Goal: Information Seeking & Learning: Check status

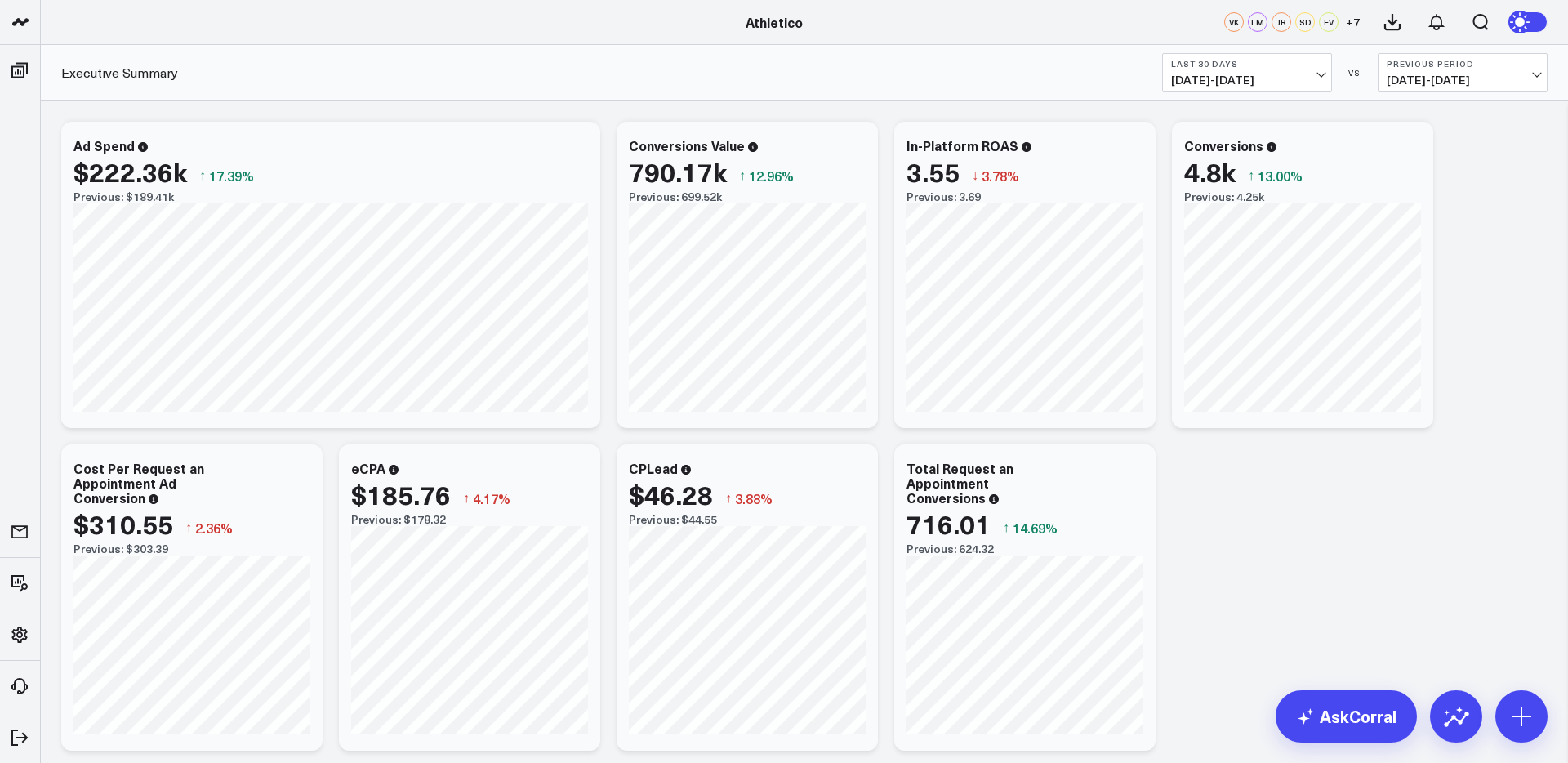
click at [1273, 92] on div "Executive Summary Last 30 Days [DATE] - [DATE] VS Previous Period [DATE] - [DAT…" at bounding box center [804, 73] width 1527 height 57
click at [1280, 74] on span "[DATE] - [DATE]" at bounding box center [1246, 79] width 152 height 13
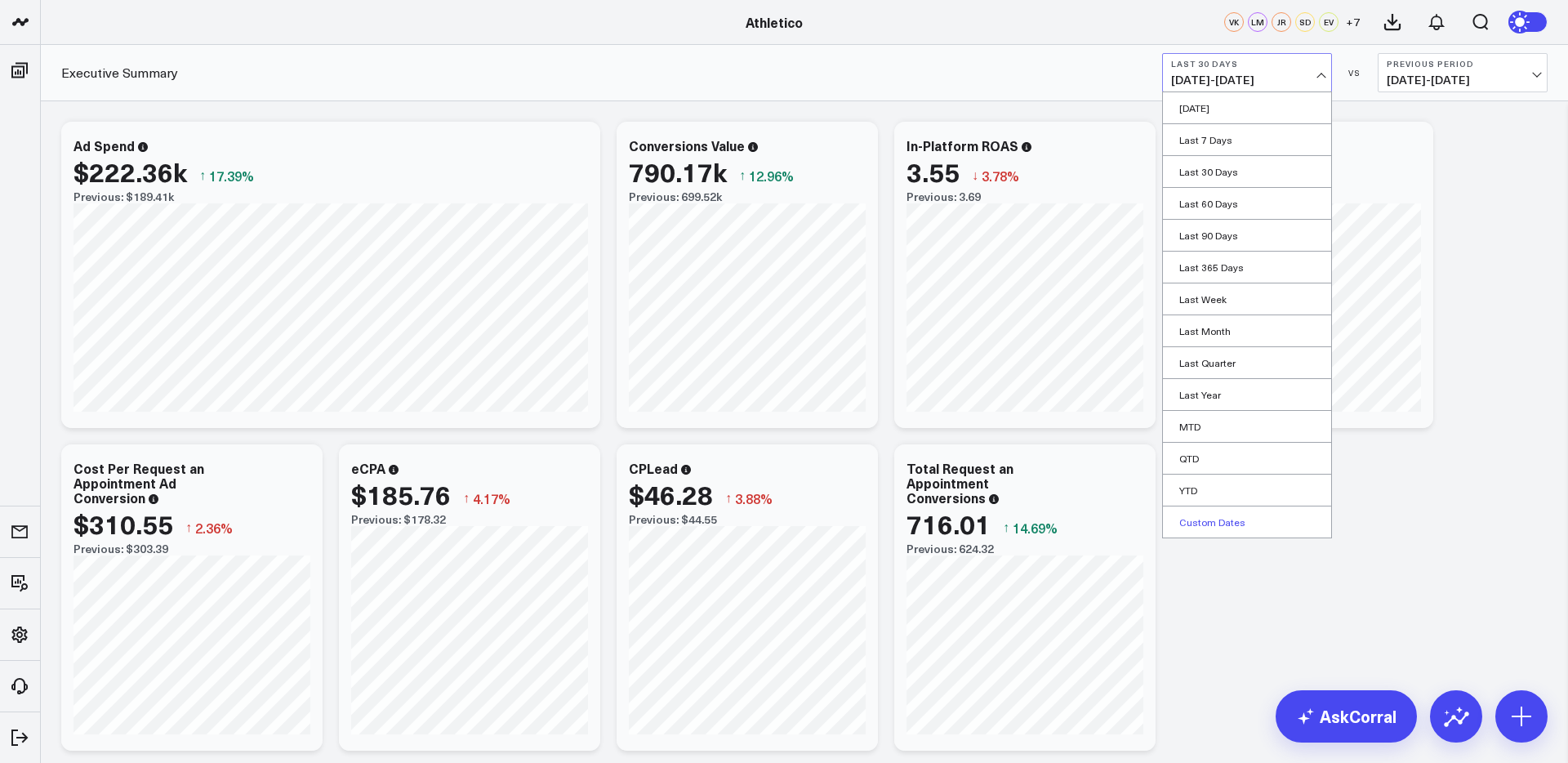
click at [1214, 528] on link "Custom Dates" at bounding box center [1246, 522] width 168 height 31
select select "8"
select select "2025"
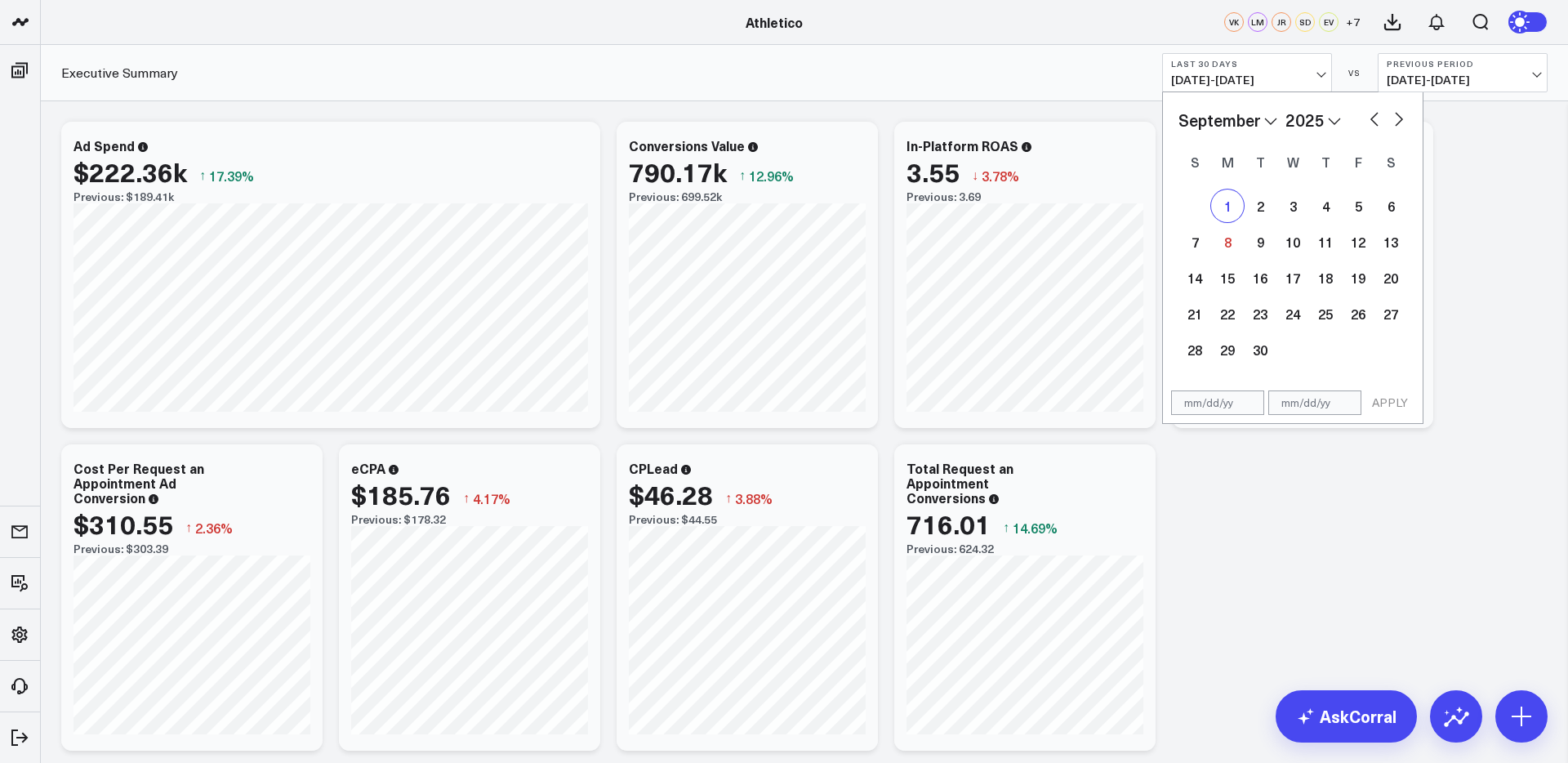
click at [1234, 213] on div "1" at bounding box center [1226, 205] width 32 height 32
type input "[DATE]"
select select "8"
select select "2025"
click at [1198, 243] on div "7" at bounding box center [1194, 242] width 32 height 32
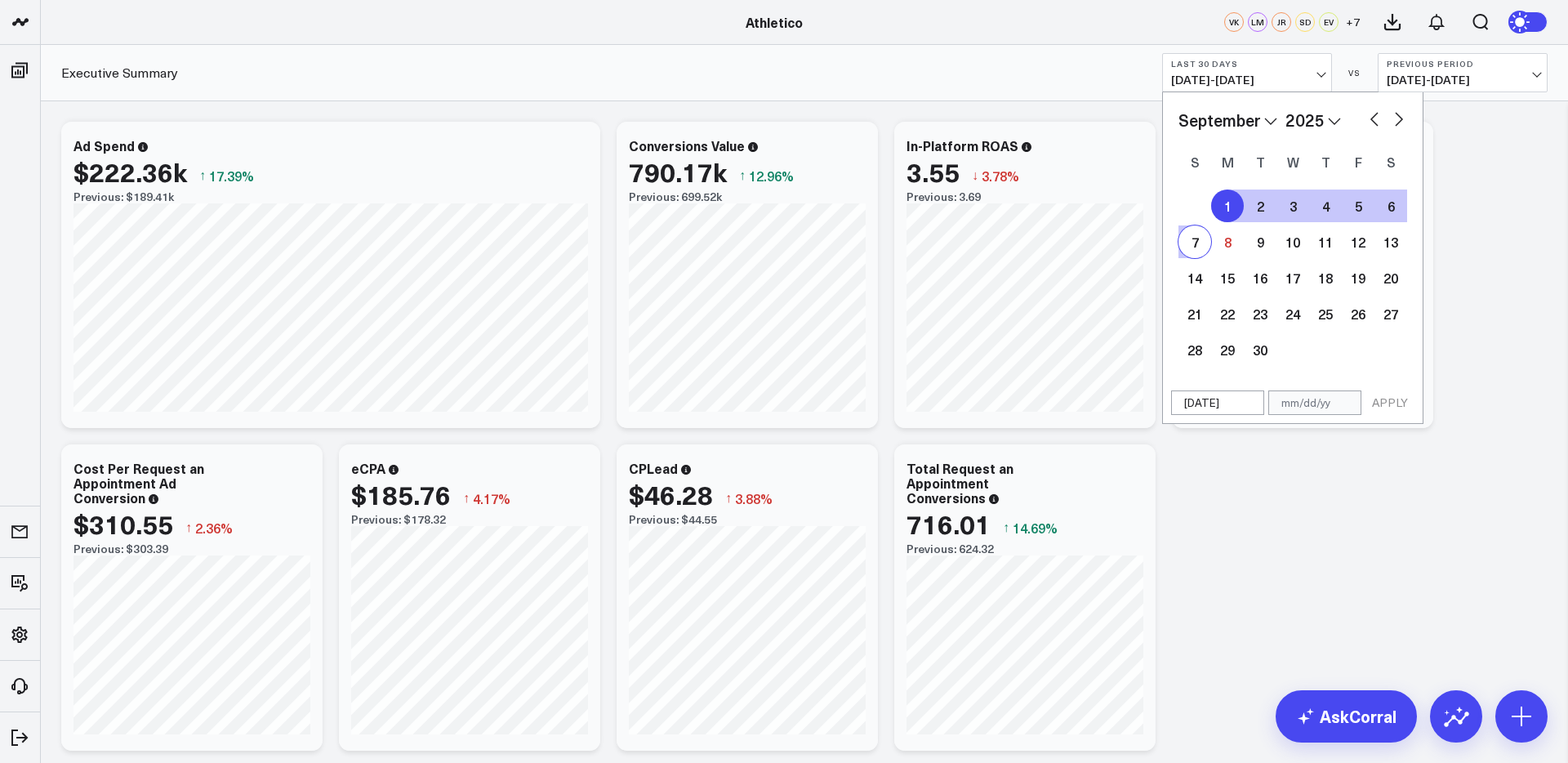
type input "[DATE]"
select select "8"
select select "2025"
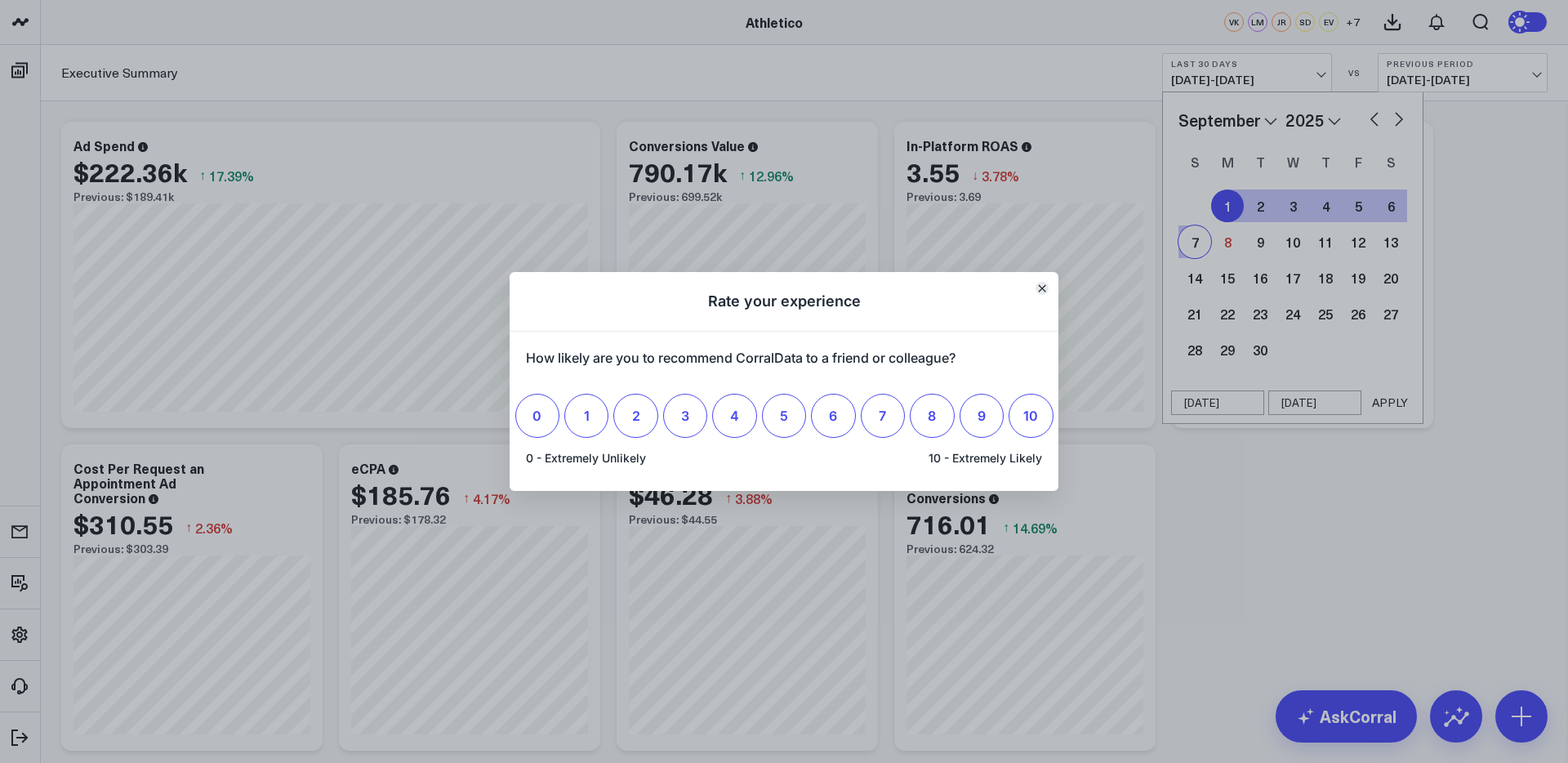
click at [1046, 283] on button "Close" at bounding box center [1042, 288] width 13 height 13
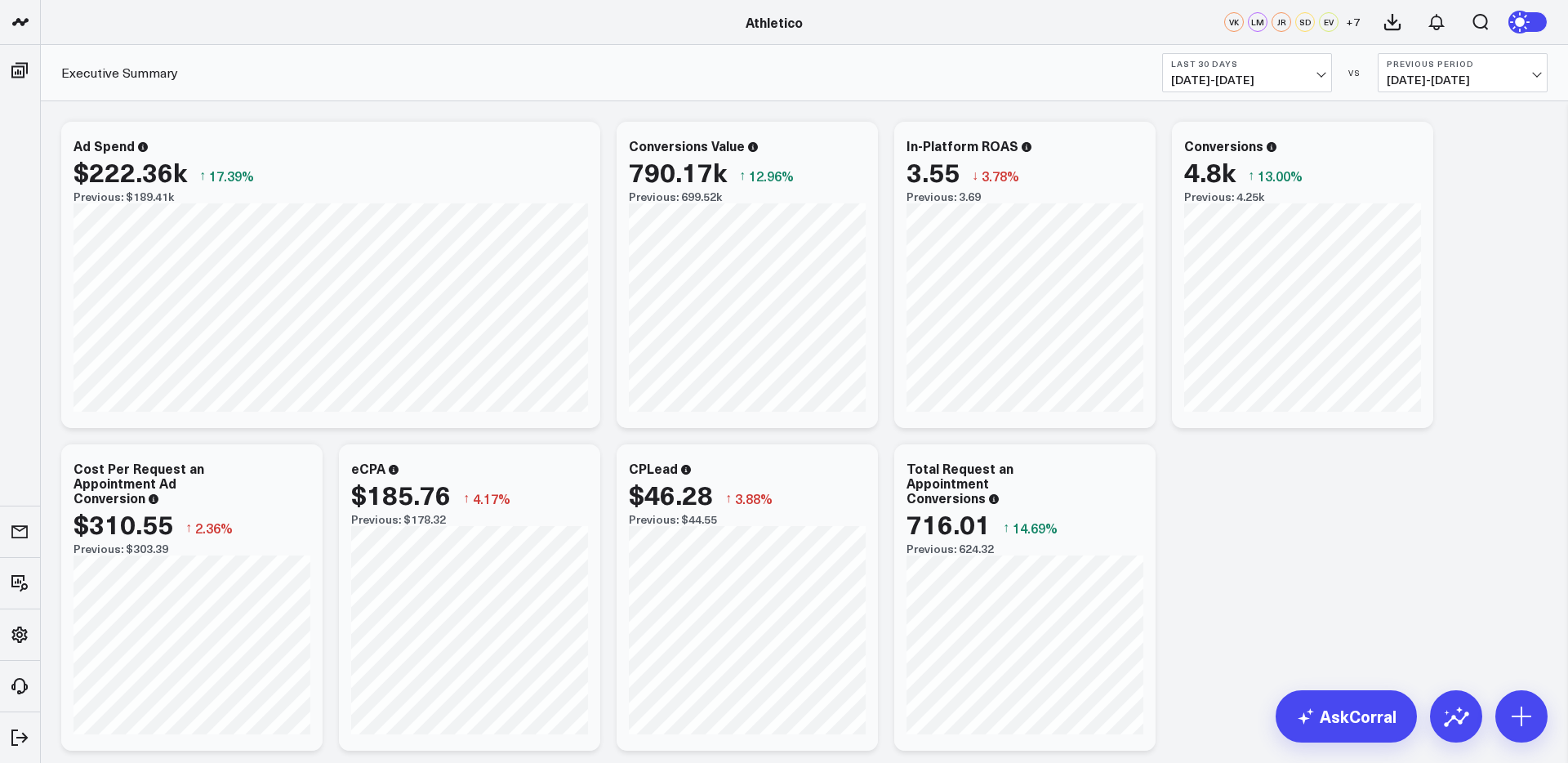
click at [1266, 96] on div "Executive Summary Last 30 Days [DATE] - [DATE] VS Previous Period [DATE] - [DAT…" at bounding box center [804, 73] width 1527 height 57
click at [1269, 68] on b "Last 30 Days" at bounding box center [1246, 63] width 152 height 10
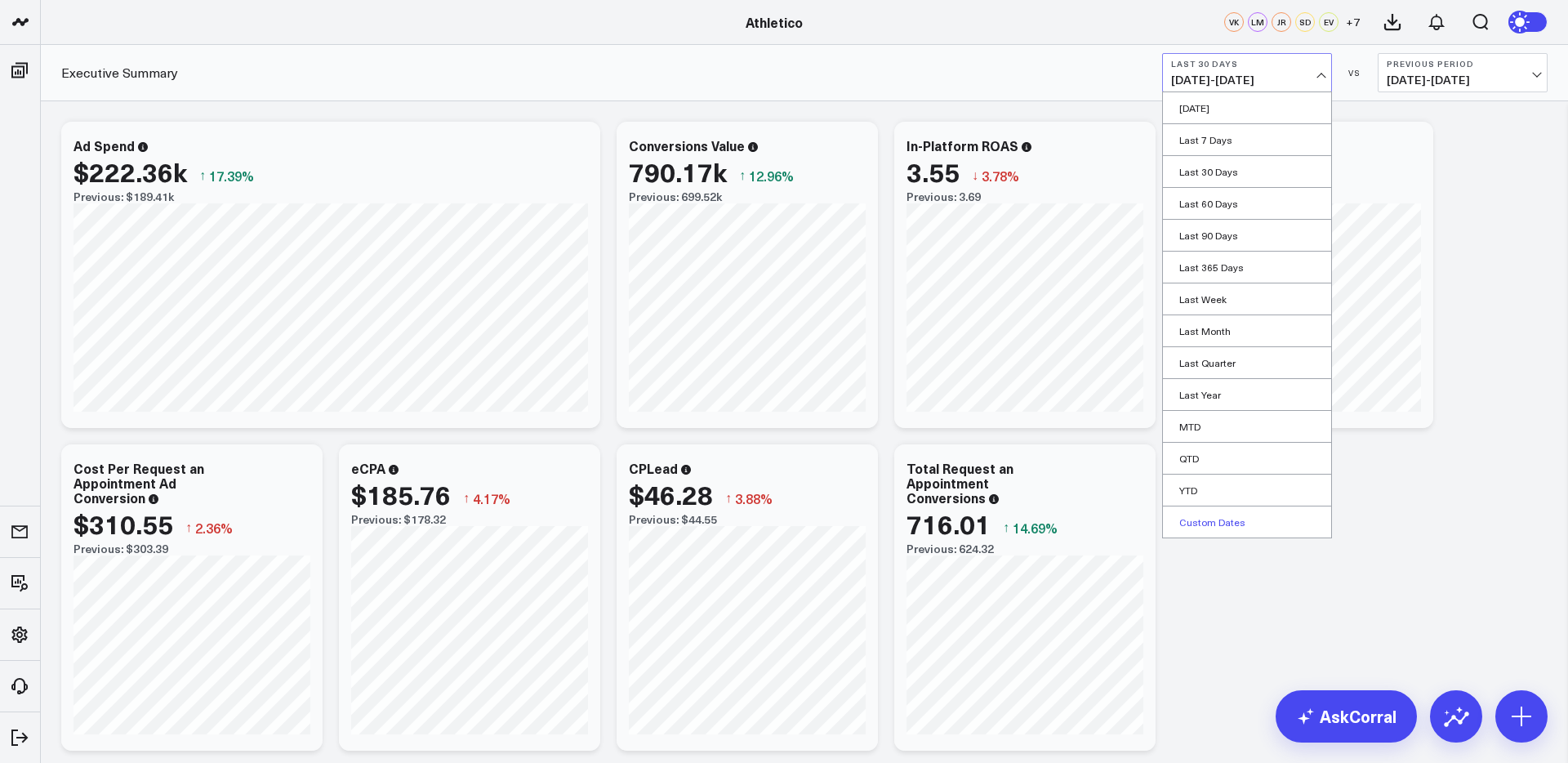
click at [1227, 528] on link "Custom Dates" at bounding box center [1246, 522] width 168 height 31
select select "8"
select select "2025"
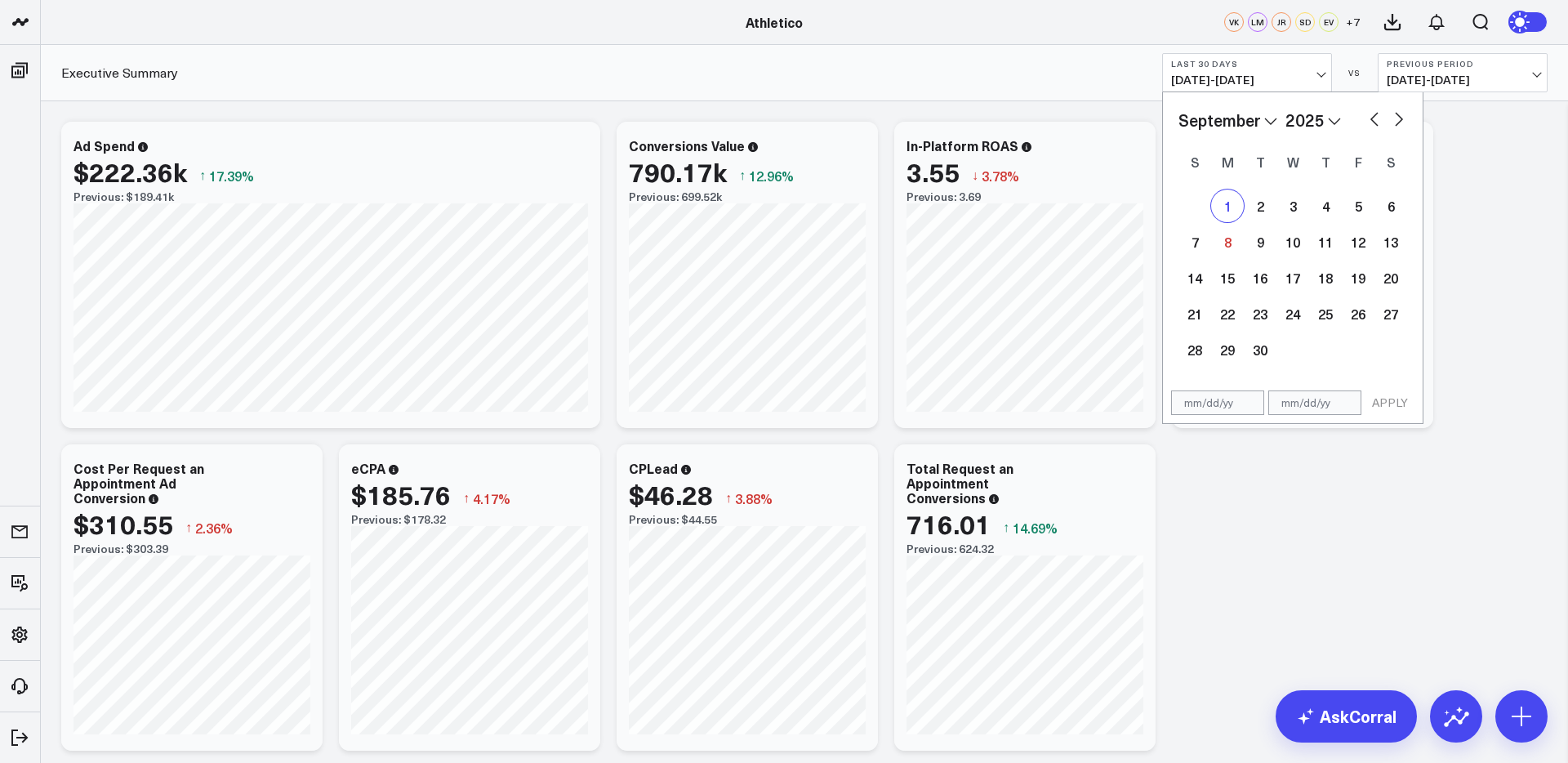
click at [1235, 201] on div "1" at bounding box center [1226, 205] width 32 height 32
type input "[DATE]"
select select "8"
select select "2025"
click at [1194, 250] on div "7" at bounding box center [1194, 242] width 32 height 32
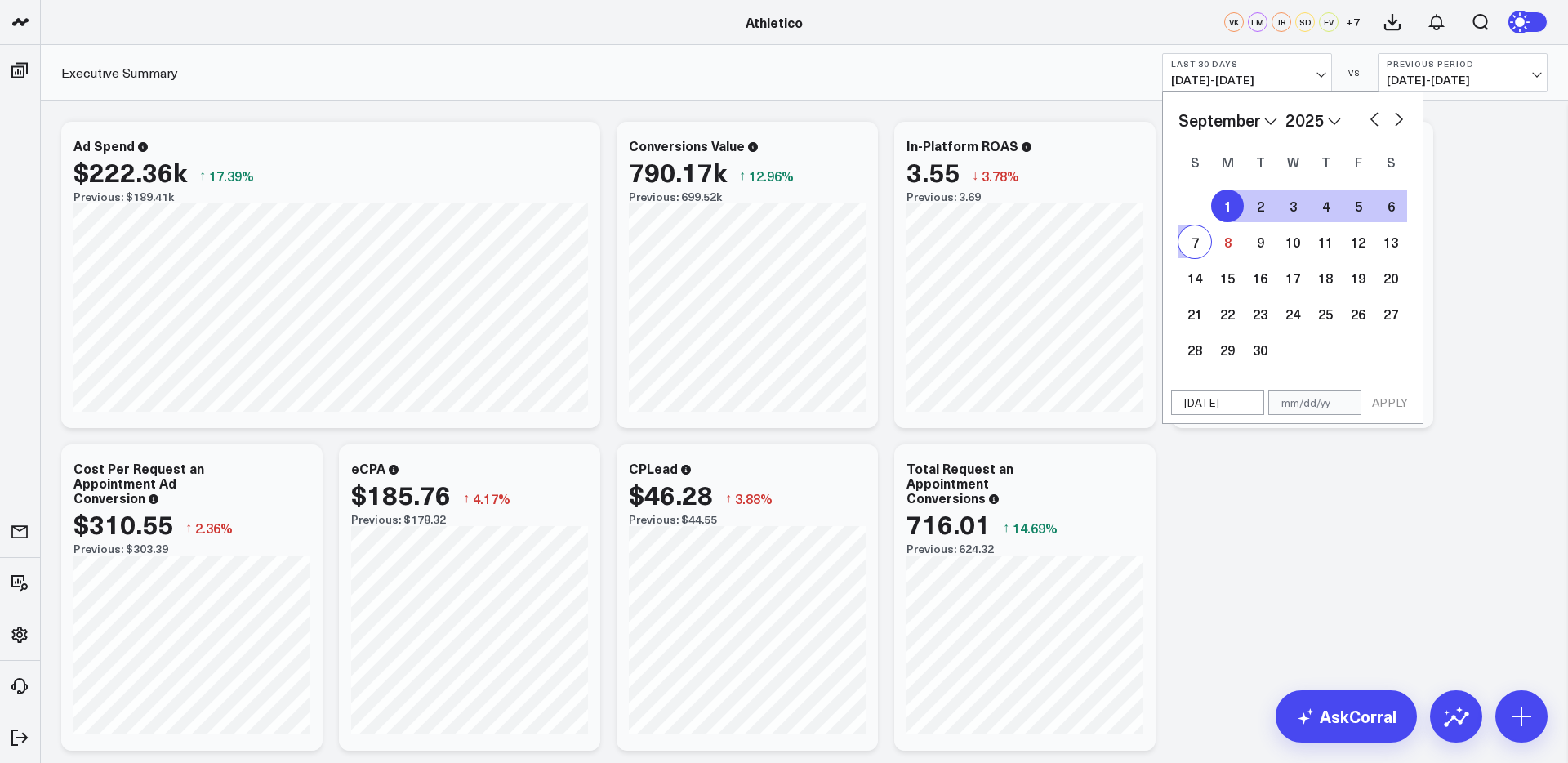
type input "[DATE]"
select select "8"
select select "2025"
click at [1377, 405] on button "APPLY" at bounding box center [1389, 403] width 49 height 24
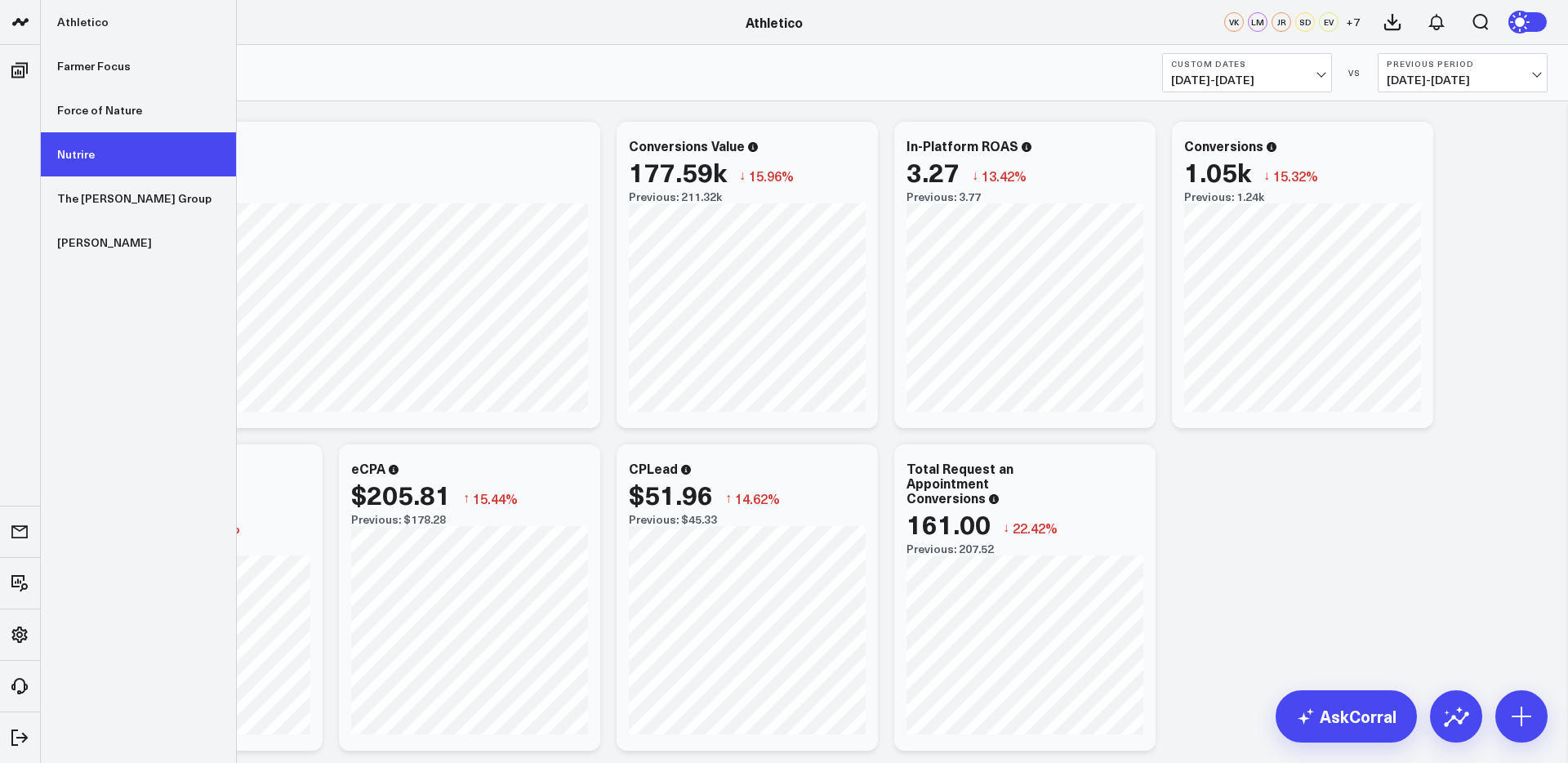
click at [84, 163] on link "Nutrire" at bounding box center [139, 154] width 195 height 44
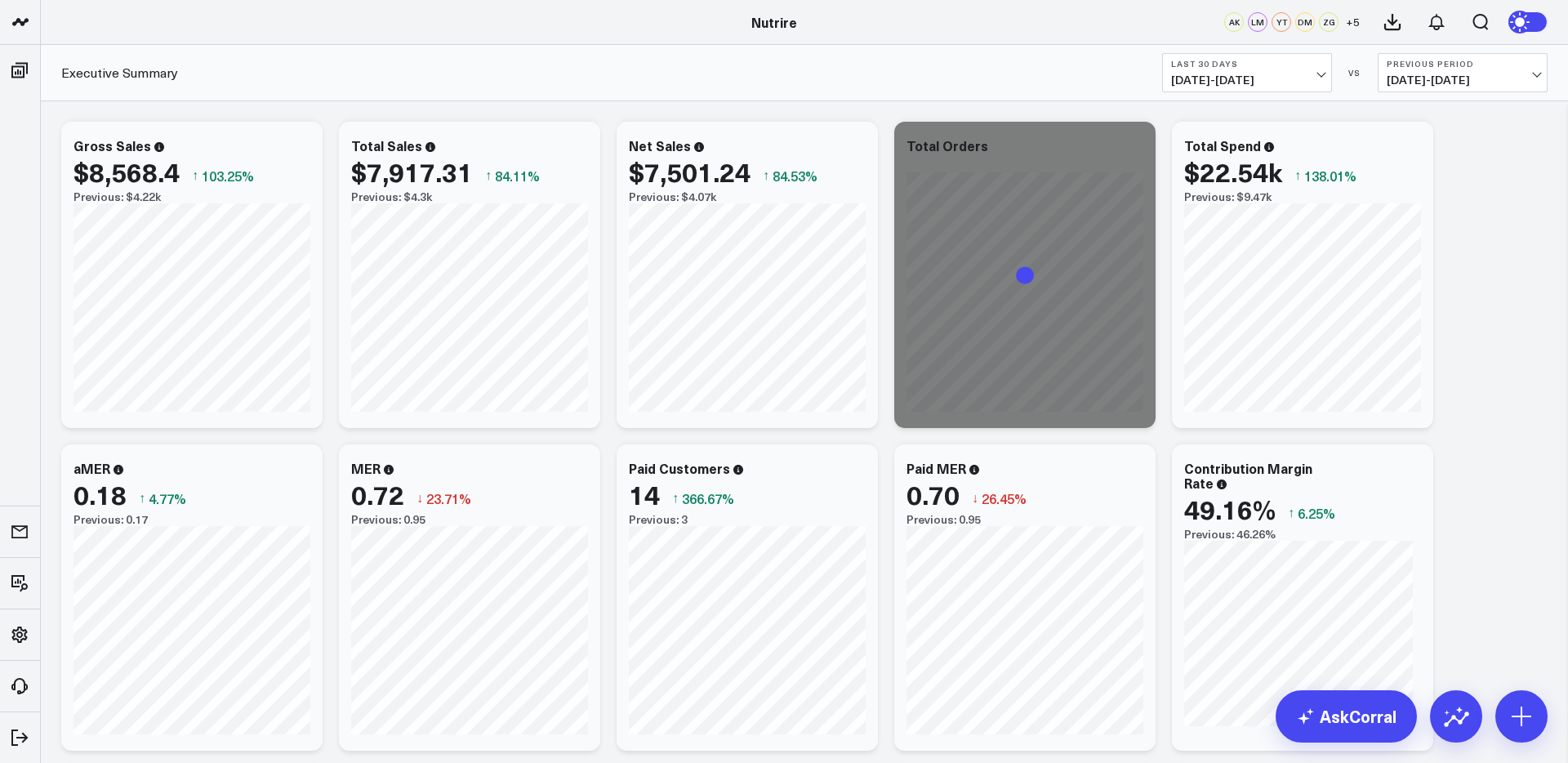
click at [1266, 84] on span "[DATE] - [DATE]" at bounding box center [1246, 79] width 152 height 13
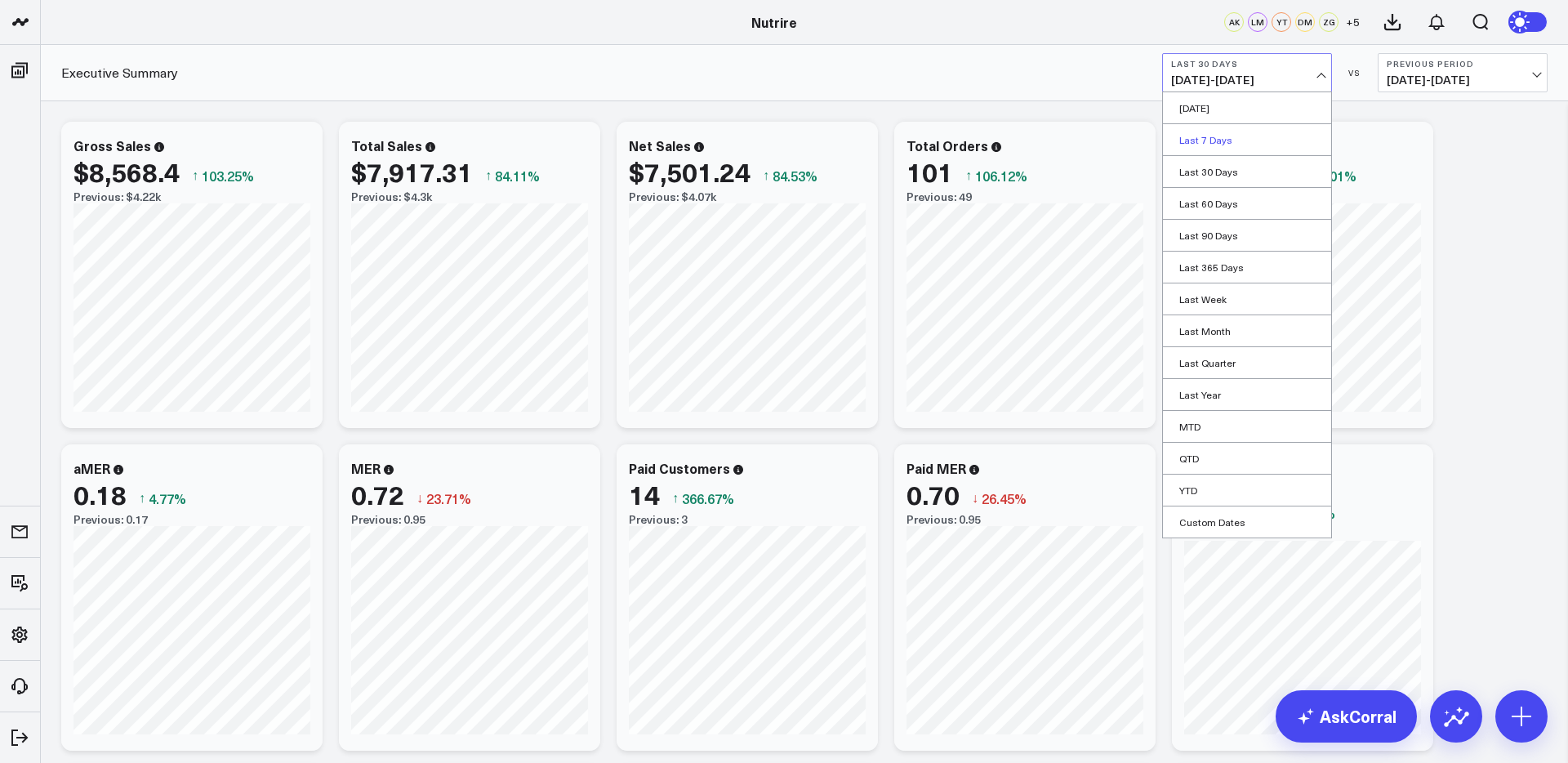
click at [1233, 138] on link "Last 7 Days" at bounding box center [1246, 140] width 168 height 31
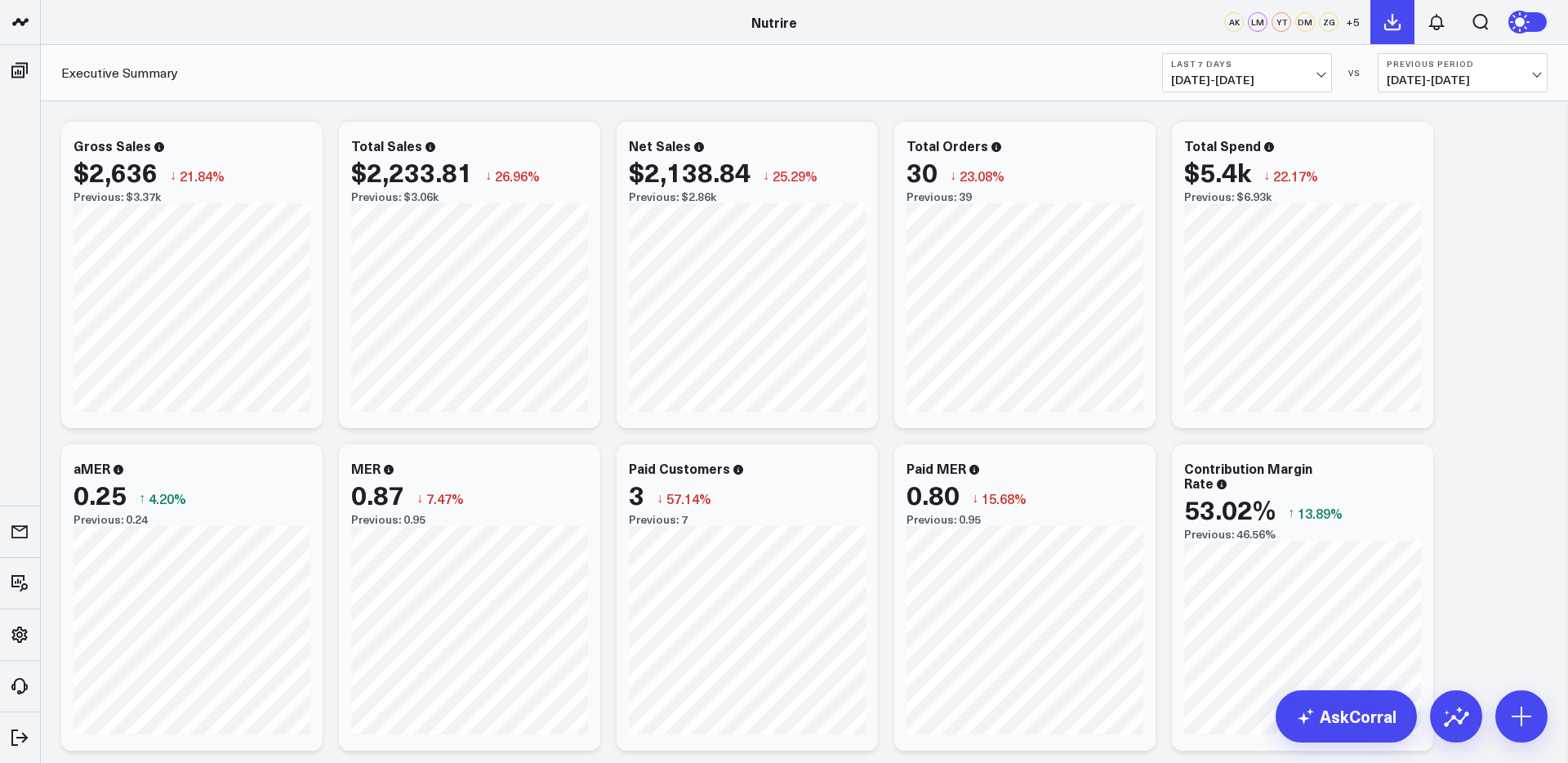
click at [1391, 36] on button at bounding box center [1392, 22] width 44 height 44
click at [1436, 36] on button at bounding box center [1436, 22] width 44 height 44
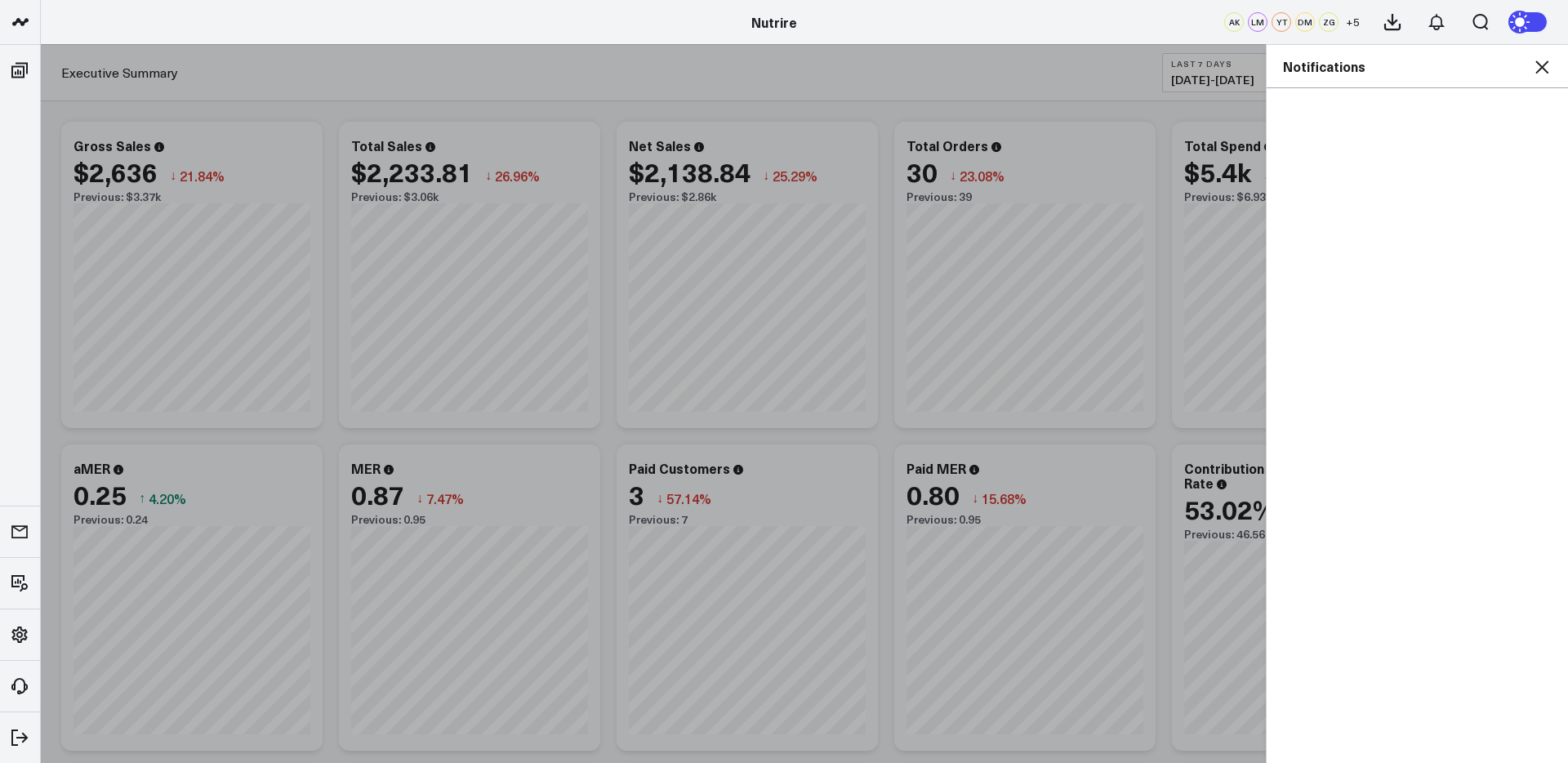
click at [1544, 72] on icon at bounding box center [1541, 67] width 19 height 19
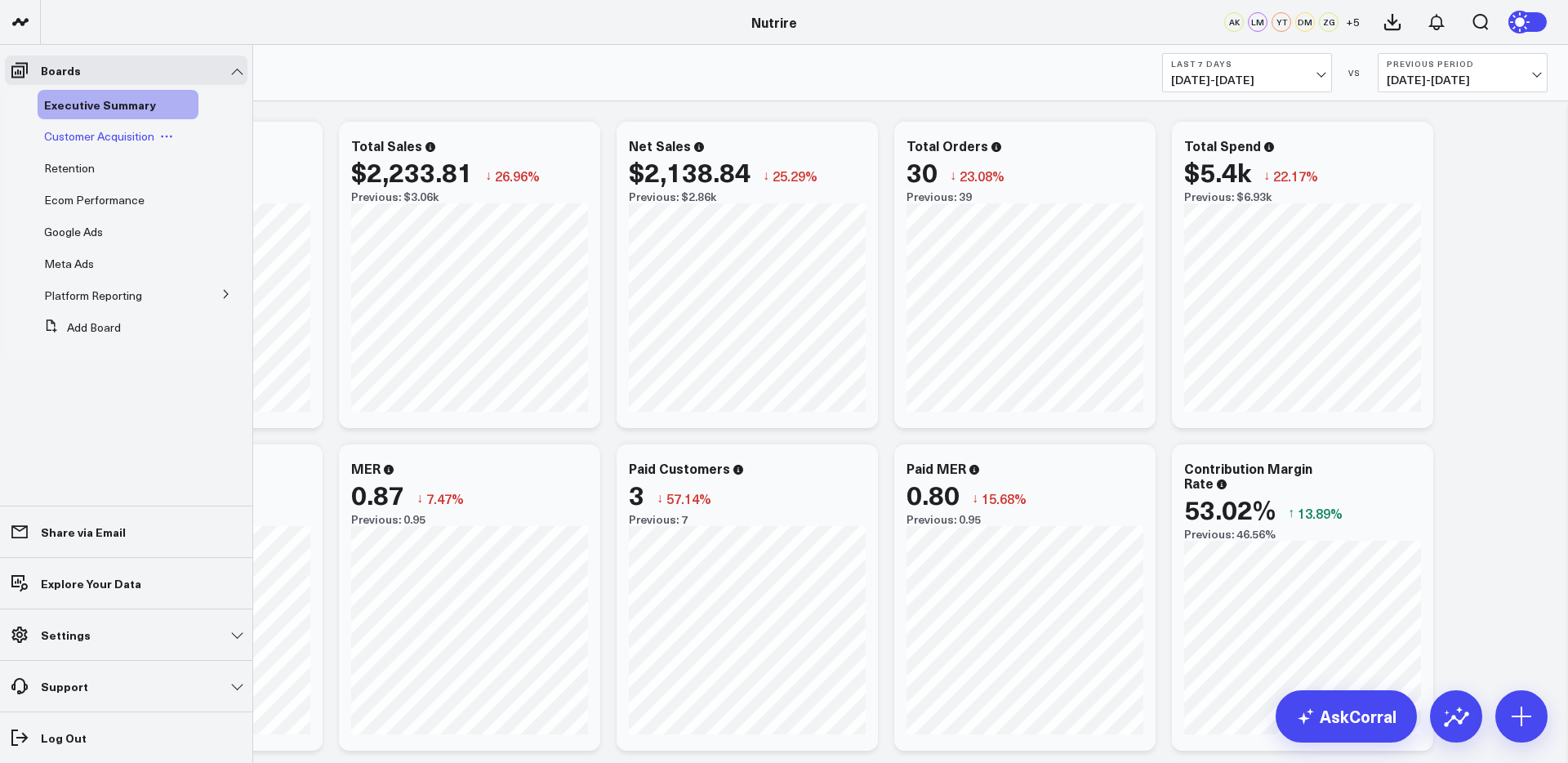
click at [88, 141] on span "Customer Acquisition" at bounding box center [99, 136] width 110 height 16
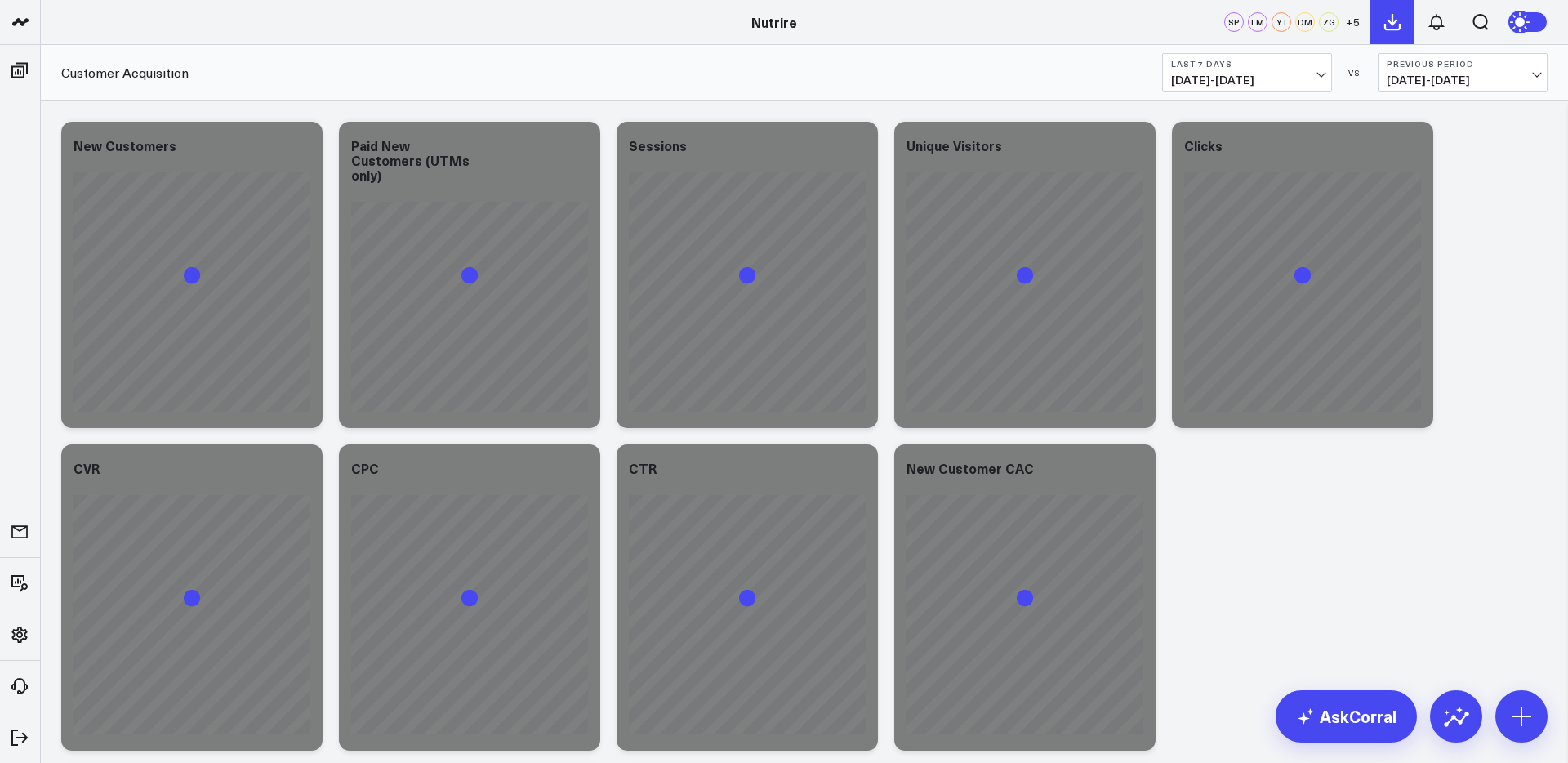
click at [1398, 10] on button at bounding box center [1392, 22] width 44 height 44
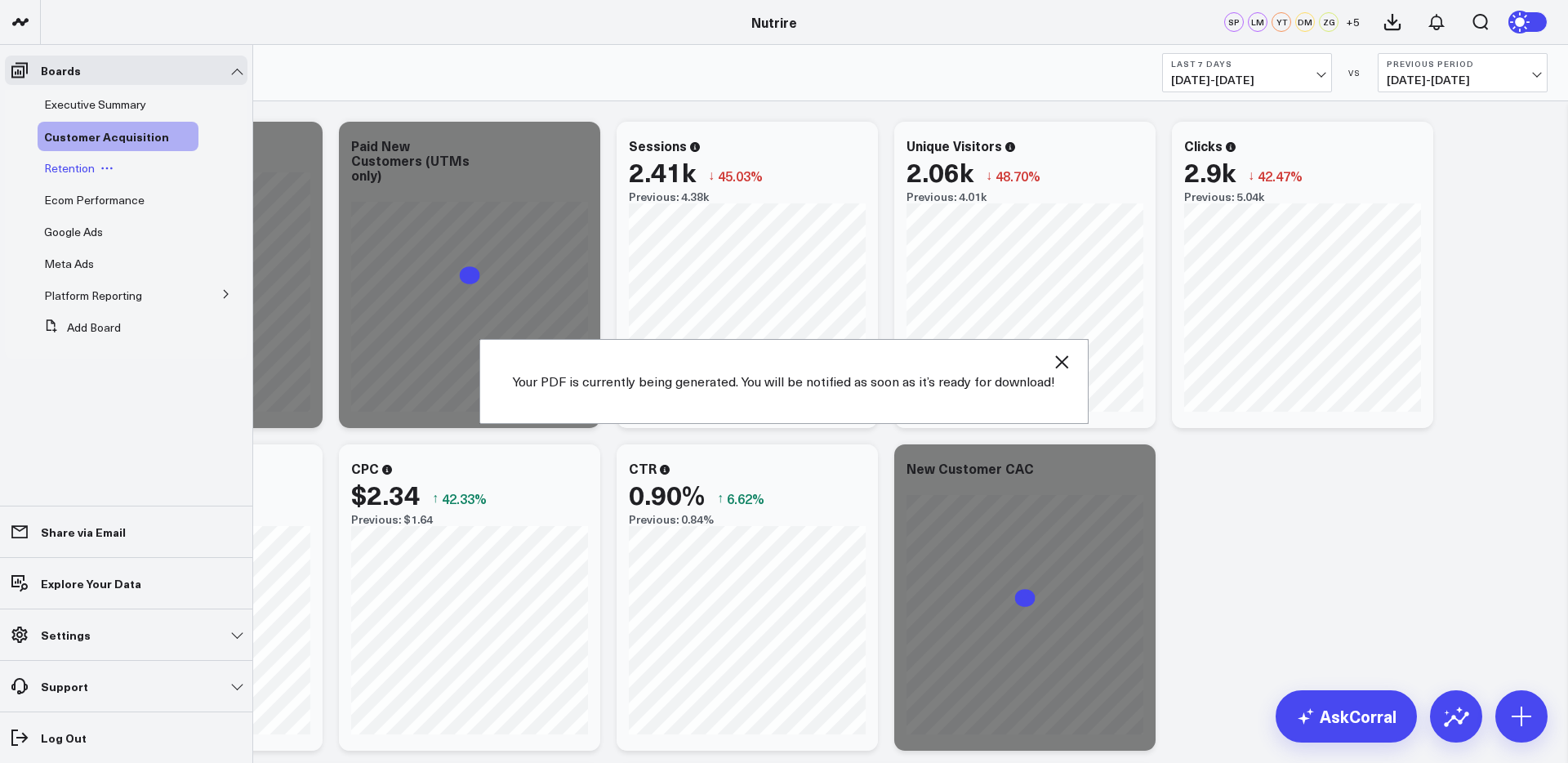
click at [58, 163] on span "Retention" at bounding box center [70, 168] width 51 height 16
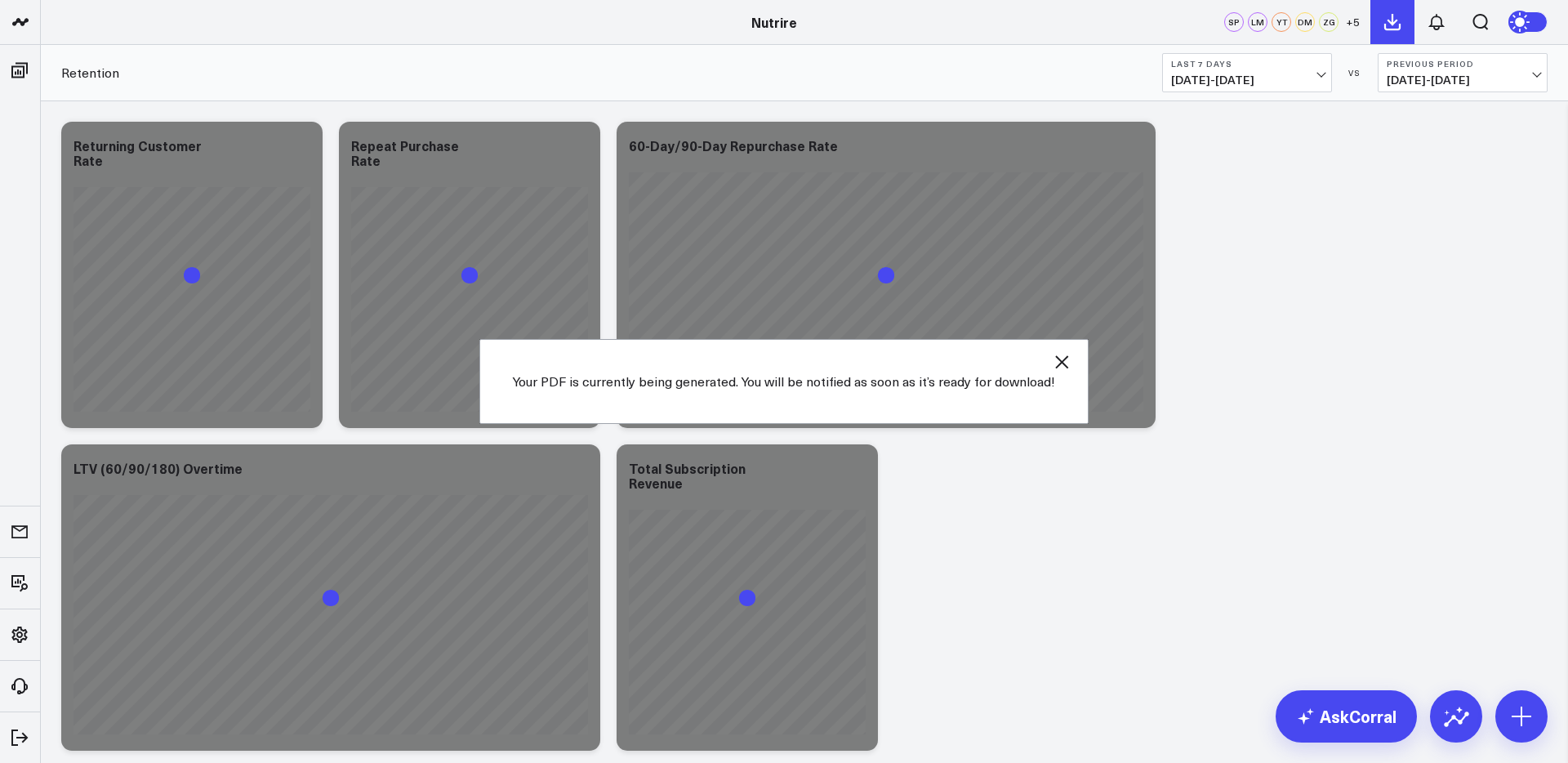
click at [1395, 24] on icon at bounding box center [1392, 22] width 19 height 19
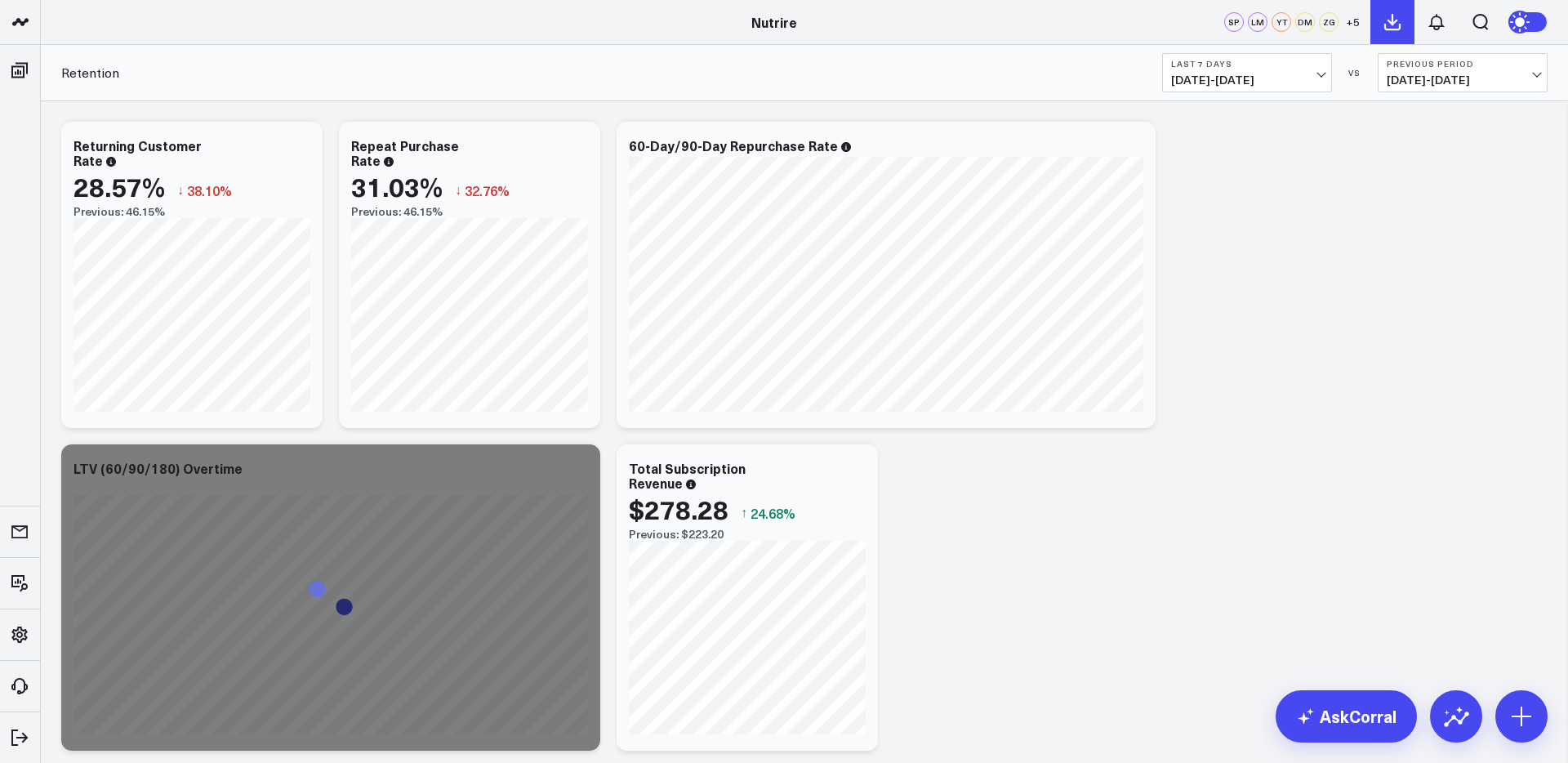
click at [1395, 24] on icon at bounding box center [1392, 22] width 19 height 19
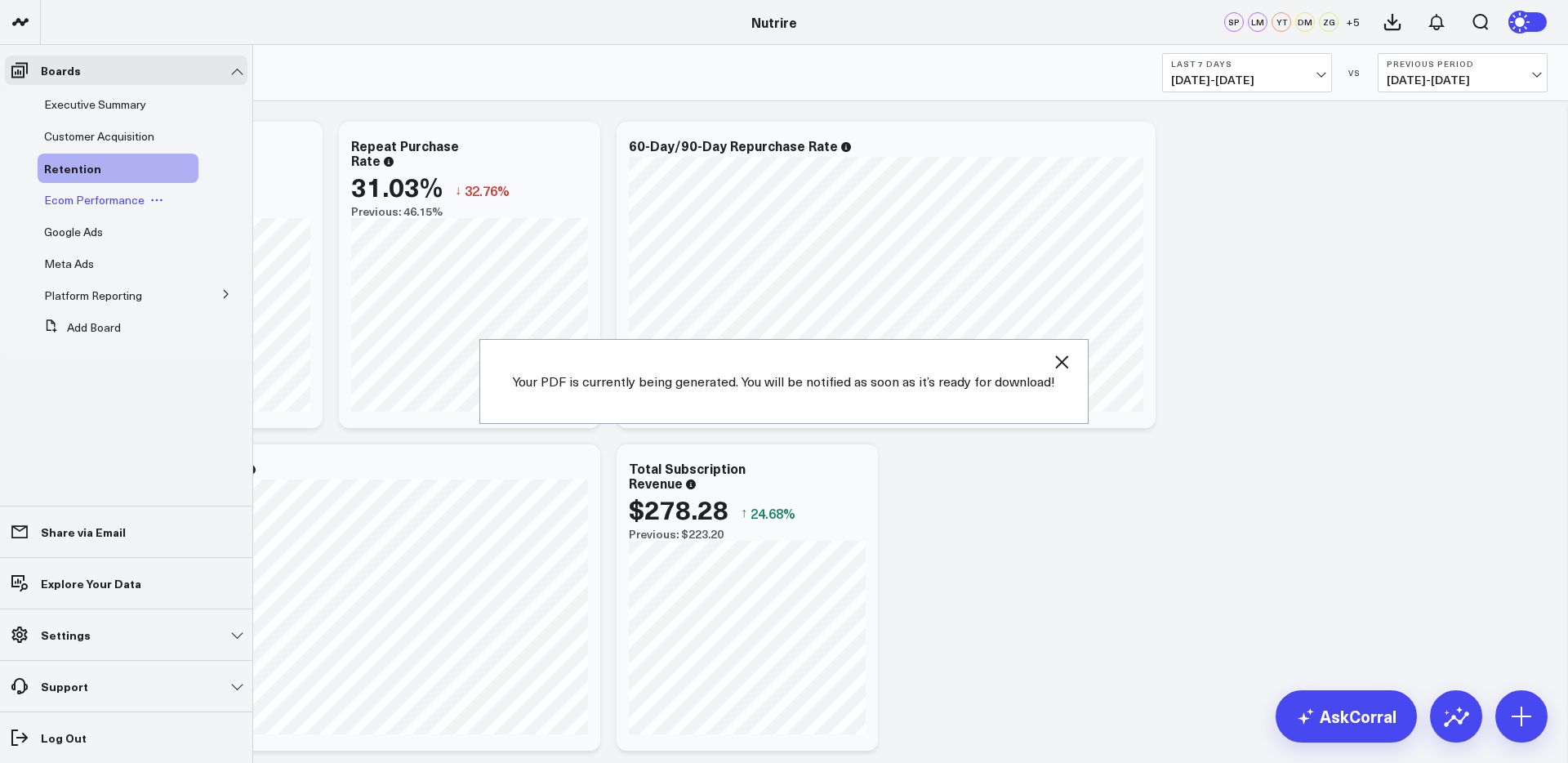
click at [71, 202] on span "Ecom Performance" at bounding box center [94, 200] width 100 height 16
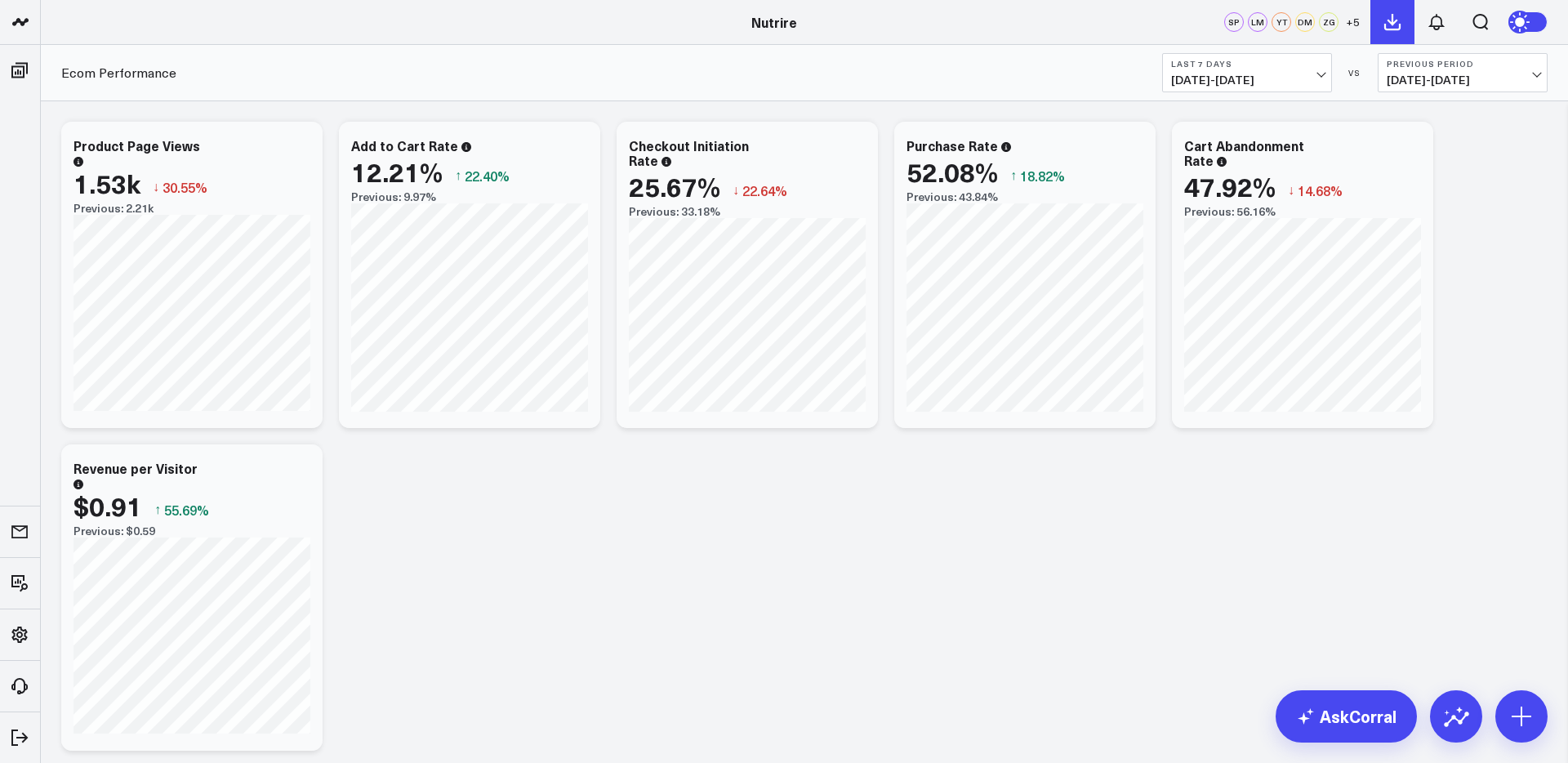
click at [1387, 38] on button at bounding box center [1392, 22] width 44 height 44
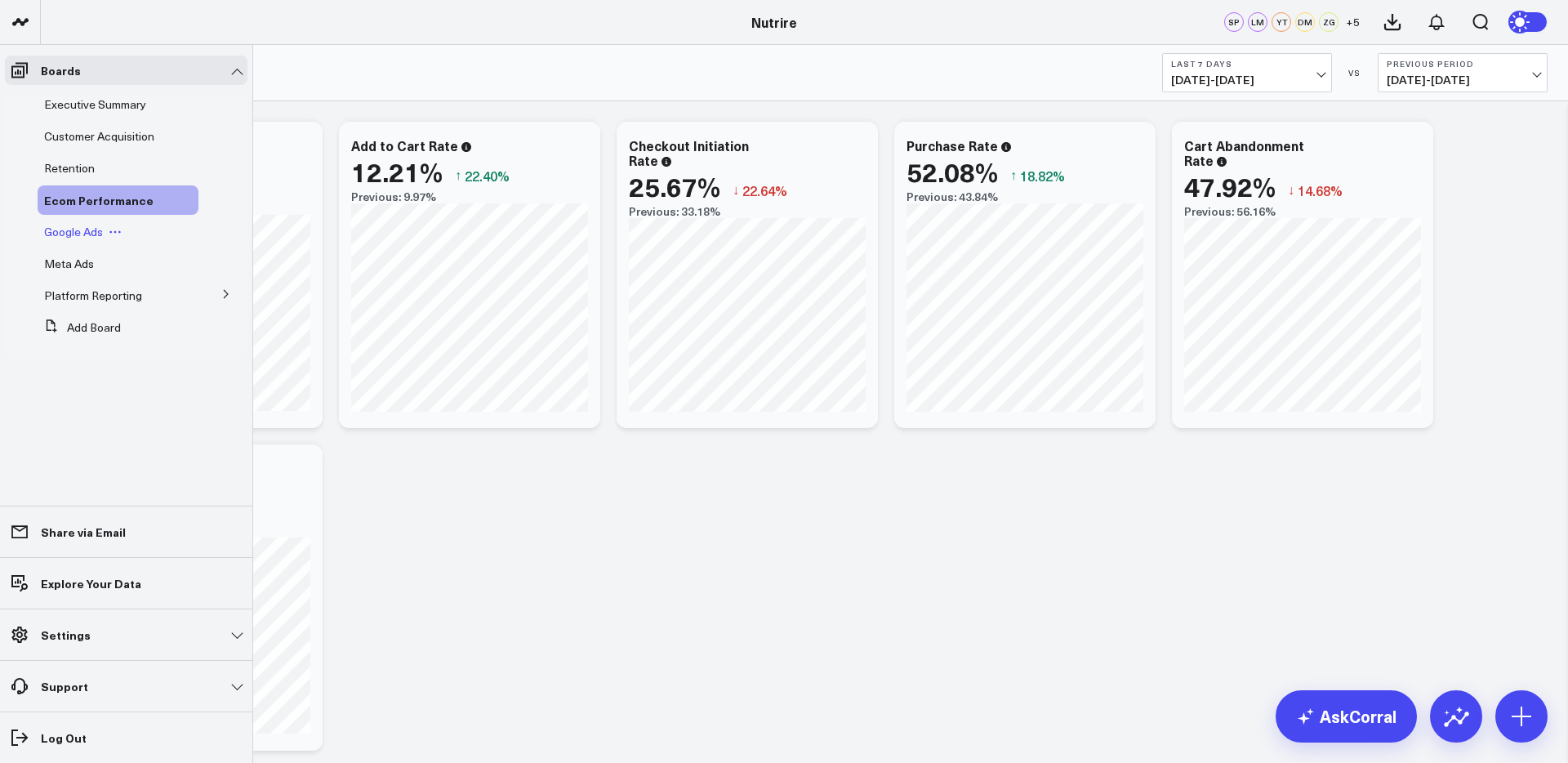
click at [74, 236] on span "Google Ads" at bounding box center [73, 232] width 58 height 16
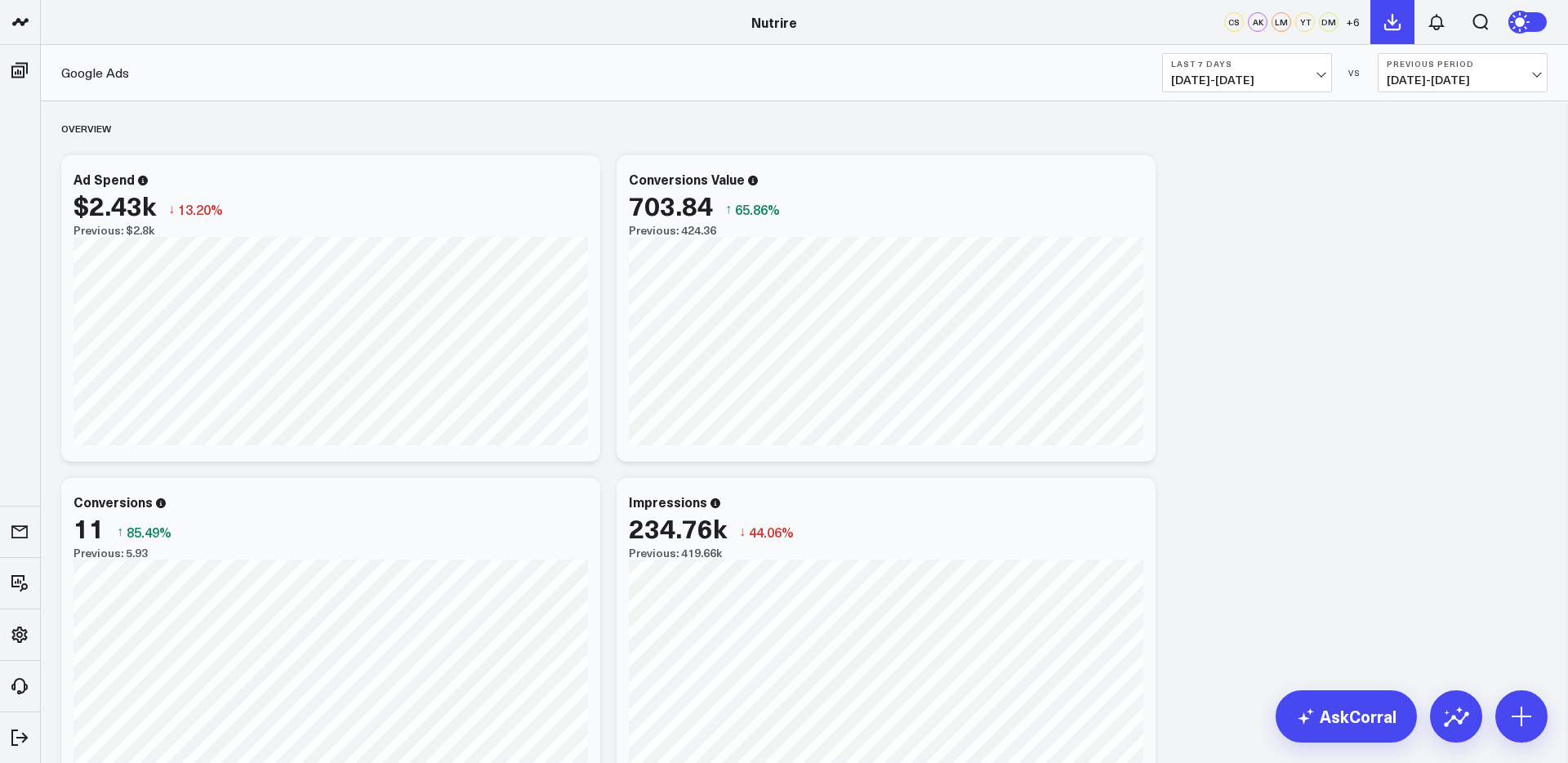
click at [1389, 16] on icon at bounding box center [1392, 22] width 19 height 19
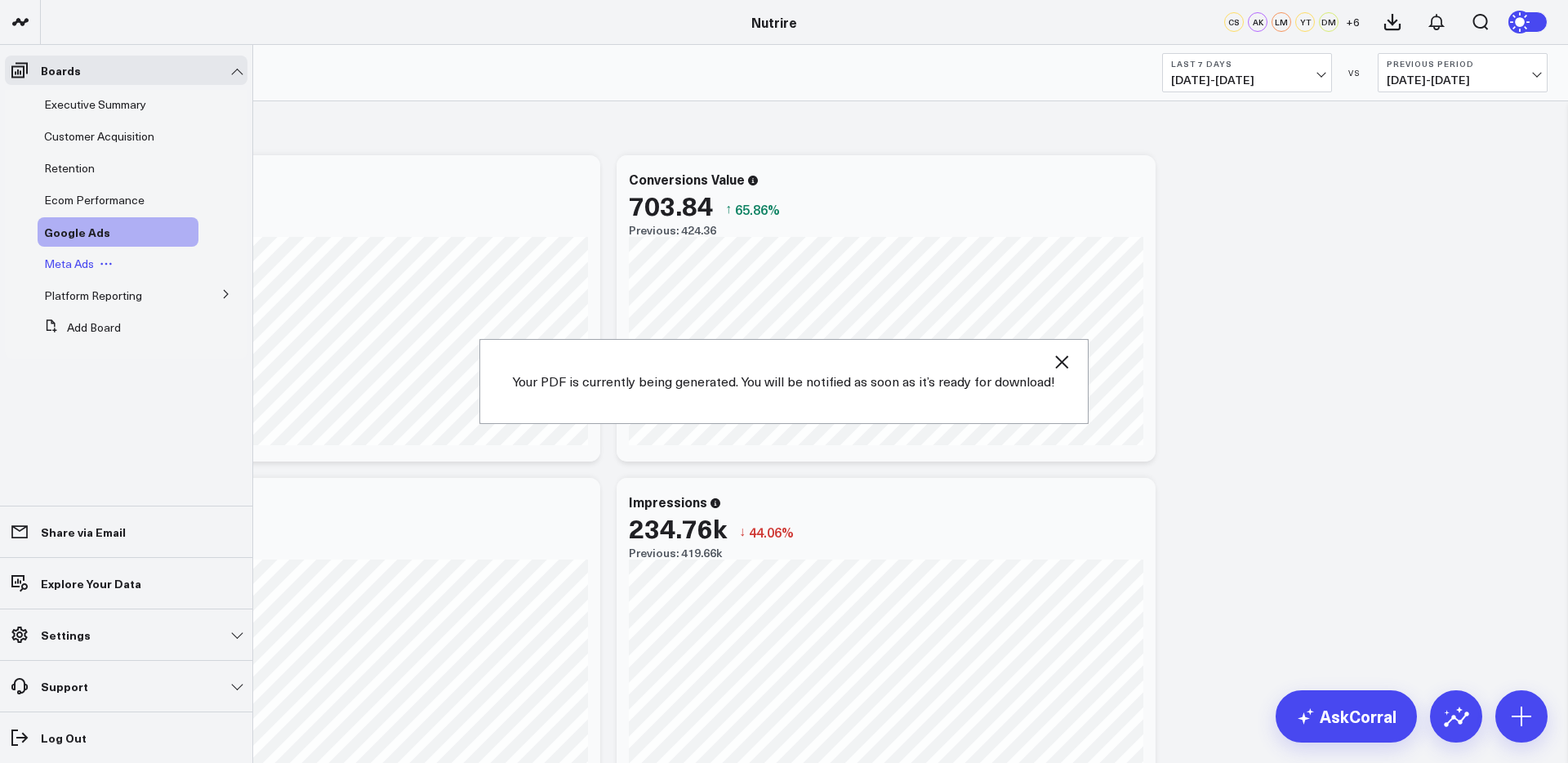
click at [68, 273] on div "Meta Ads" at bounding box center [118, 264] width 161 height 30
click at [78, 254] on div "Meta Ads" at bounding box center [118, 264] width 161 height 30
click at [71, 265] on span "Meta Ads" at bounding box center [69, 263] width 50 height 16
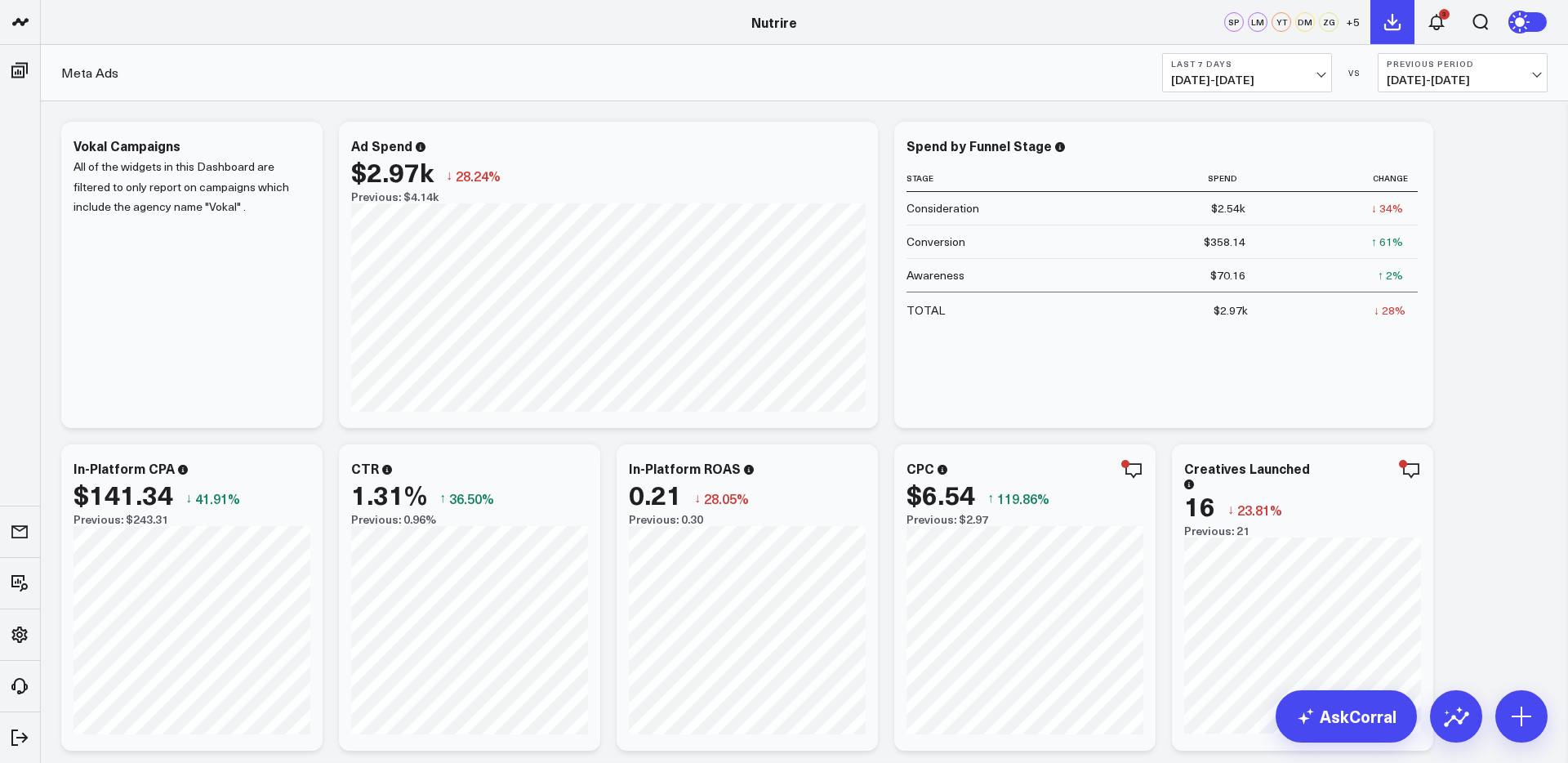
click at [1389, 17] on icon at bounding box center [1392, 22] width 19 height 19
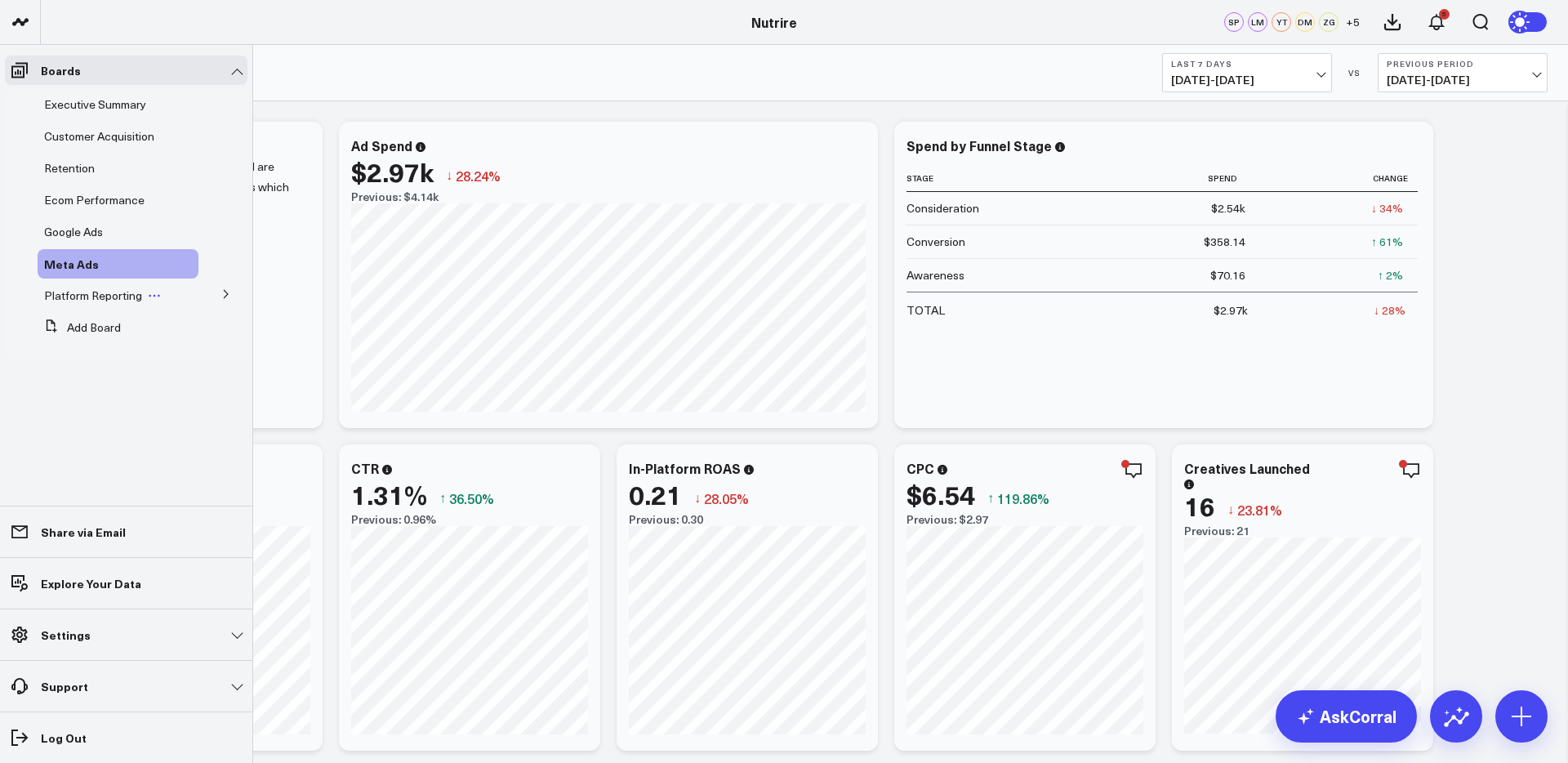
click at [64, 297] on span "Platform Reporting" at bounding box center [93, 296] width 98 height 16
click at [227, 292] on icon at bounding box center [226, 294] width 4 height 8
click at [90, 328] on span "Google Analytics 4" at bounding box center [102, 324] width 96 height 16
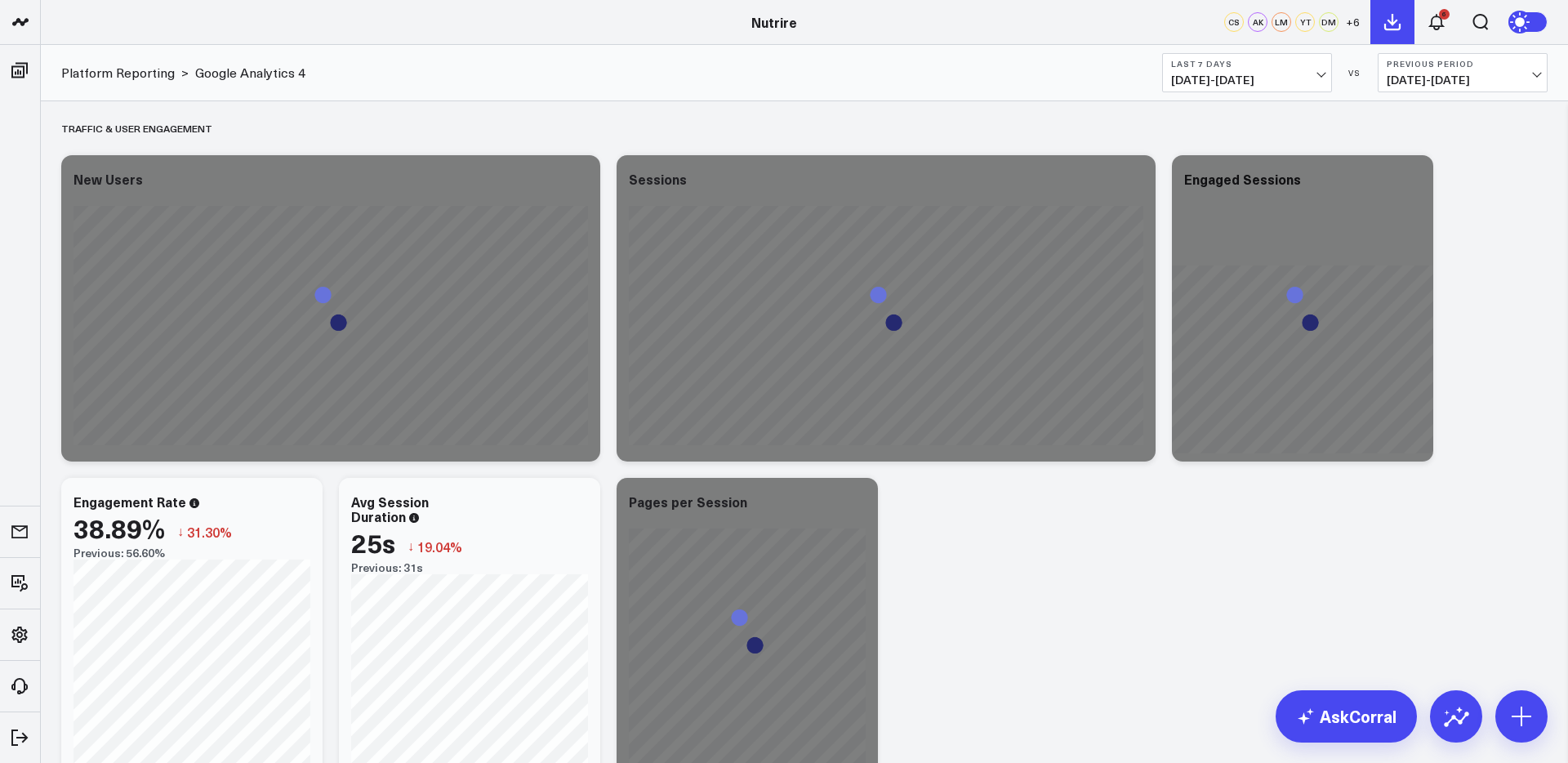
click at [1390, 18] on icon at bounding box center [1392, 22] width 19 height 19
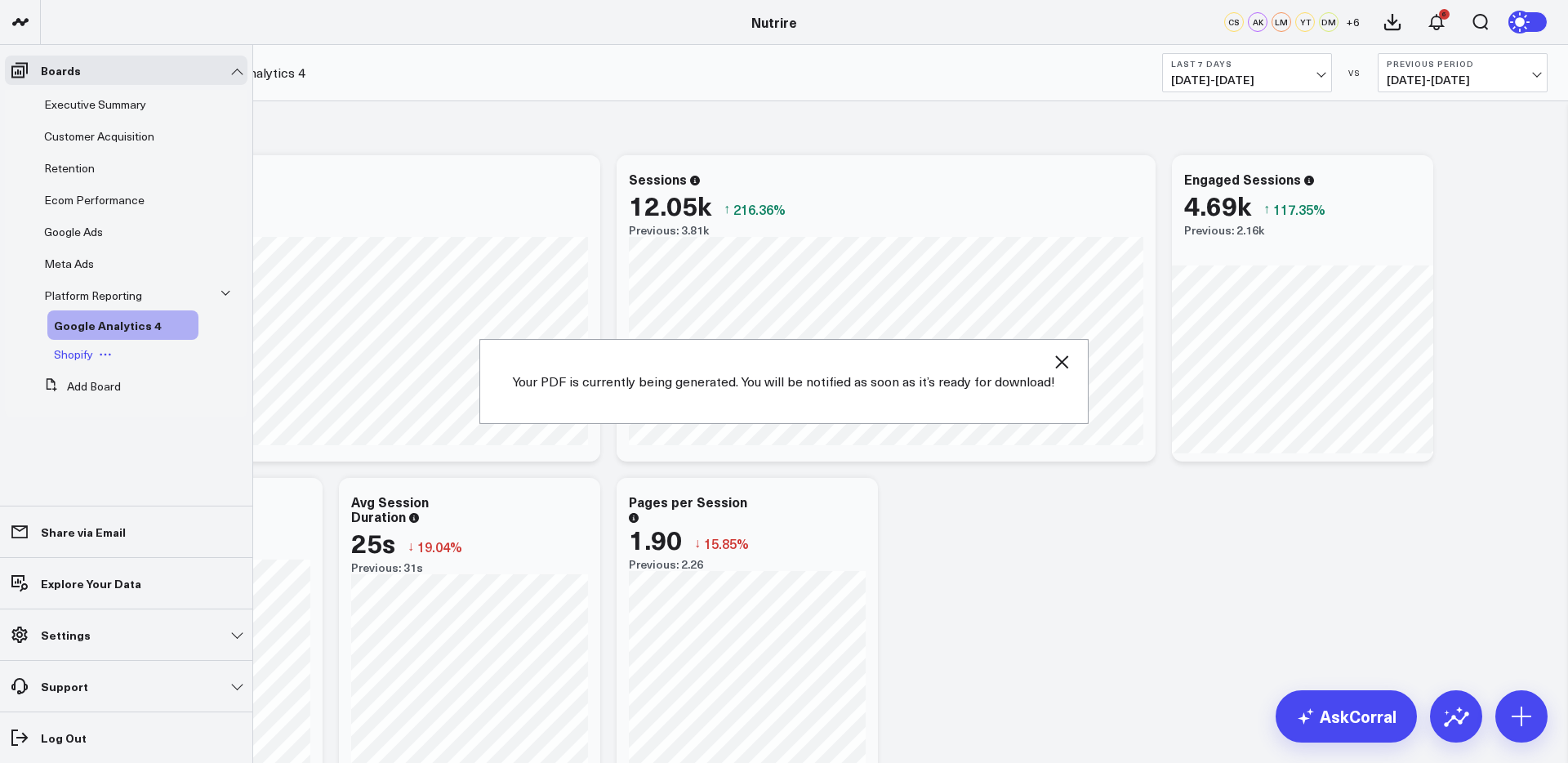
click at [66, 350] on span "Shopify" at bounding box center [73, 354] width 39 height 16
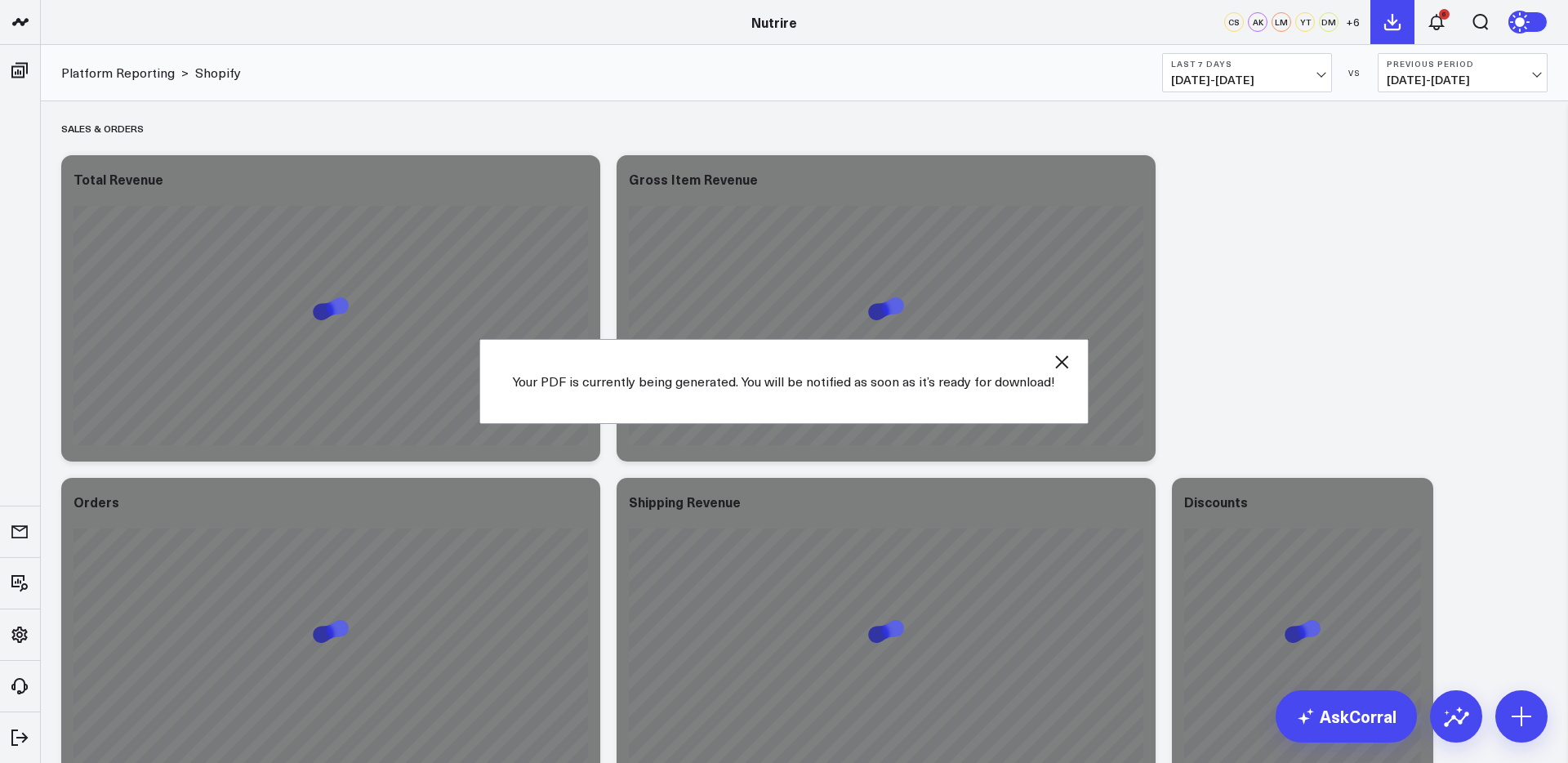
click at [1391, 17] on icon at bounding box center [1392, 22] width 15 height 15
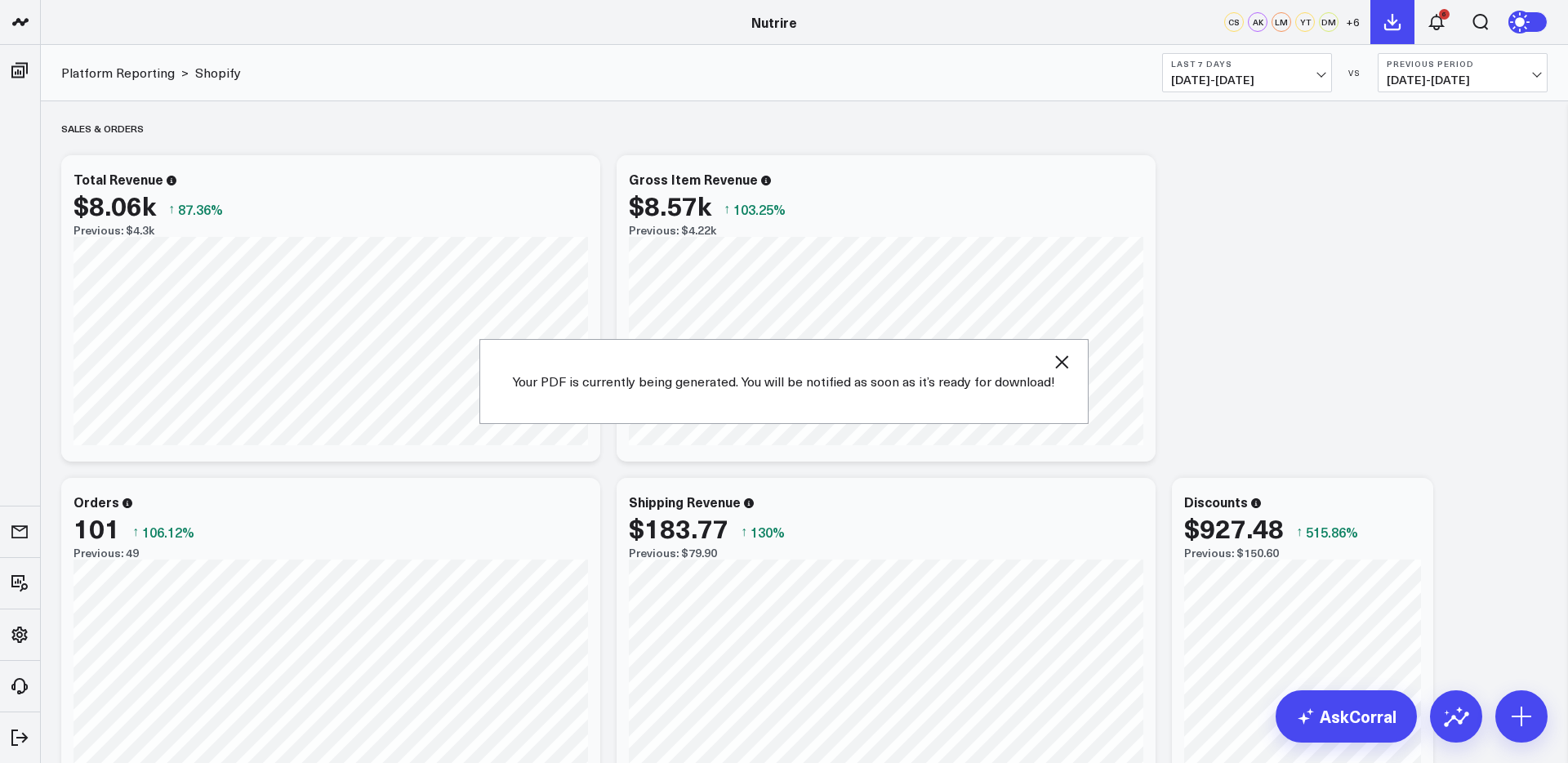
click at [1391, 17] on icon at bounding box center [1392, 22] width 15 height 15
click at [1403, 20] on button at bounding box center [1392, 22] width 44 height 44
click at [1388, 24] on icon at bounding box center [1392, 22] width 19 height 19
click at [1436, 37] on button "12" at bounding box center [1436, 22] width 44 height 44
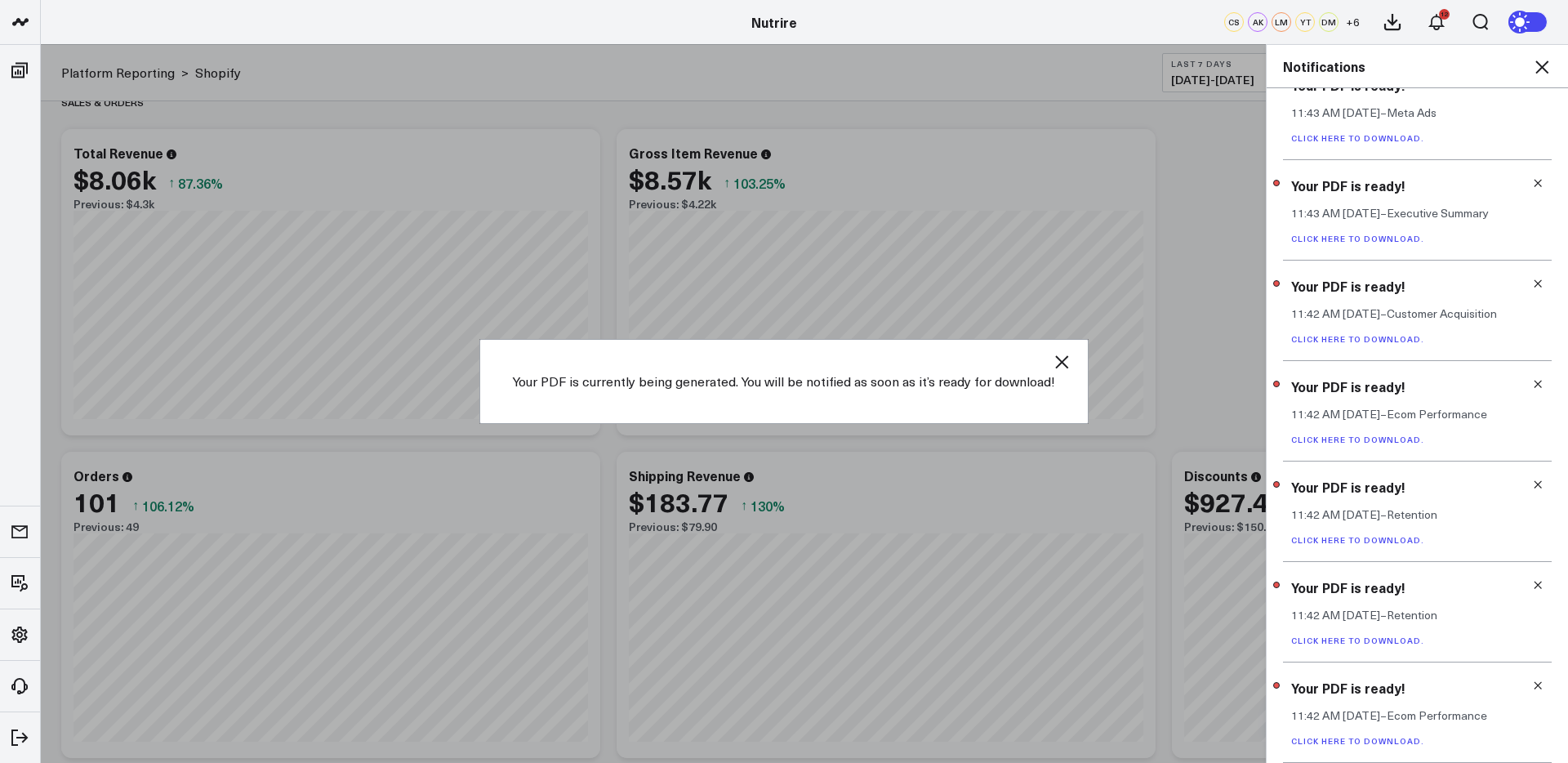
scroll to position [30, 0]
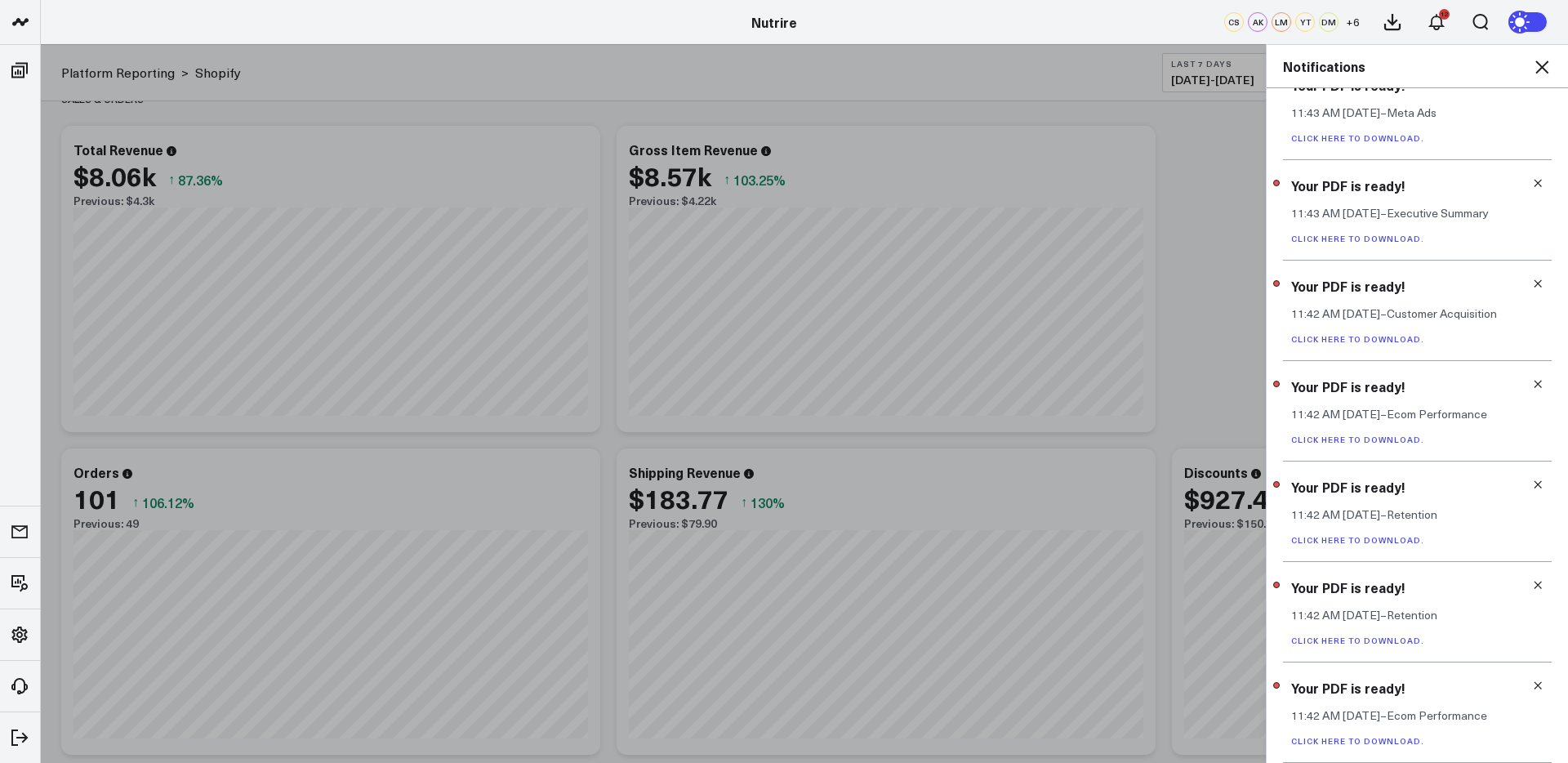
click at [1377, 742] on link "Click here to download." at bounding box center [1357, 740] width 133 height 11
click at [1531, 684] on icon at bounding box center [1537, 685] width 11 height 11
click at [1364, 739] on link "Click here to download." at bounding box center [1357, 740] width 133 height 11
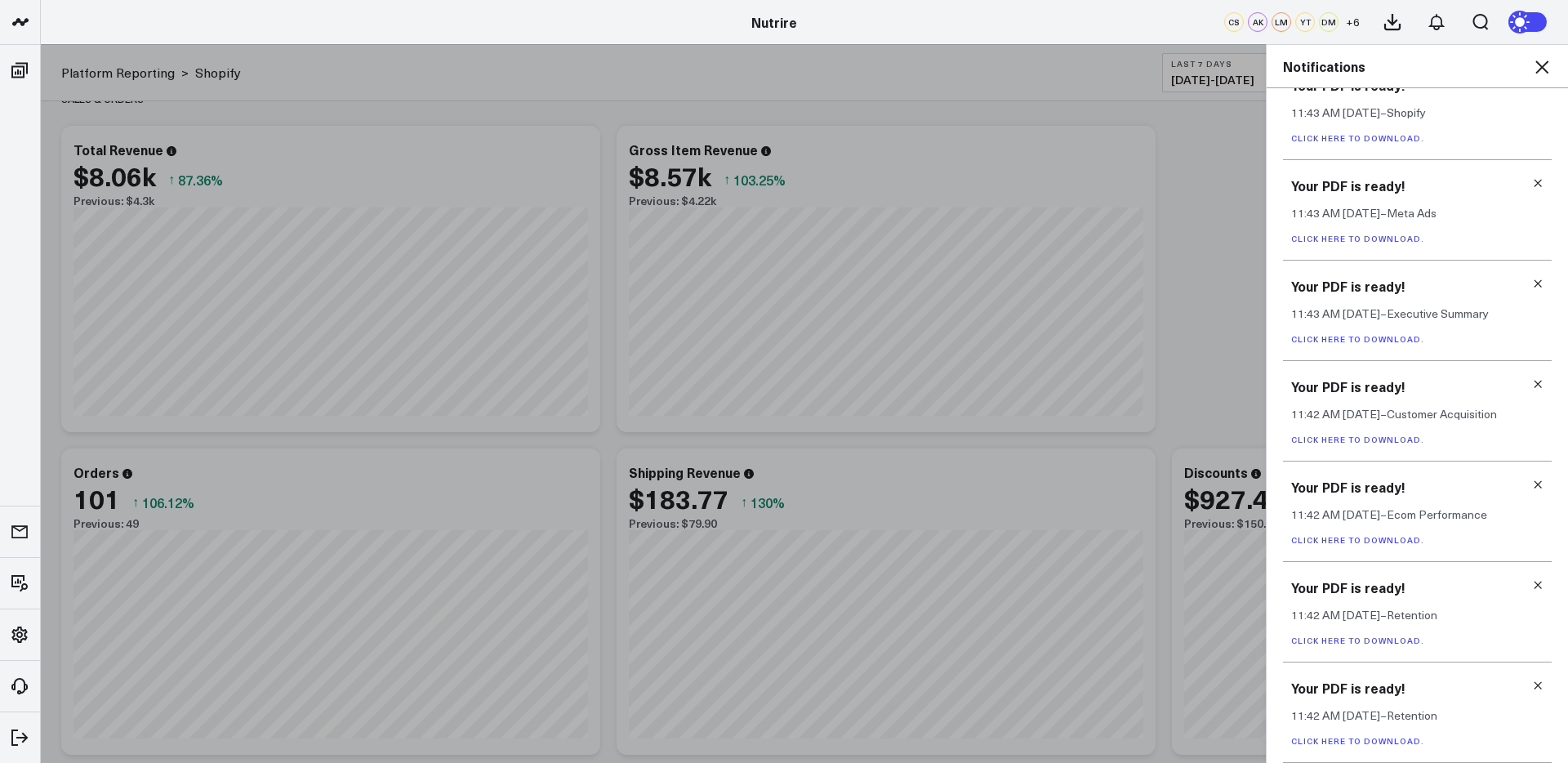
click at [1535, 685] on div "Your PDF is ready! 11:42 AM Today – Retention Click here to download." at bounding box center [1417, 712] width 268 height 100
click at [1534, 685] on icon at bounding box center [1537, 685] width 7 height 7
click at [1531, 686] on icon at bounding box center [1537, 685] width 11 height 11
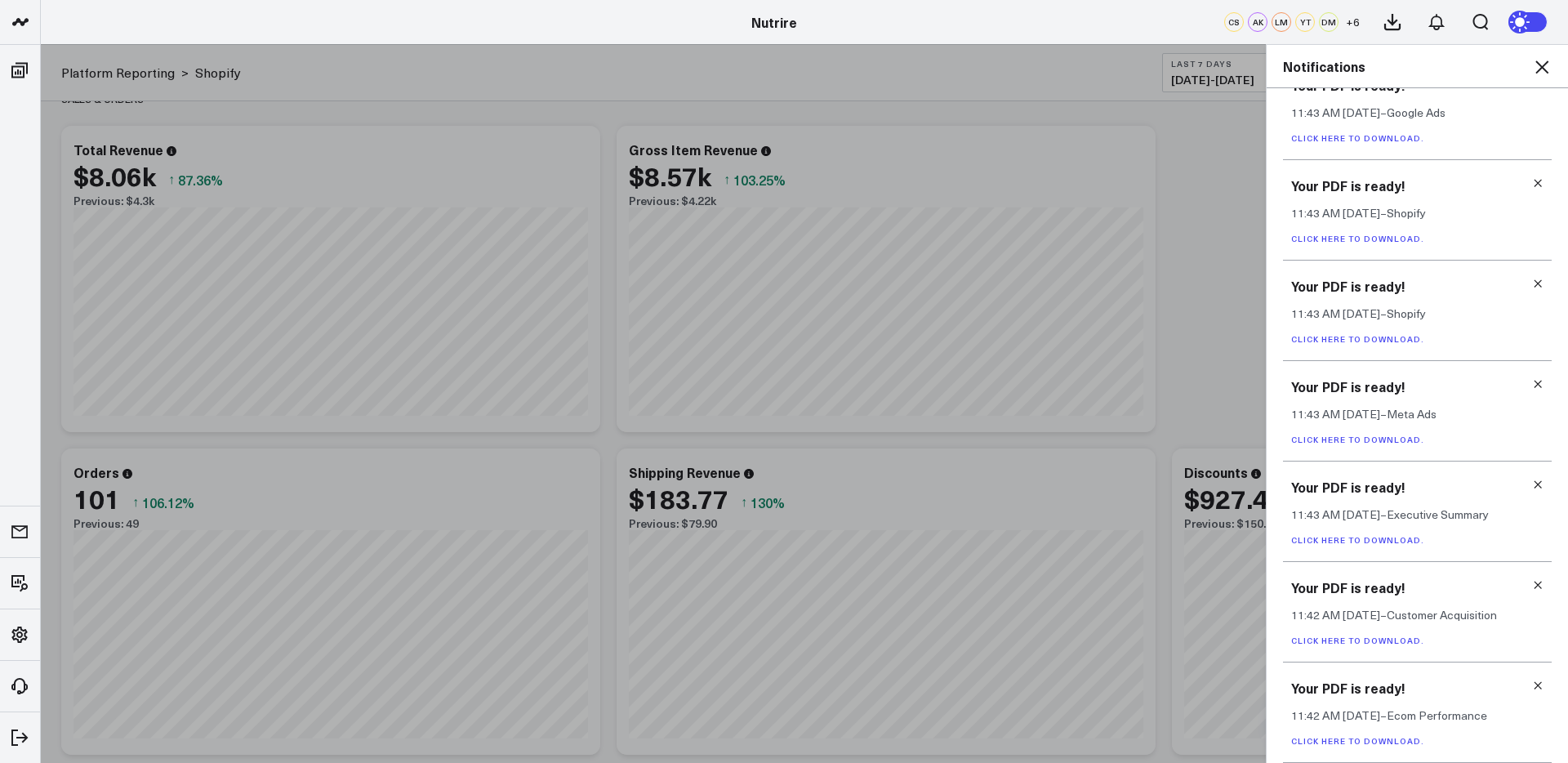
scroll to position [330, 0]
click at [1394, 742] on link "Click here to download." at bounding box center [1357, 740] width 133 height 11
click at [1531, 685] on icon at bounding box center [1537, 685] width 11 height 11
click at [1374, 742] on link "Click here to download." at bounding box center [1357, 740] width 133 height 11
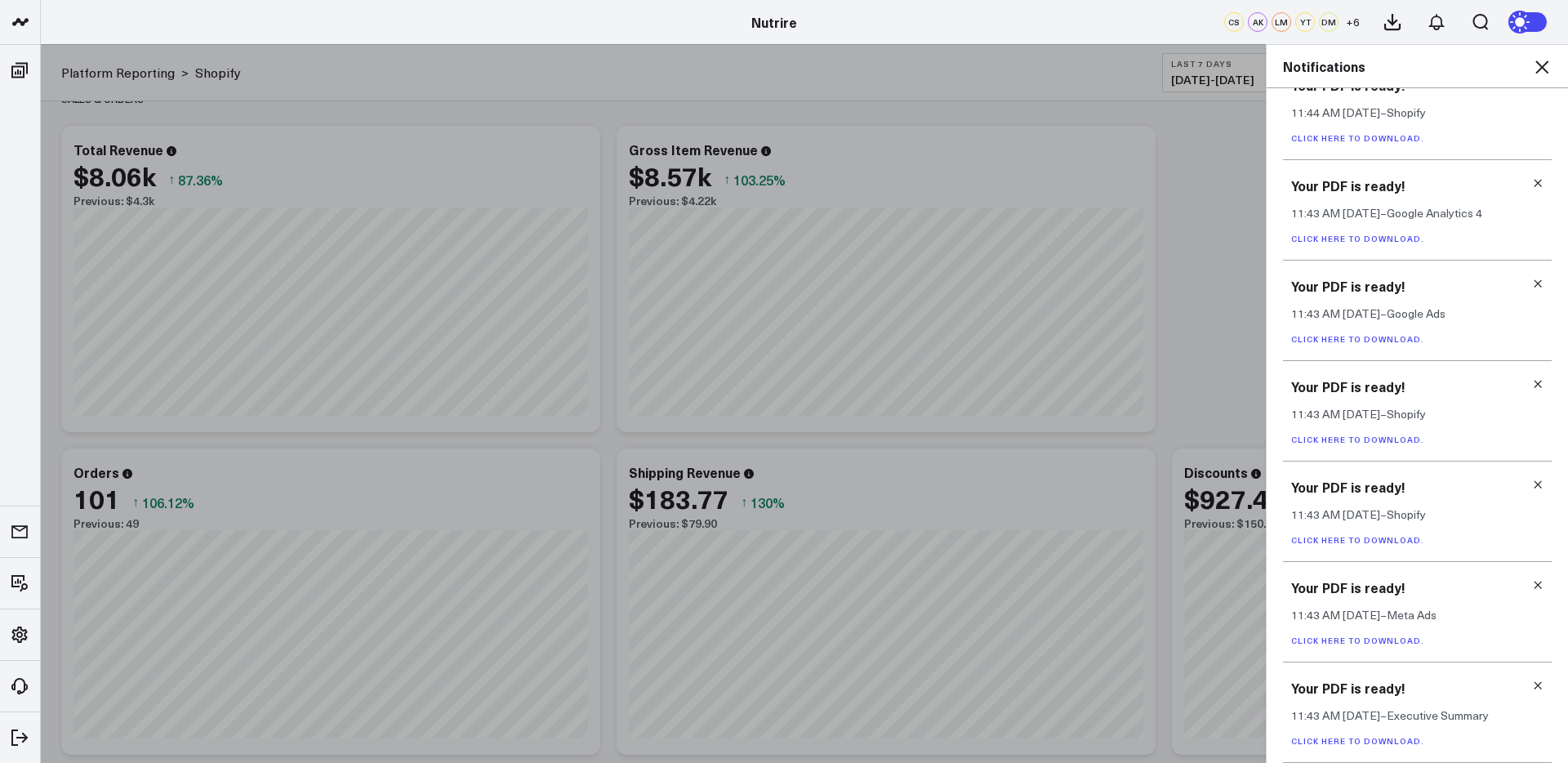
click at [1532, 680] on icon at bounding box center [1537, 685] width 11 height 11
click at [1372, 738] on link "Click here to download." at bounding box center [1357, 740] width 133 height 11
click at [1534, 686] on icon at bounding box center [1537, 685] width 7 height 7
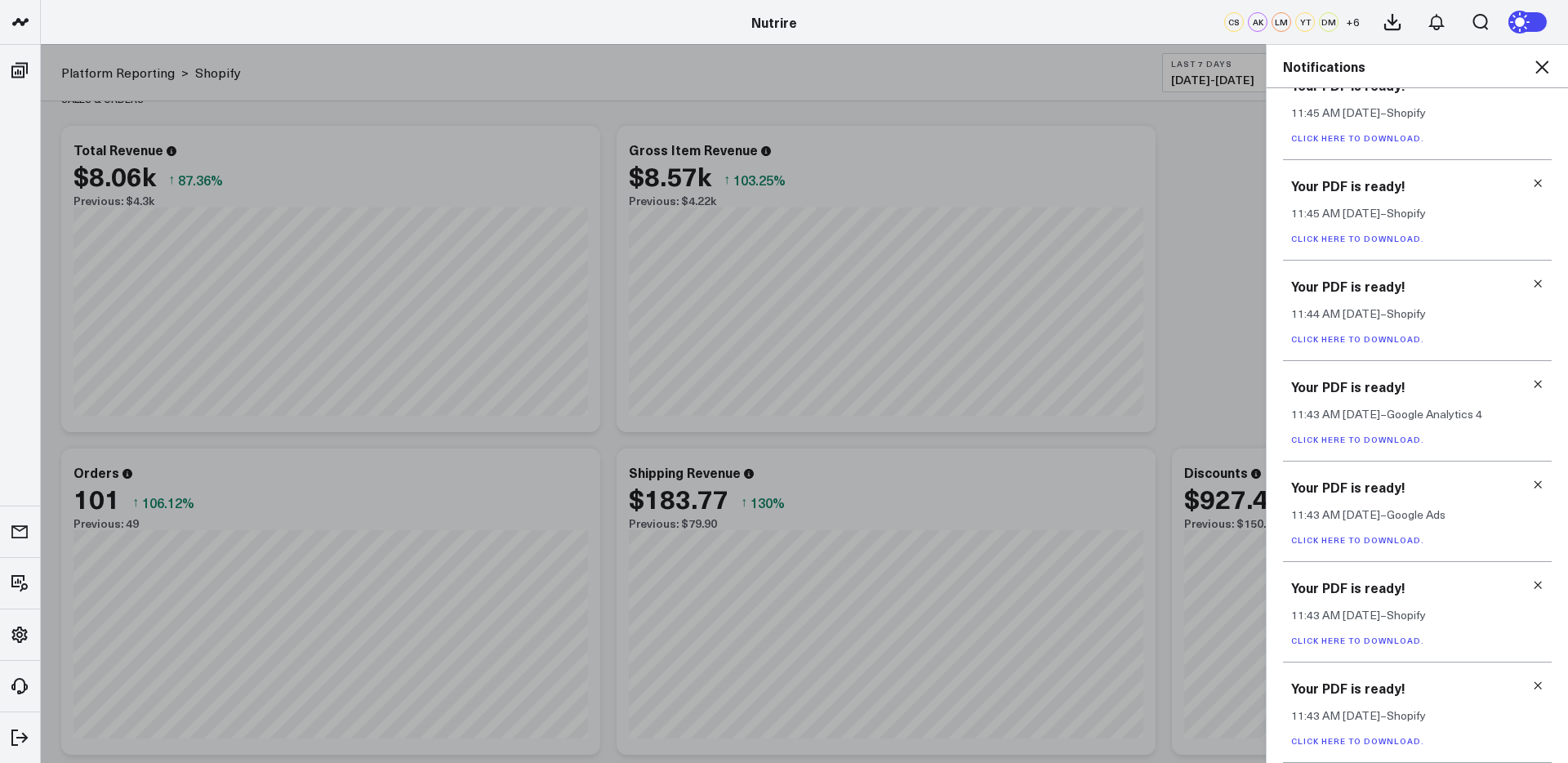
click at [1390, 735] on link "Click here to download." at bounding box center [1357, 740] width 133 height 11
click at [1534, 686] on icon at bounding box center [1537, 685] width 7 height 7
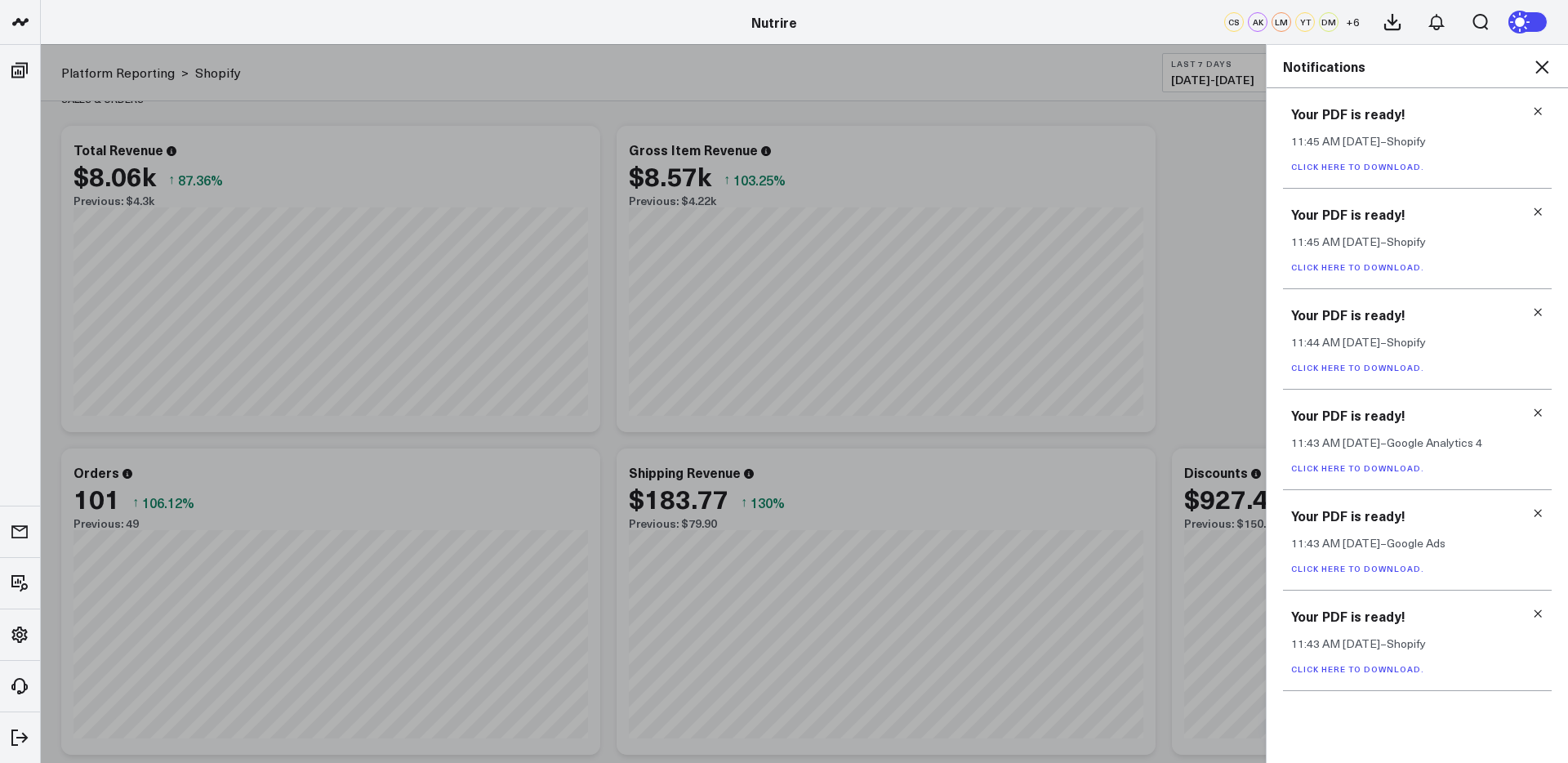
scroll to position [0, 0]
click at [1538, 610] on icon at bounding box center [1537, 613] width 11 height 11
click at [1408, 561] on div "Your PDF is ready! 11:43 AM Today – Google Ads Click here to download." at bounding box center [1417, 540] width 268 height 100
click at [1403, 569] on link "Click here to download." at bounding box center [1357, 568] width 133 height 11
click at [1538, 514] on icon at bounding box center [1537, 514] width 7 height 7
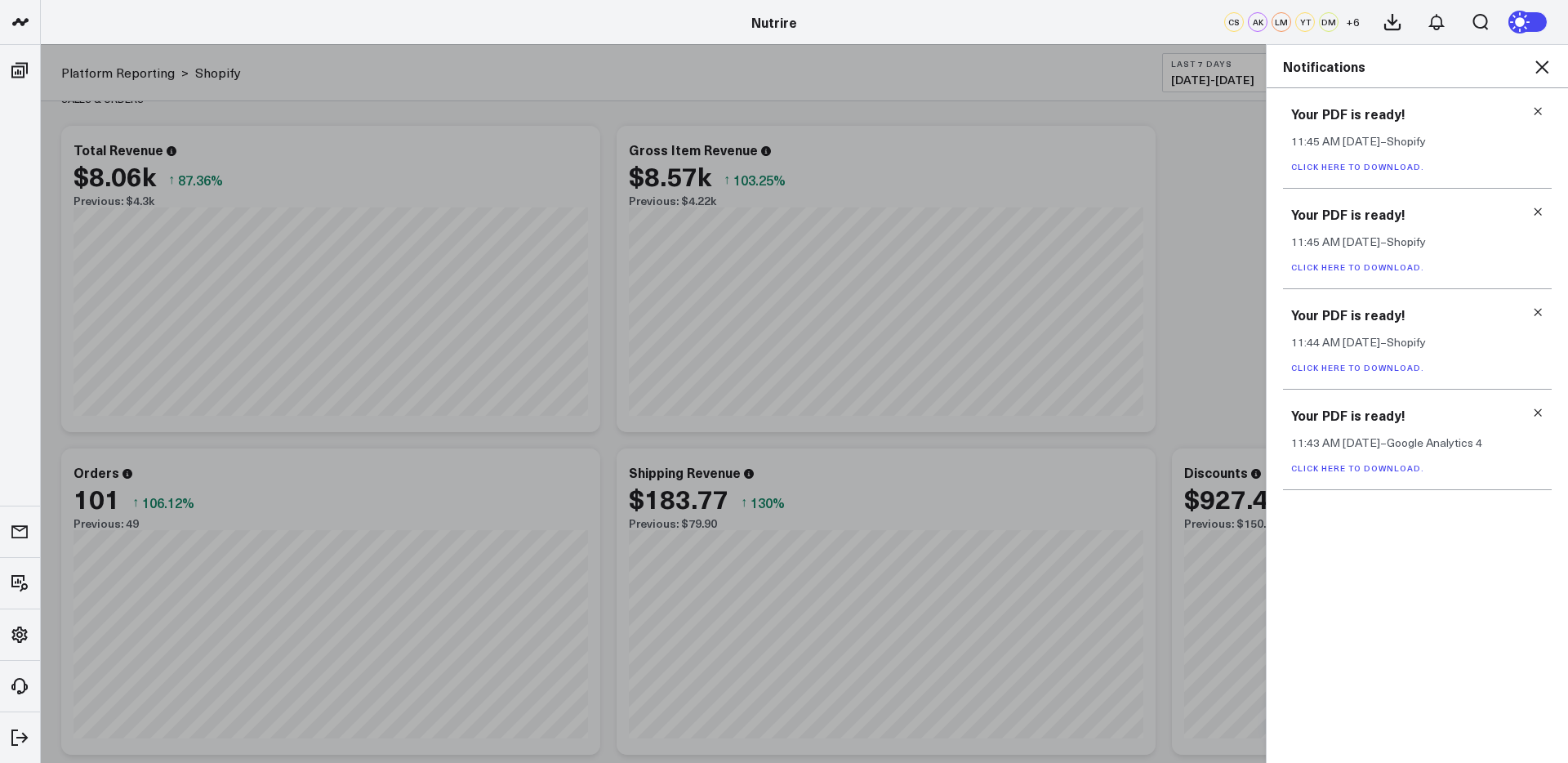
click at [1402, 462] on link "Click here to download." at bounding box center [1357, 467] width 133 height 11
click at [1540, 411] on icon at bounding box center [1537, 412] width 11 height 11
click at [1541, 314] on icon at bounding box center [1537, 311] width 11 height 11
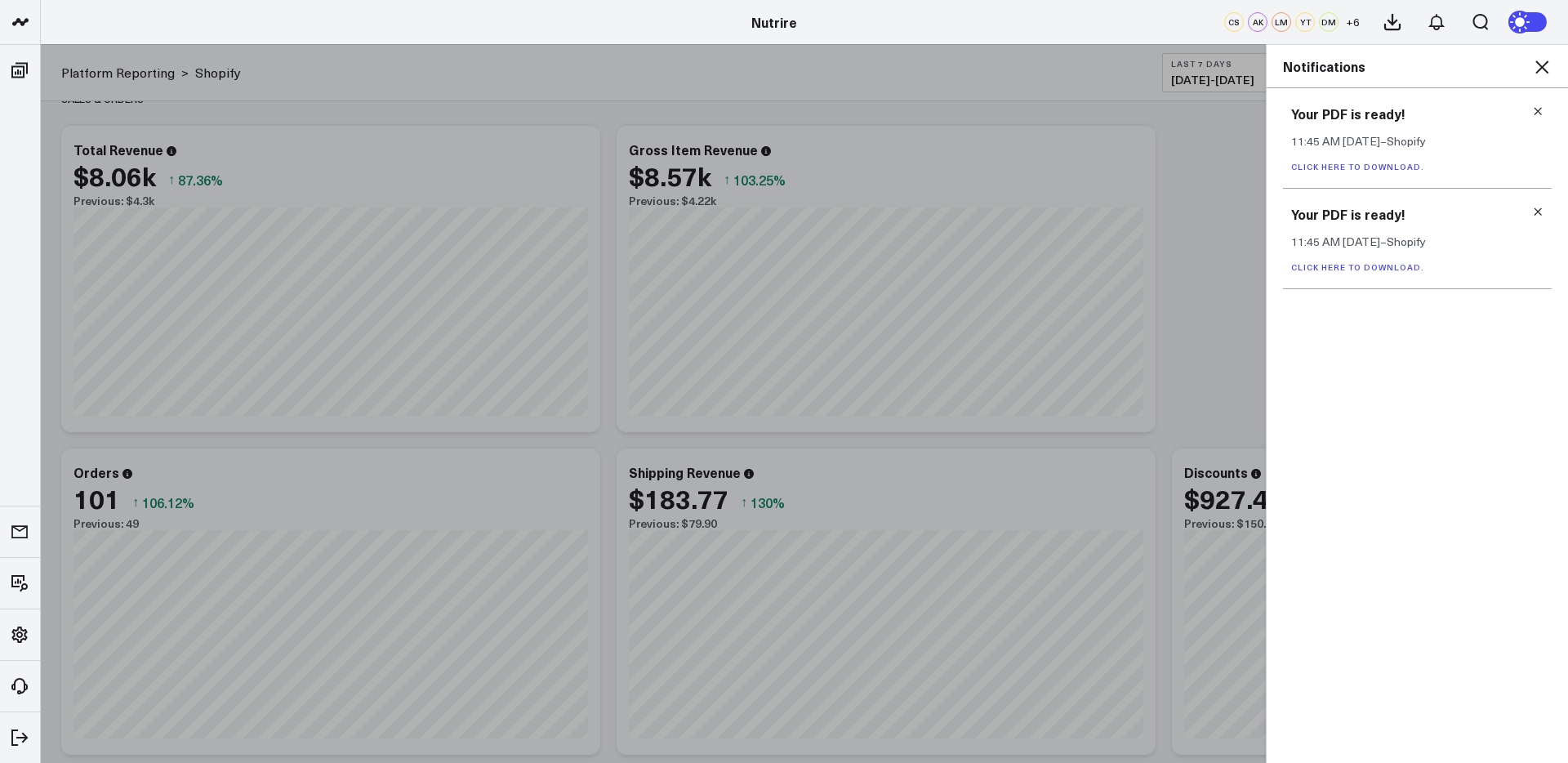
click at [1547, 219] on div "Your PDF is ready! 11:45 AM Today – Shopify Click here to download." at bounding box center [1417, 238] width 268 height 100
click at [1544, 219] on div "Your PDF is ready! 11:45 AM Today – Shopify Click here to download." at bounding box center [1417, 238] width 268 height 100
click at [1537, 205] on link at bounding box center [1537, 211] width 11 height 12
click at [1538, 110] on icon at bounding box center [1537, 111] width 11 height 11
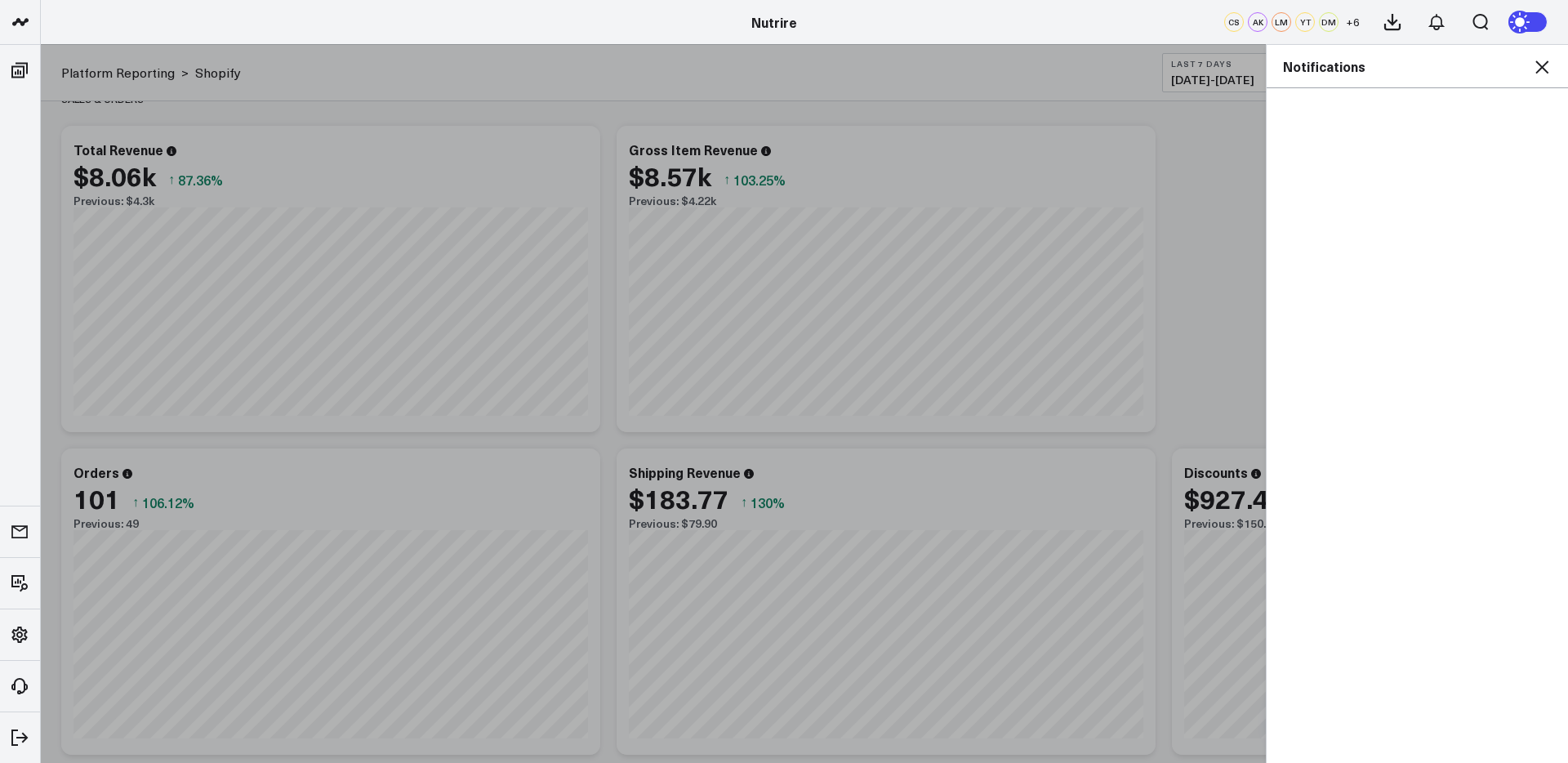
click at [1548, 60] on icon at bounding box center [1541, 67] width 19 height 19
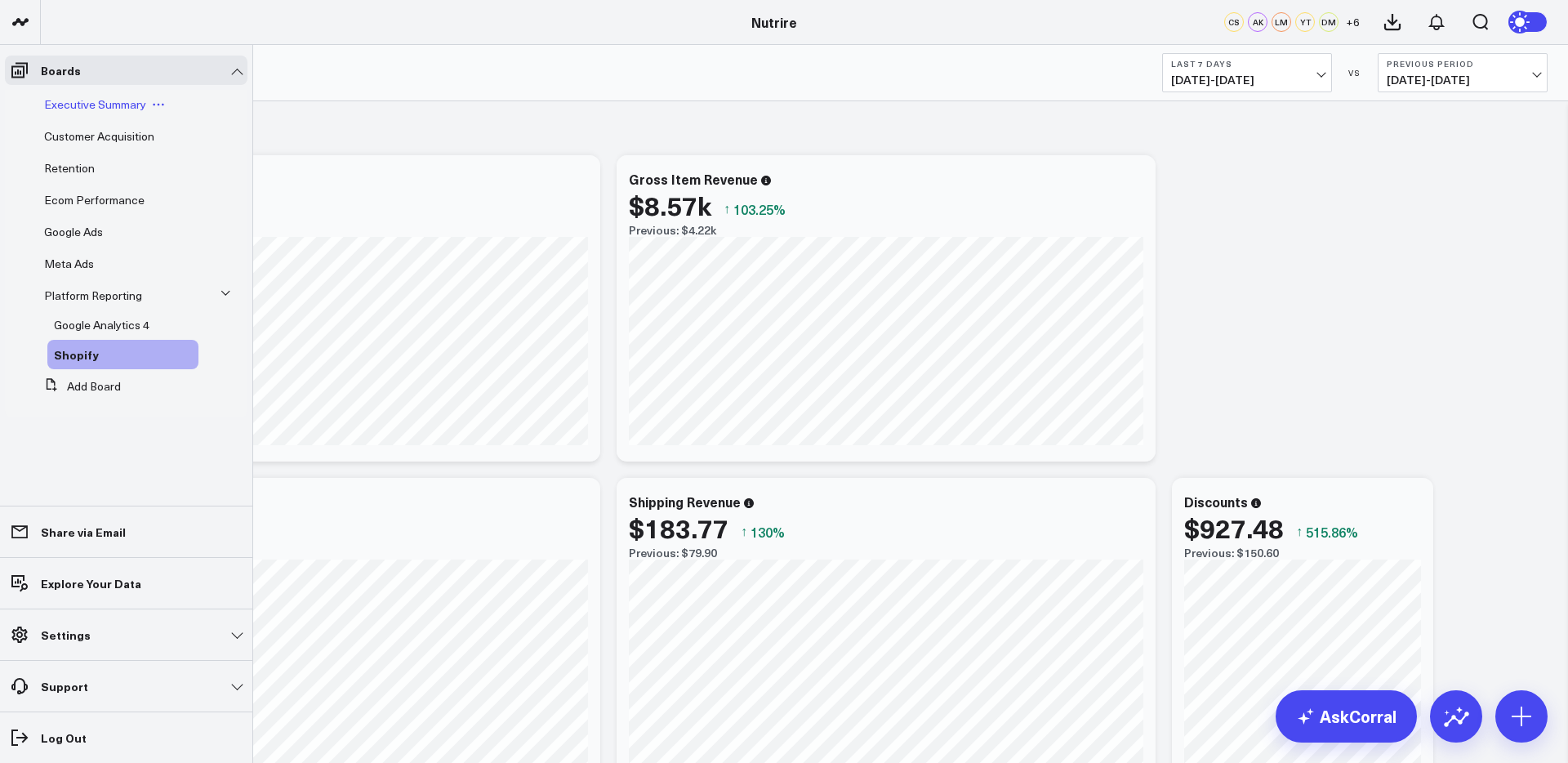
click at [99, 109] on span "Executive Summary" at bounding box center [95, 105] width 102 height 16
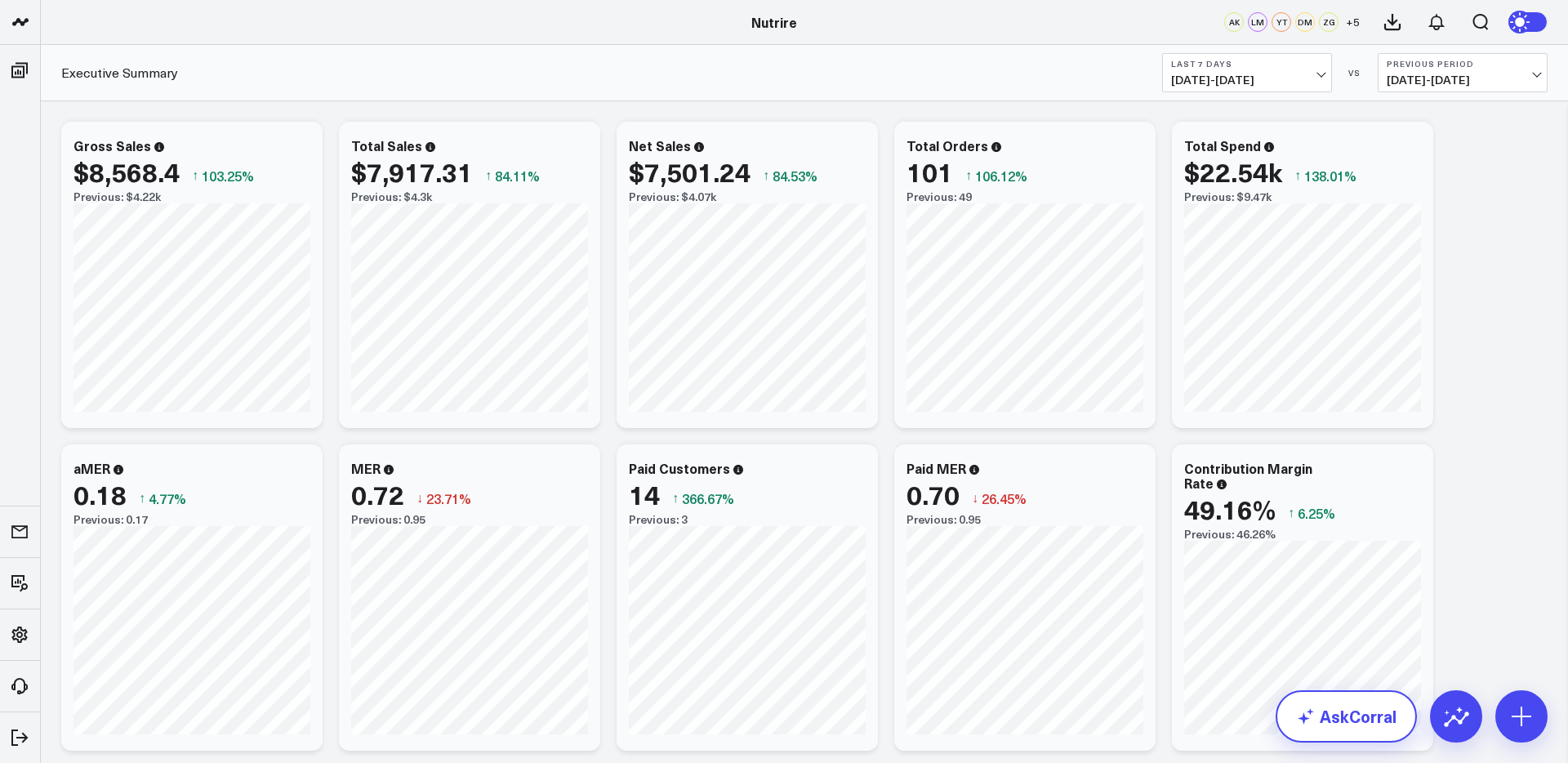
click at [1331, 700] on link "AskCorral" at bounding box center [1346, 717] width 141 height 52
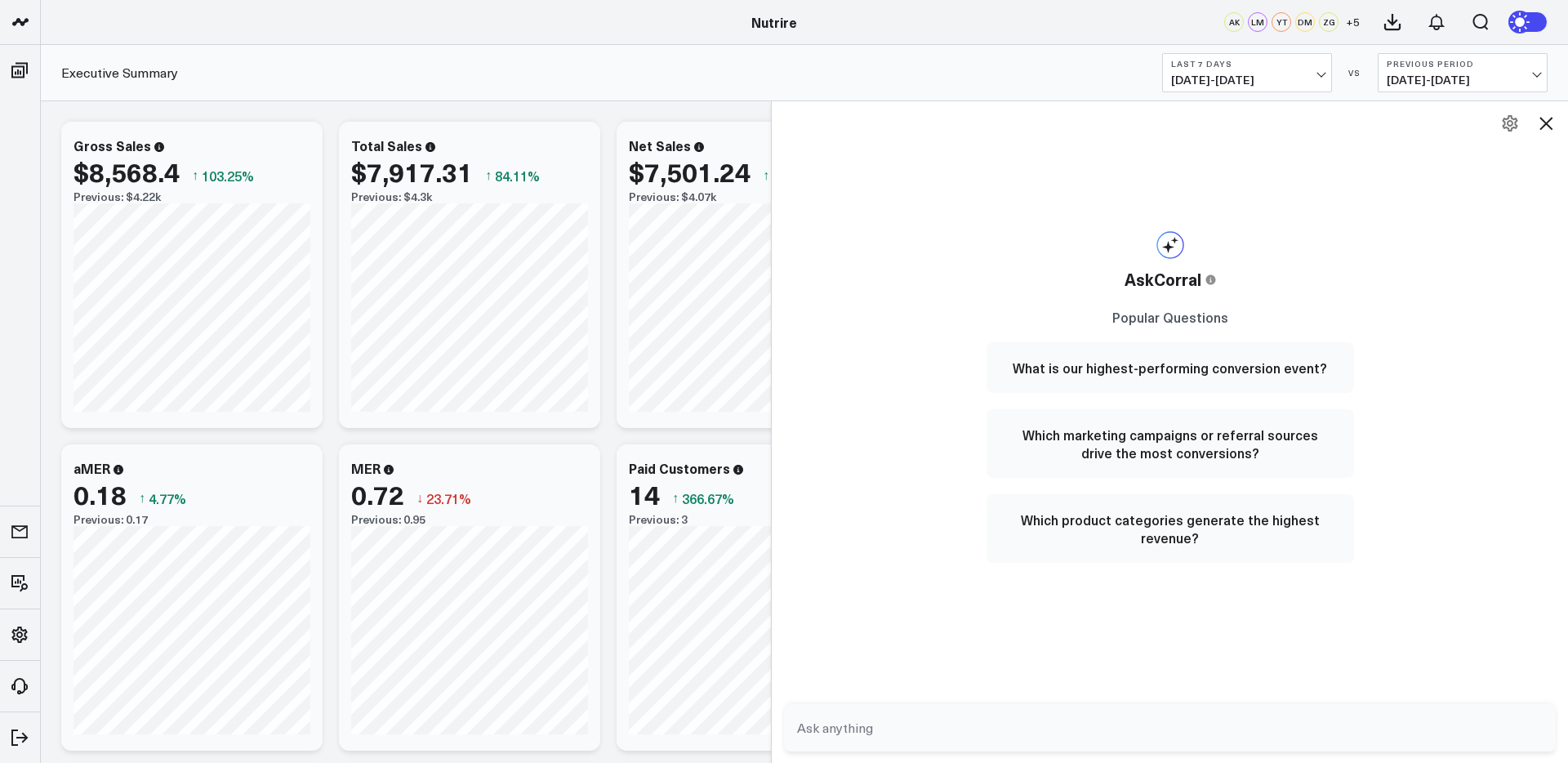
click at [947, 726] on textarea at bounding box center [1156, 728] width 726 height 30
type textarea "can you give me an overview of my report"
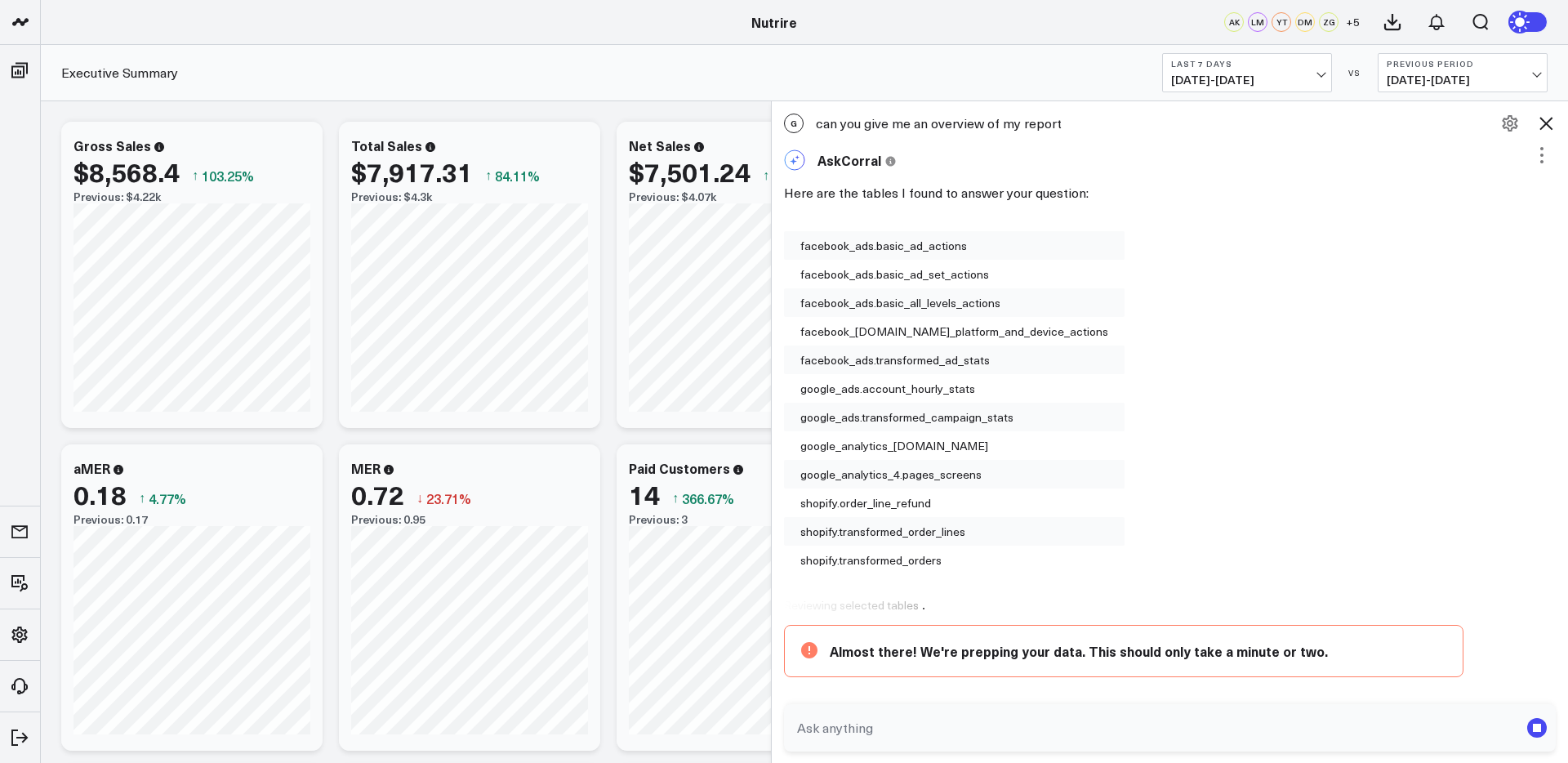
scroll to position [87, 0]
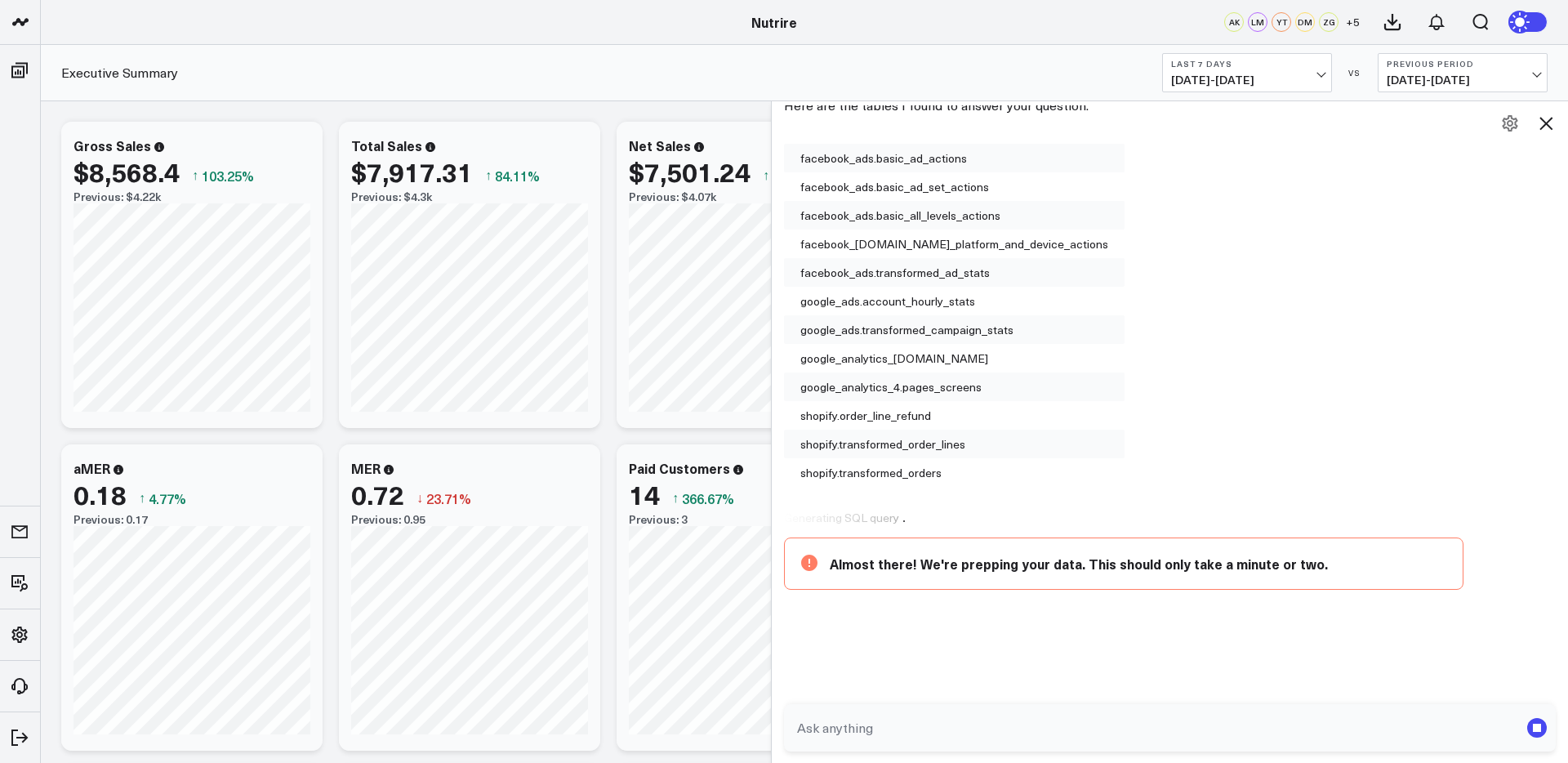
click at [316, 97] on div "Executive Summary Last 7 Days 09/01/25 - 09/07/25 VS Previous Period 08/25/25 -…" at bounding box center [804, 73] width 1527 height 57
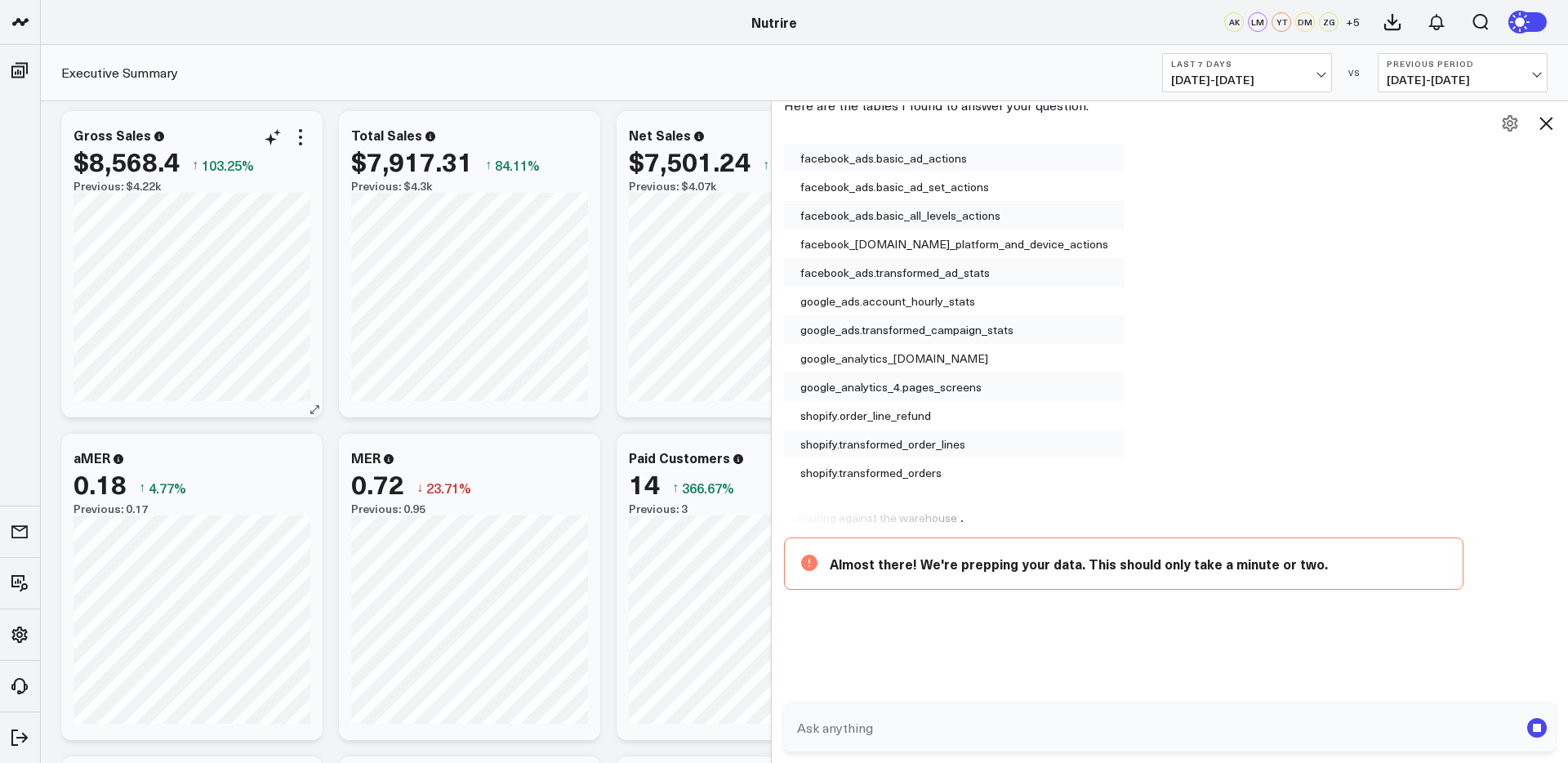
scroll to position [0, 0]
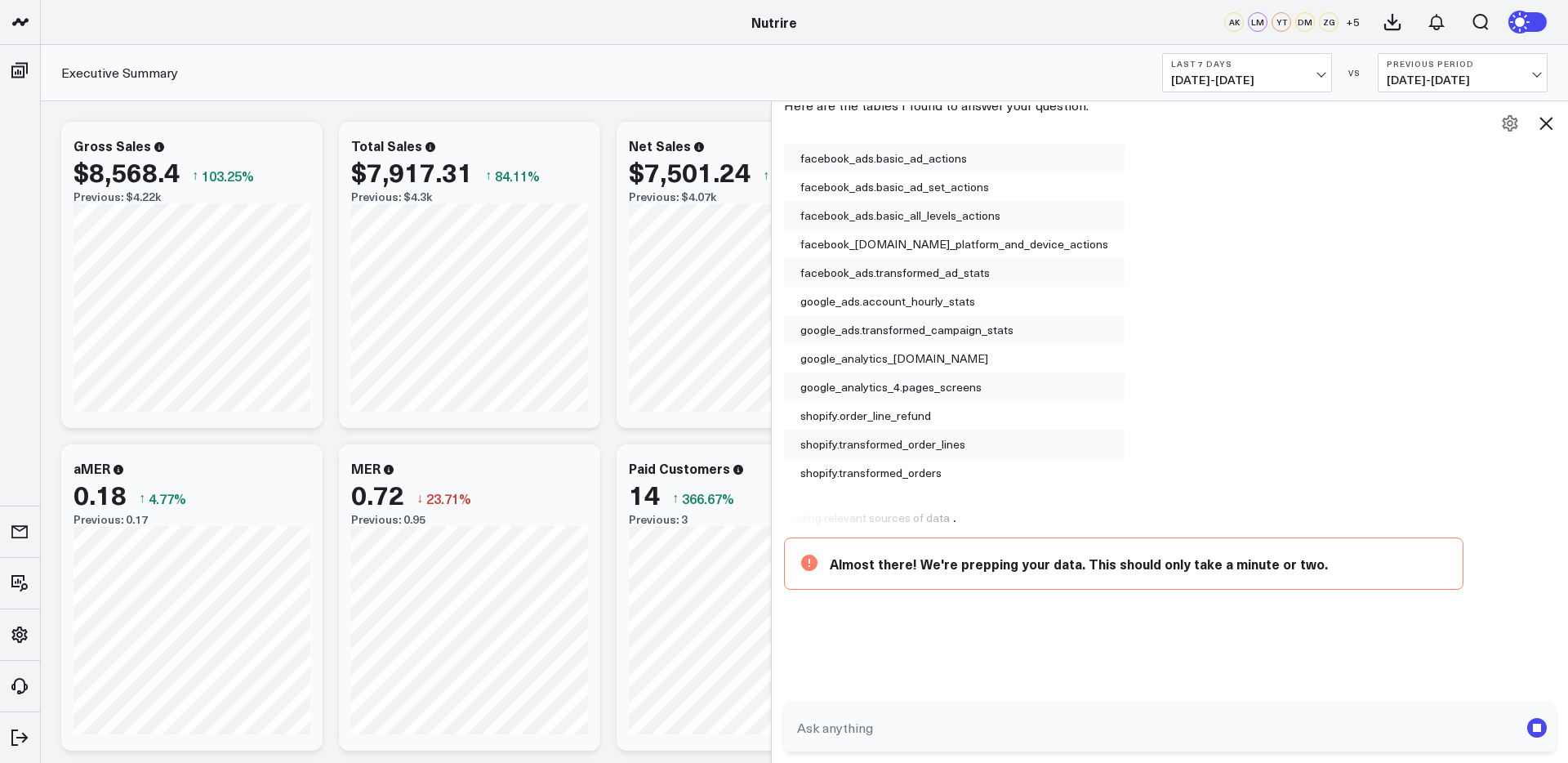
click at [698, 134] on div "Net Sales $7,501.24 ↑ 84.53% Previous: $4.07k" at bounding box center [747, 275] width 261 height 306
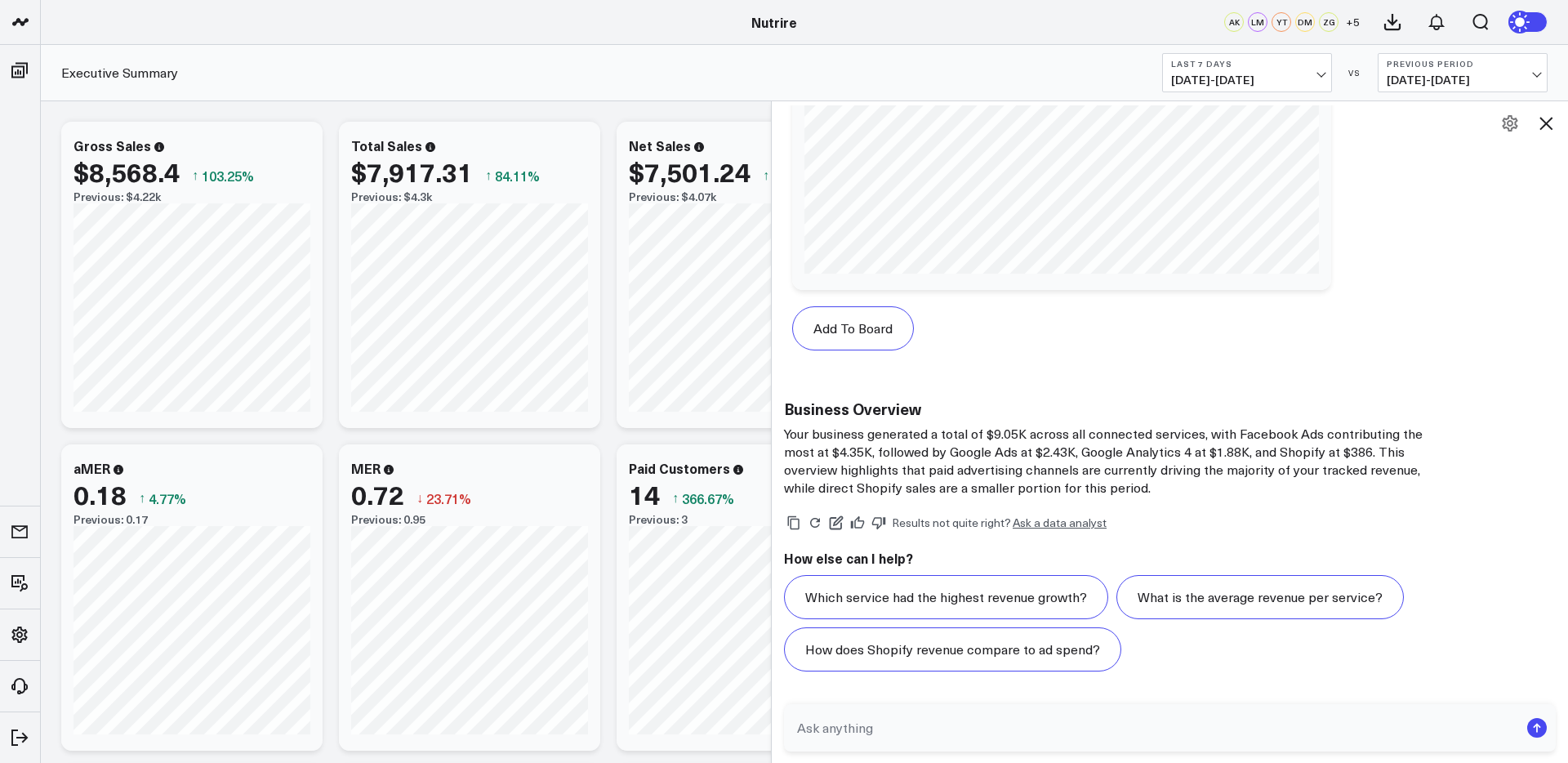
click at [425, 97] on div "Executive Summary Last 7 Days 09/01/25 - 09/07/25 VS Previous Period 08/25/25 -…" at bounding box center [804, 73] width 1527 height 57
click at [1536, 130] on icon at bounding box center [1545, 123] width 19 height 19
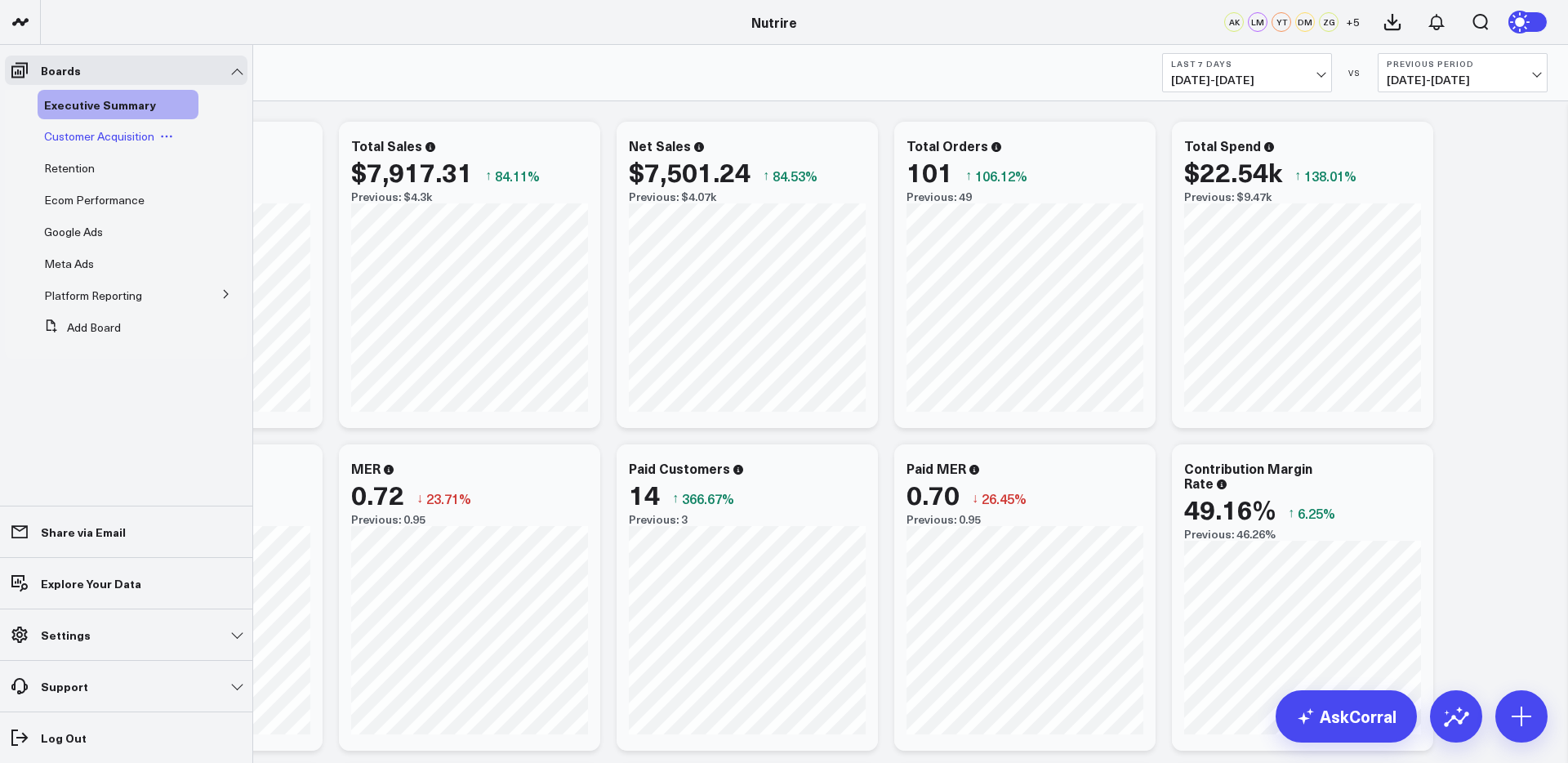
click at [71, 135] on span "Customer Acquisition" at bounding box center [99, 136] width 110 height 16
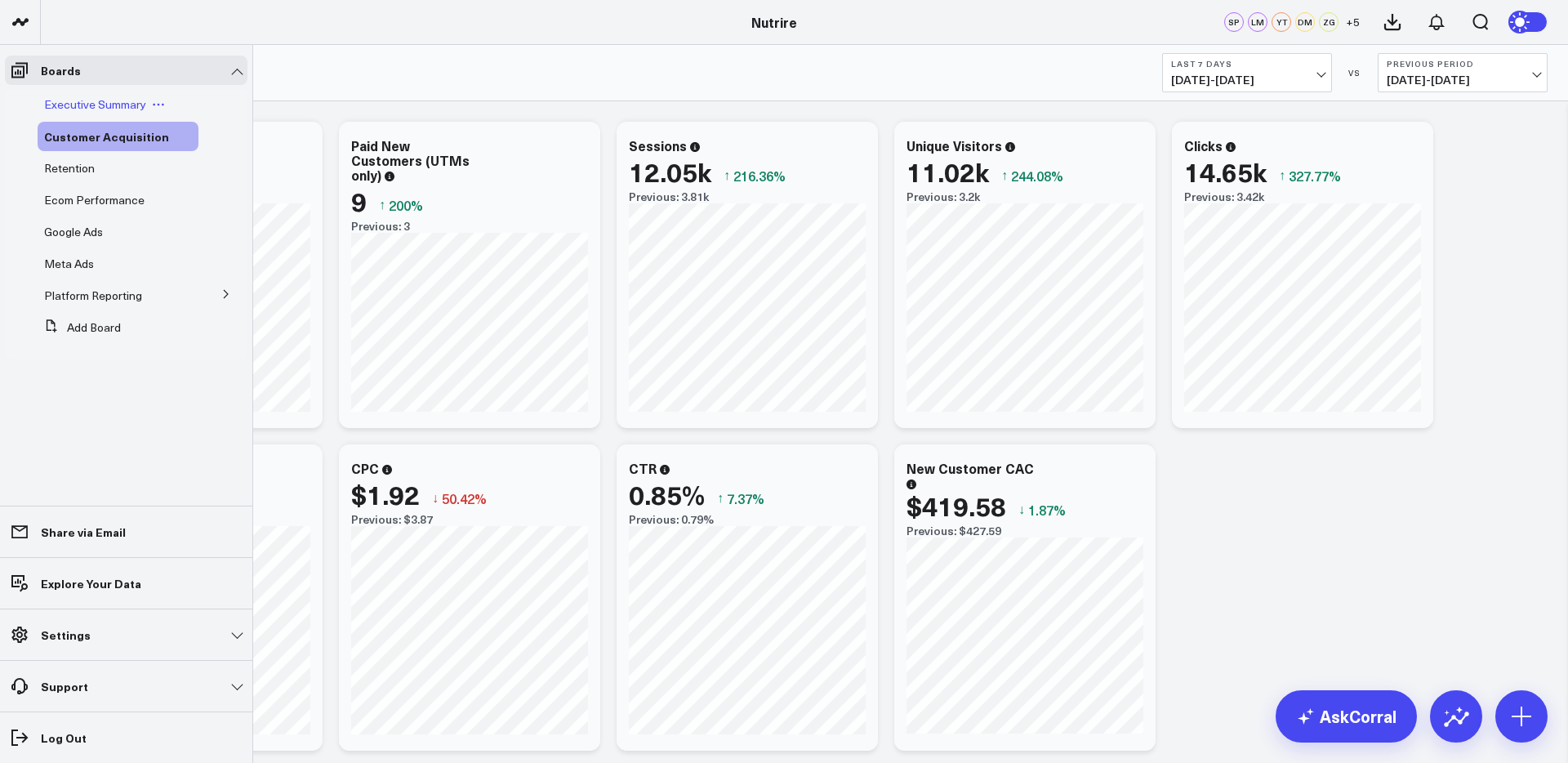
click at [63, 92] on div "Executive Summary" at bounding box center [118, 105] width 161 height 30
click at [68, 107] on span "Executive Summary" at bounding box center [95, 105] width 102 height 16
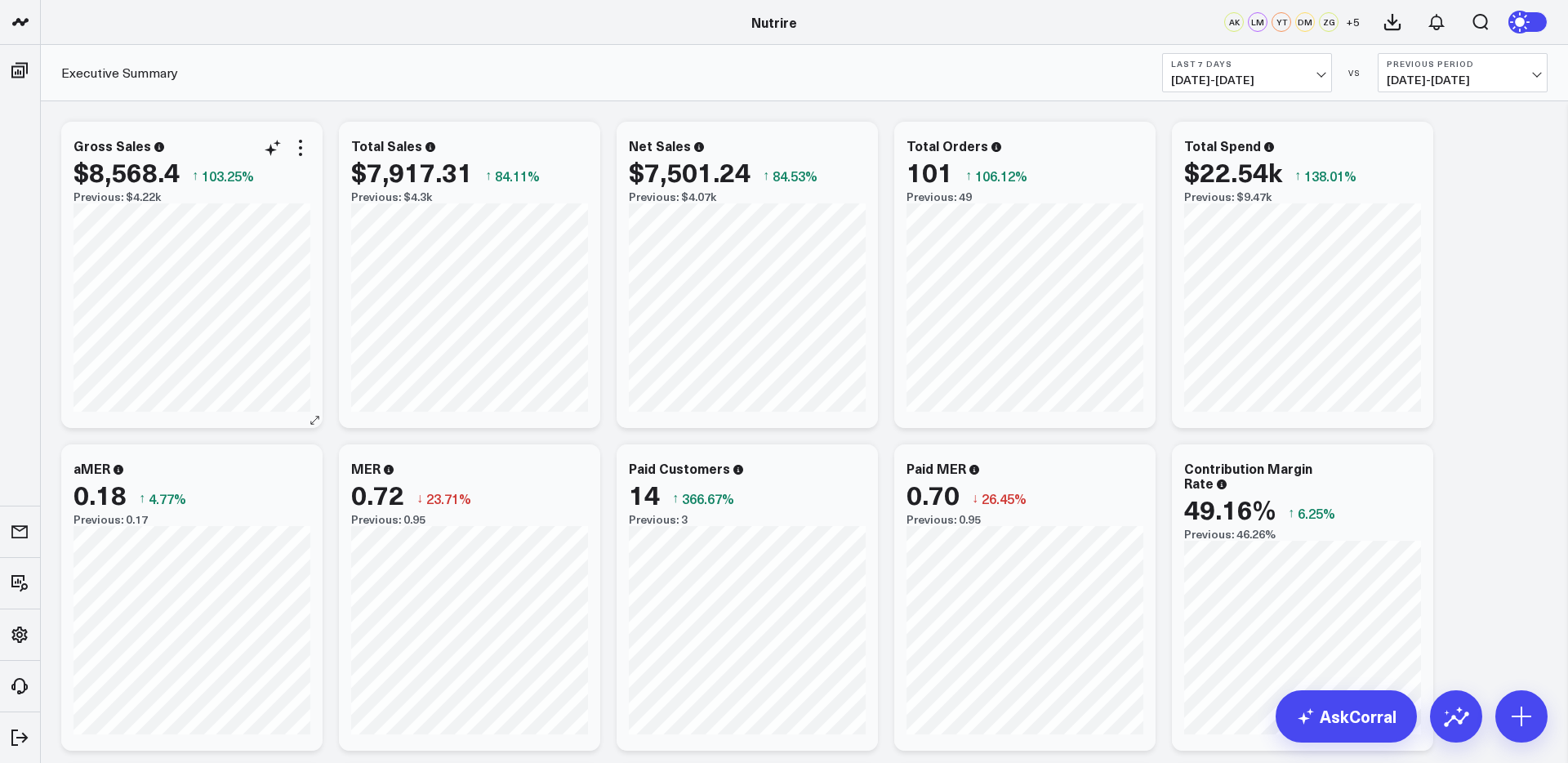
click at [157, 149] on icon at bounding box center [159, 146] width 10 height 10
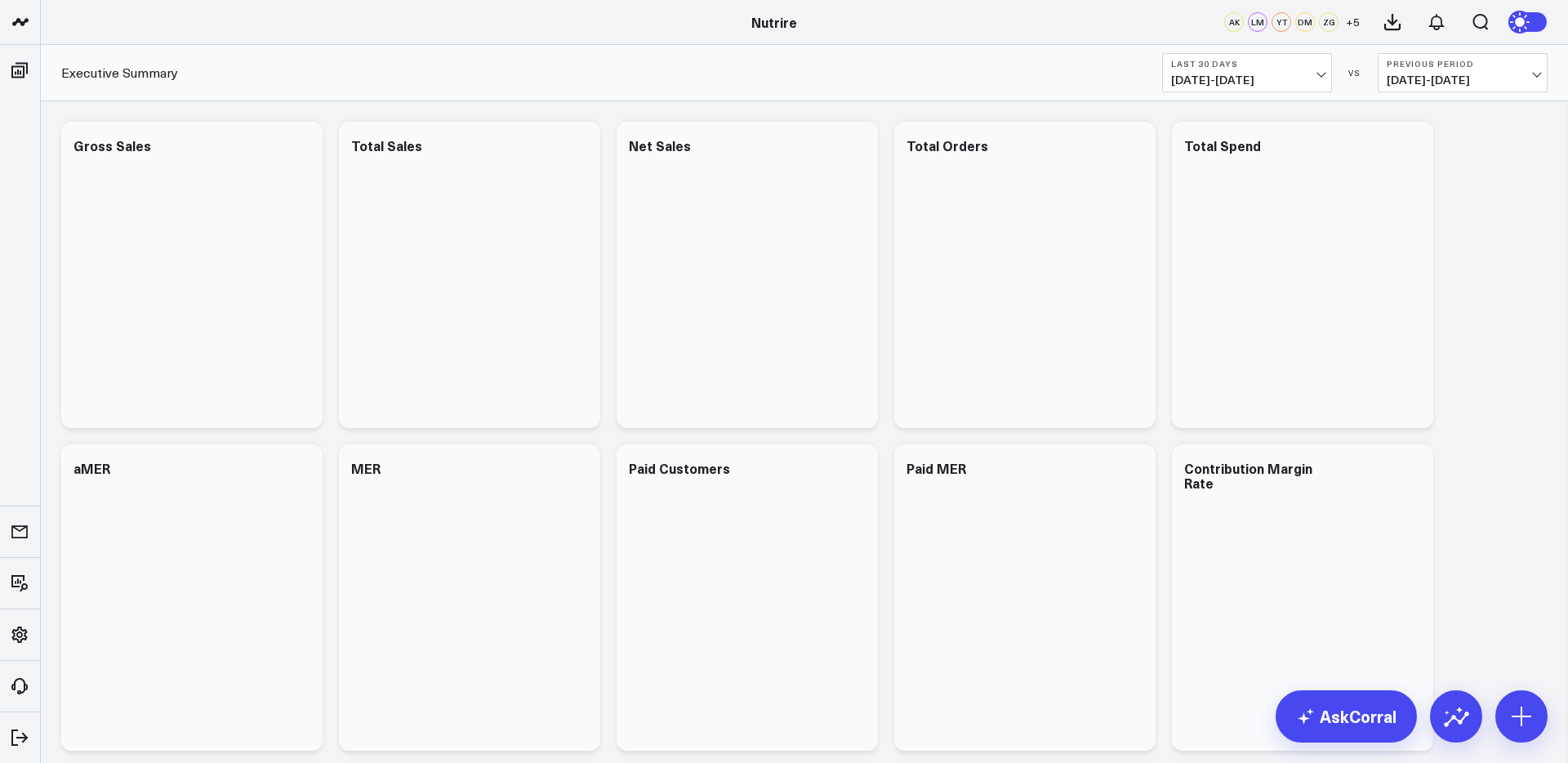
click at [1286, 85] on span "[DATE] - [DATE]" at bounding box center [1246, 79] width 152 height 13
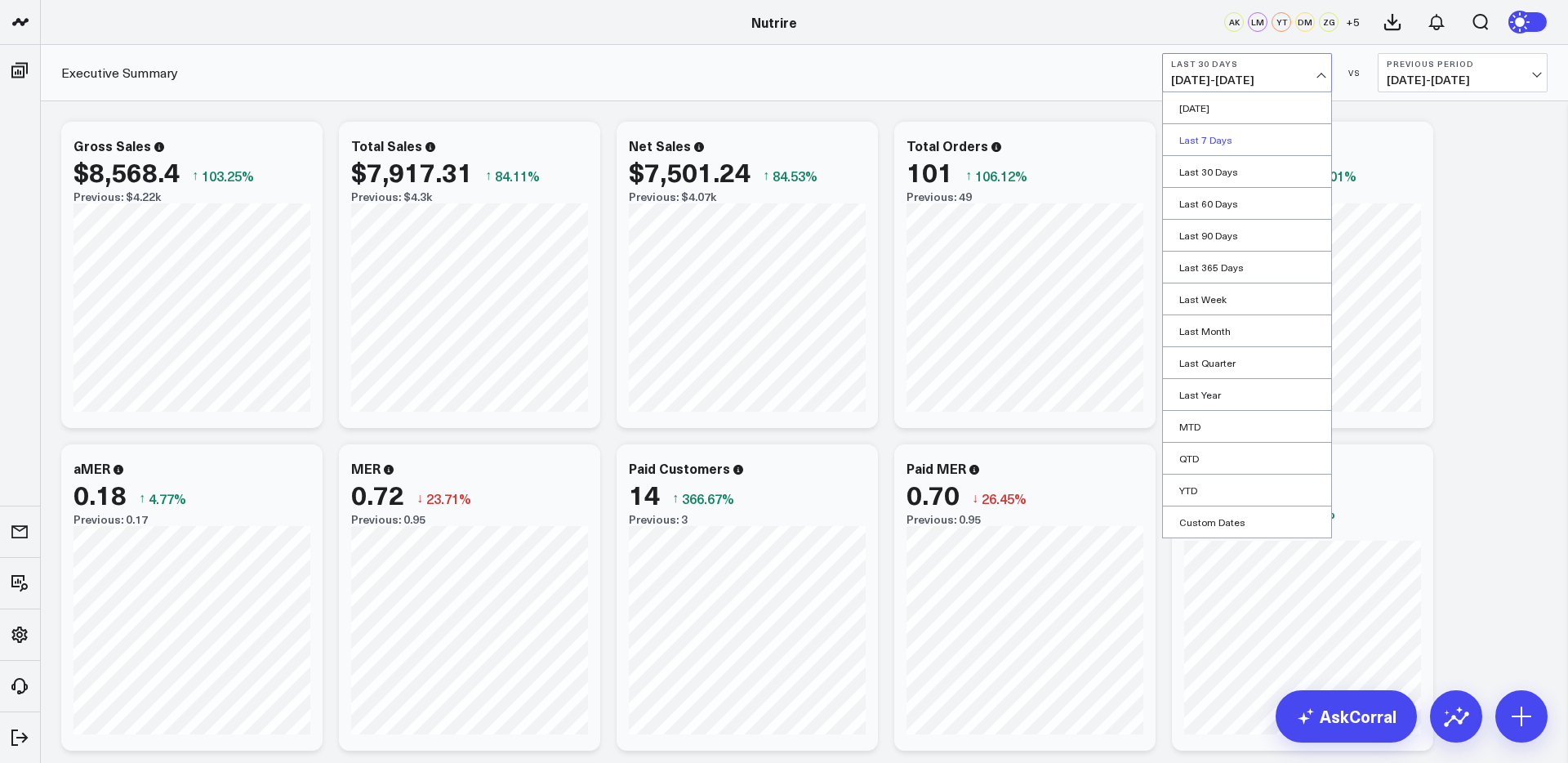
click at [1231, 145] on link "Last 7 Days" at bounding box center [1246, 140] width 168 height 31
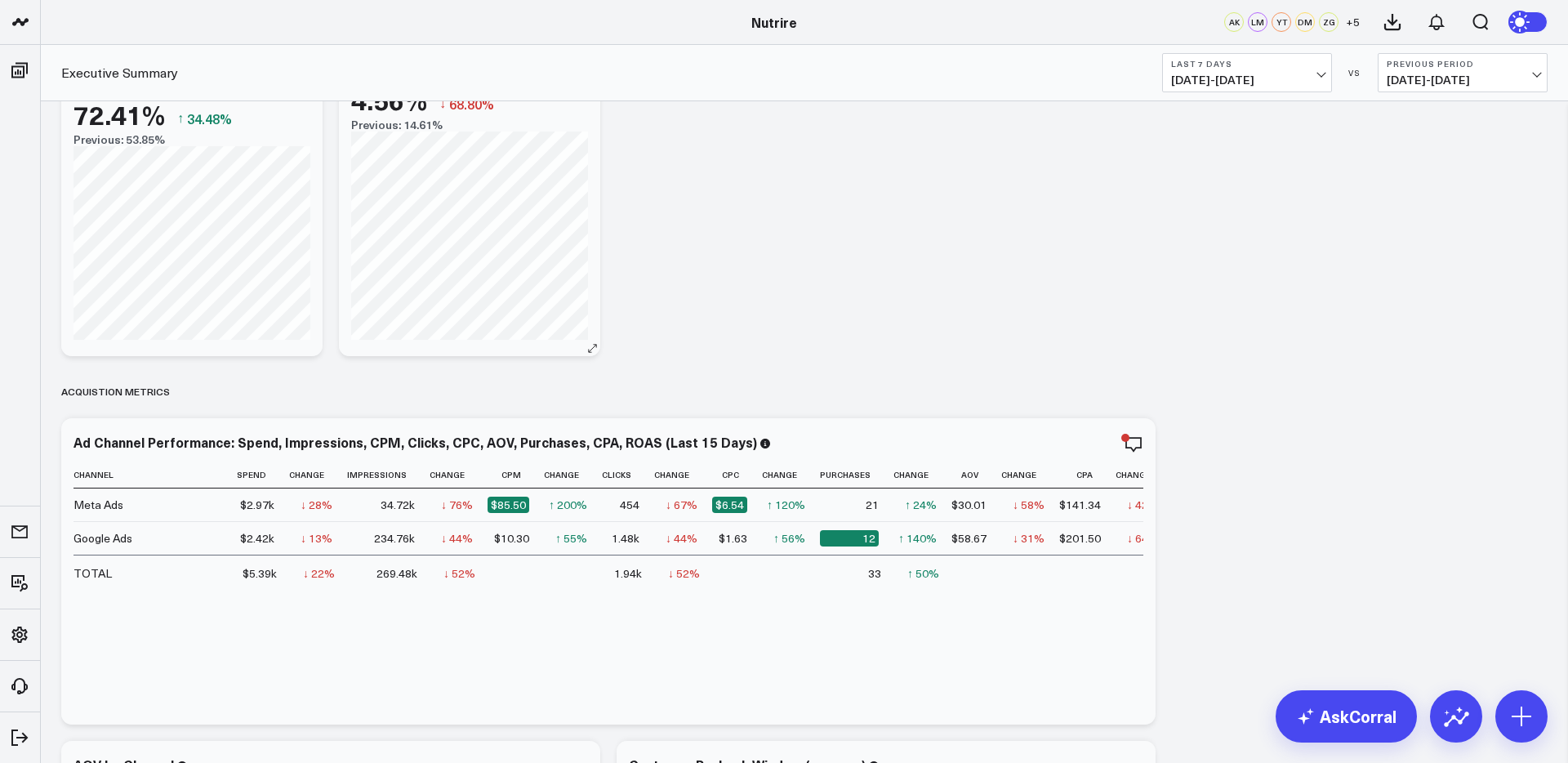
scroll to position [747, 0]
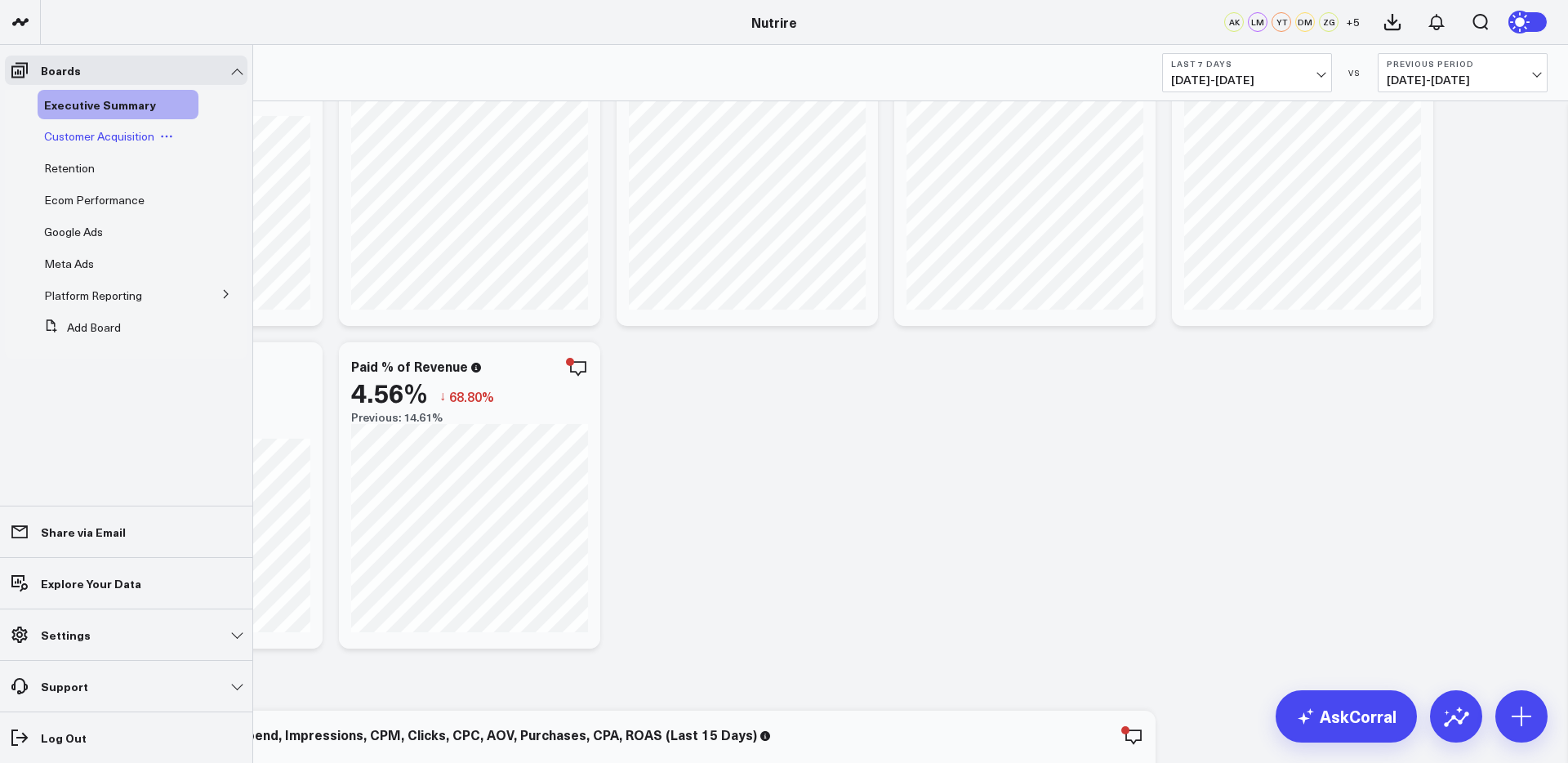
click at [130, 131] on span "Customer Acquisition" at bounding box center [99, 136] width 110 height 16
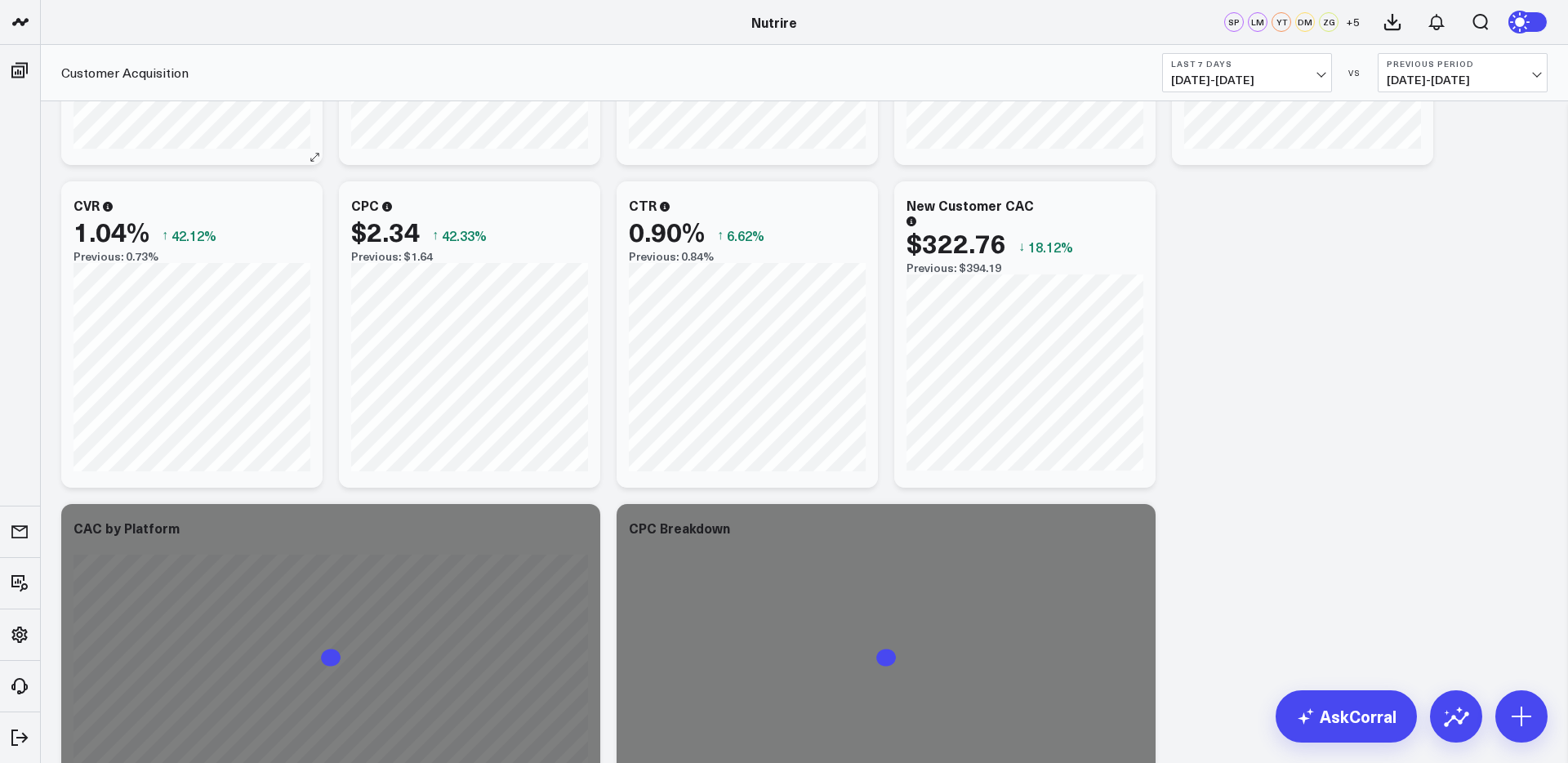
scroll to position [417, 0]
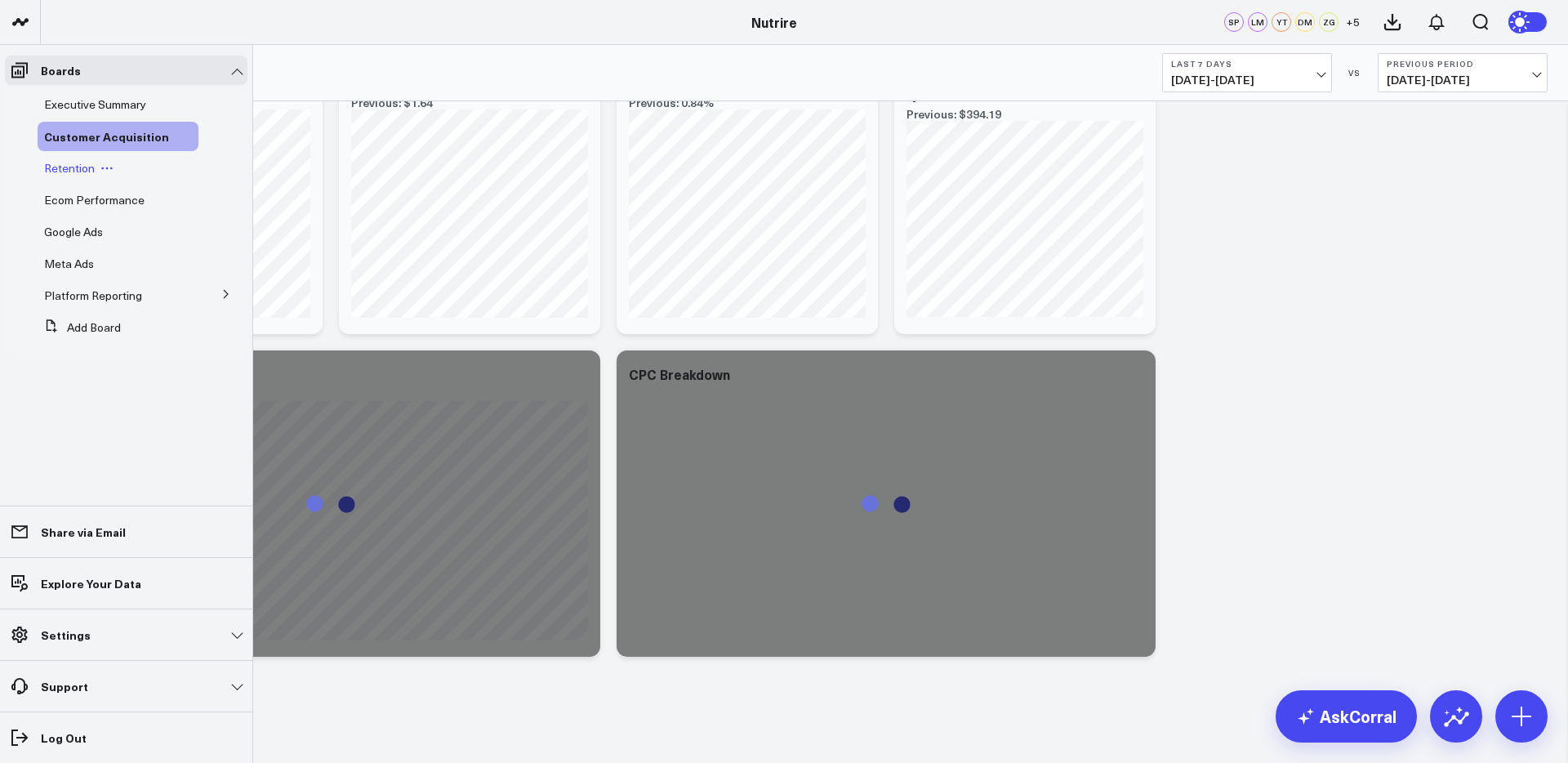
click at [95, 163] on button at bounding box center [107, 167] width 24 height 13
click at [71, 167] on span "Retention" at bounding box center [70, 168] width 51 height 16
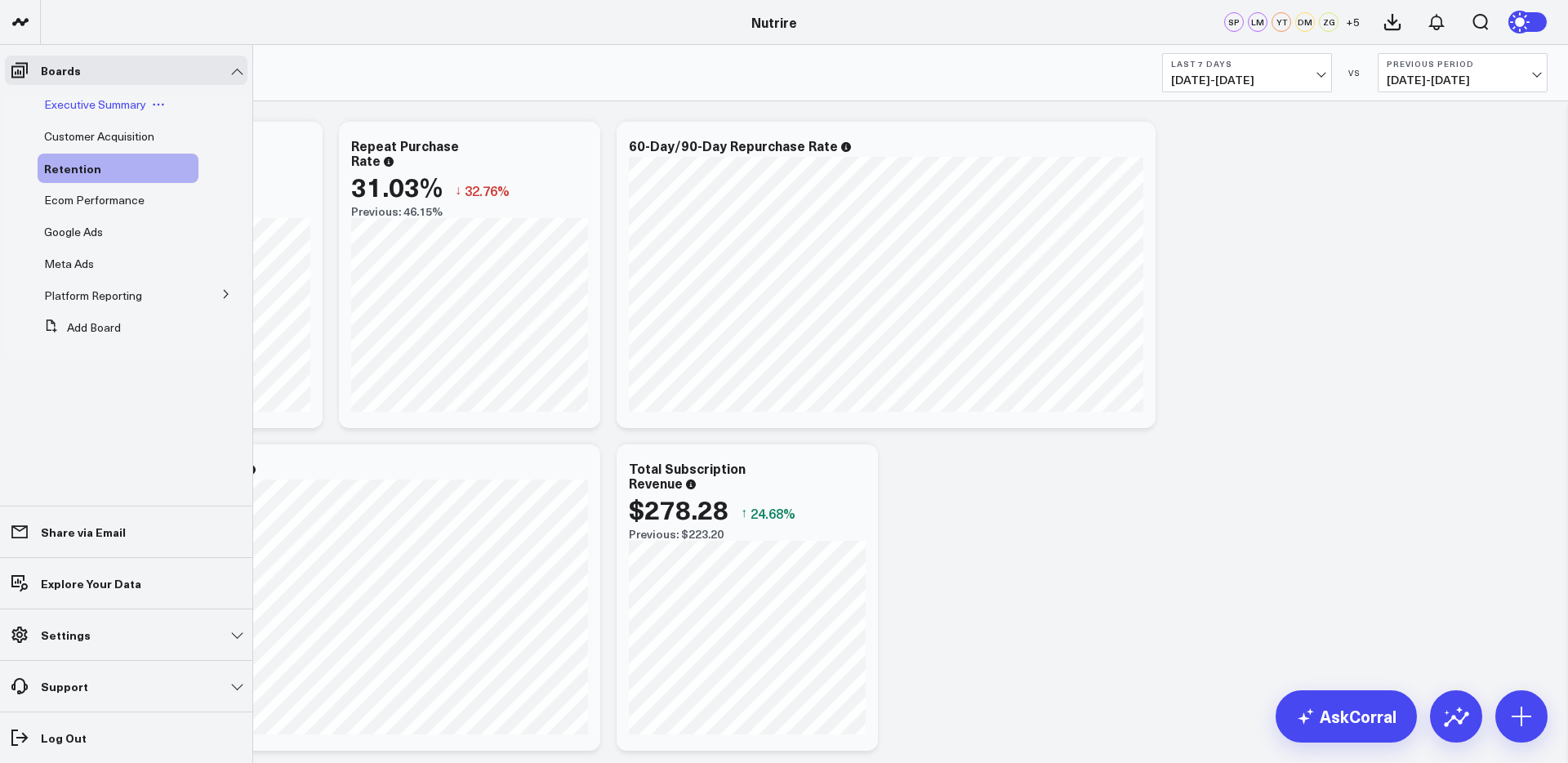
click at [65, 100] on span "Executive Summary" at bounding box center [95, 105] width 102 height 16
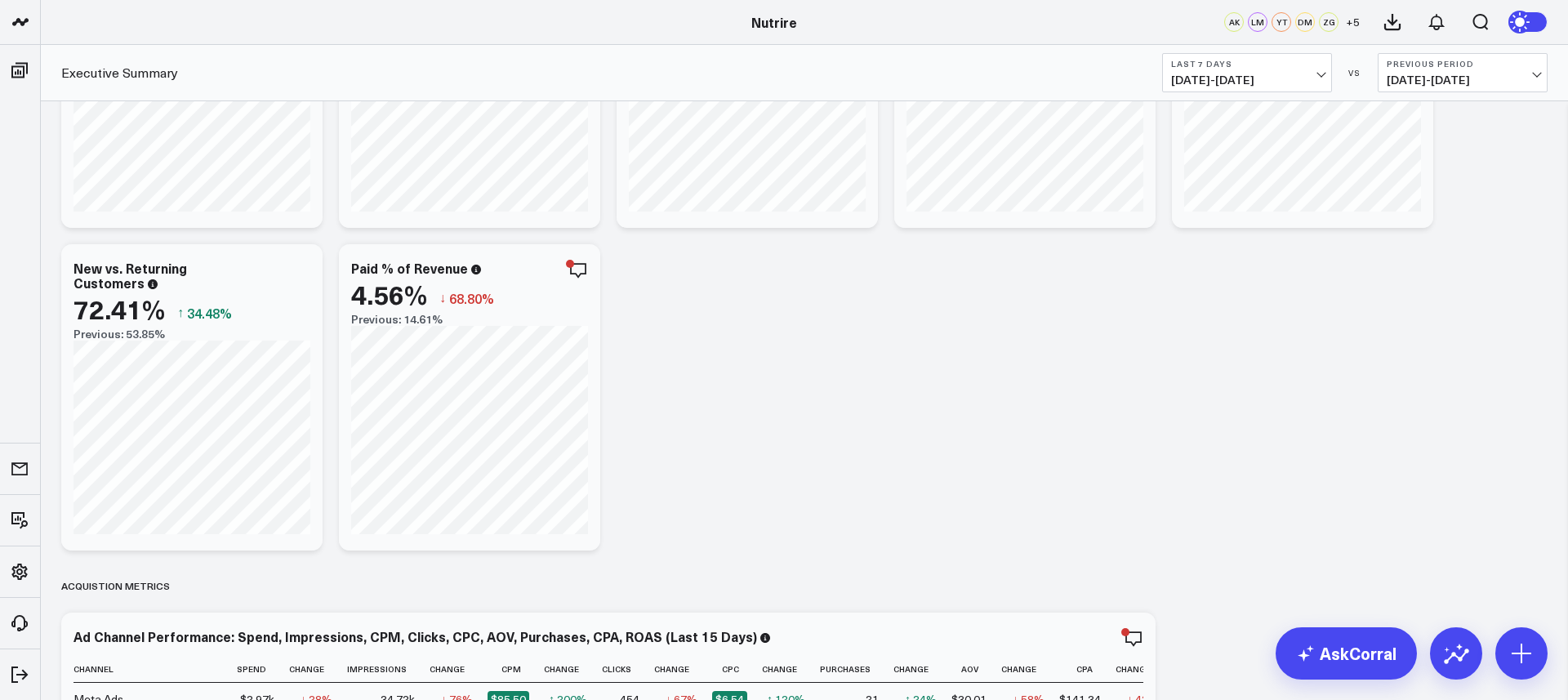
scroll to position [175, 0]
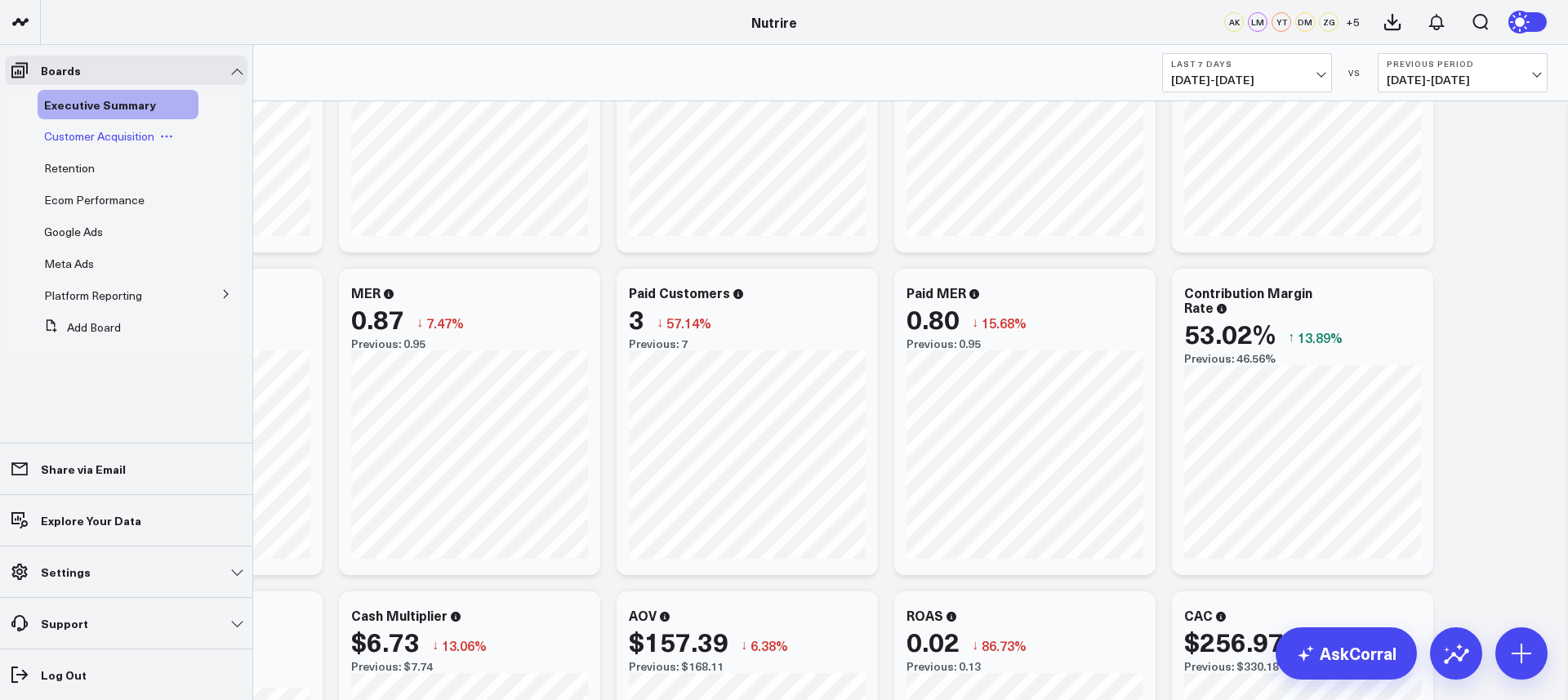
click at [71, 128] on span "Customer Acquisition" at bounding box center [99, 136] width 110 height 16
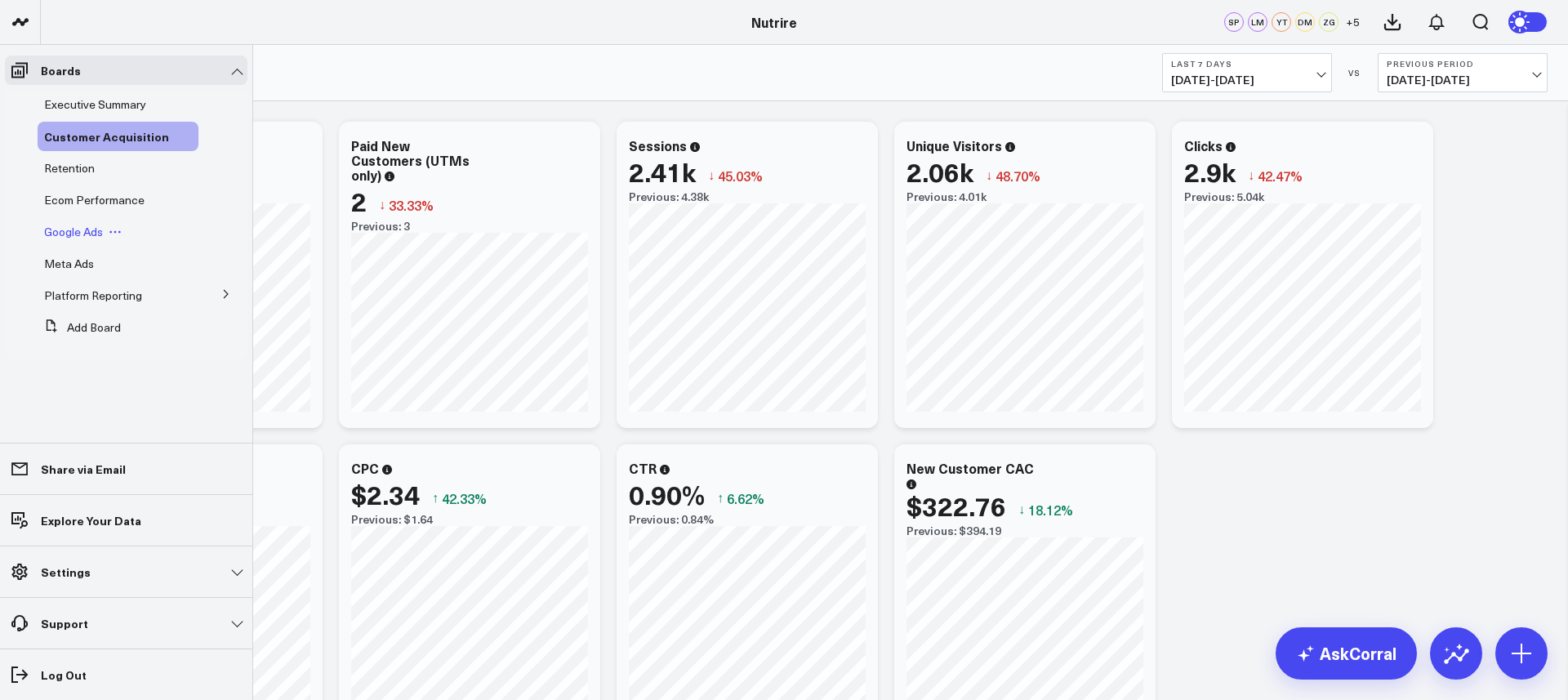
click at [78, 231] on span "Google Ads" at bounding box center [73, 232] width 58 height 16
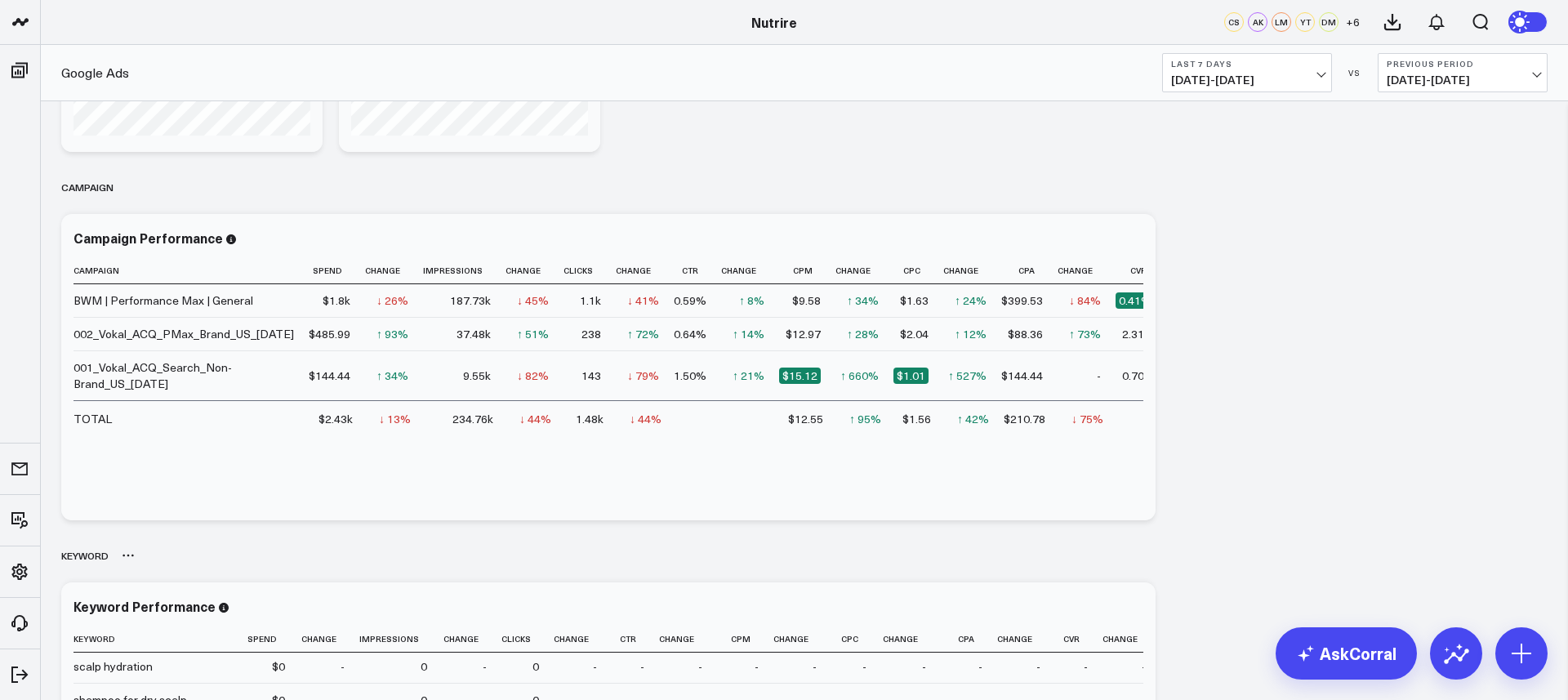
scroll to position [1575, 0]
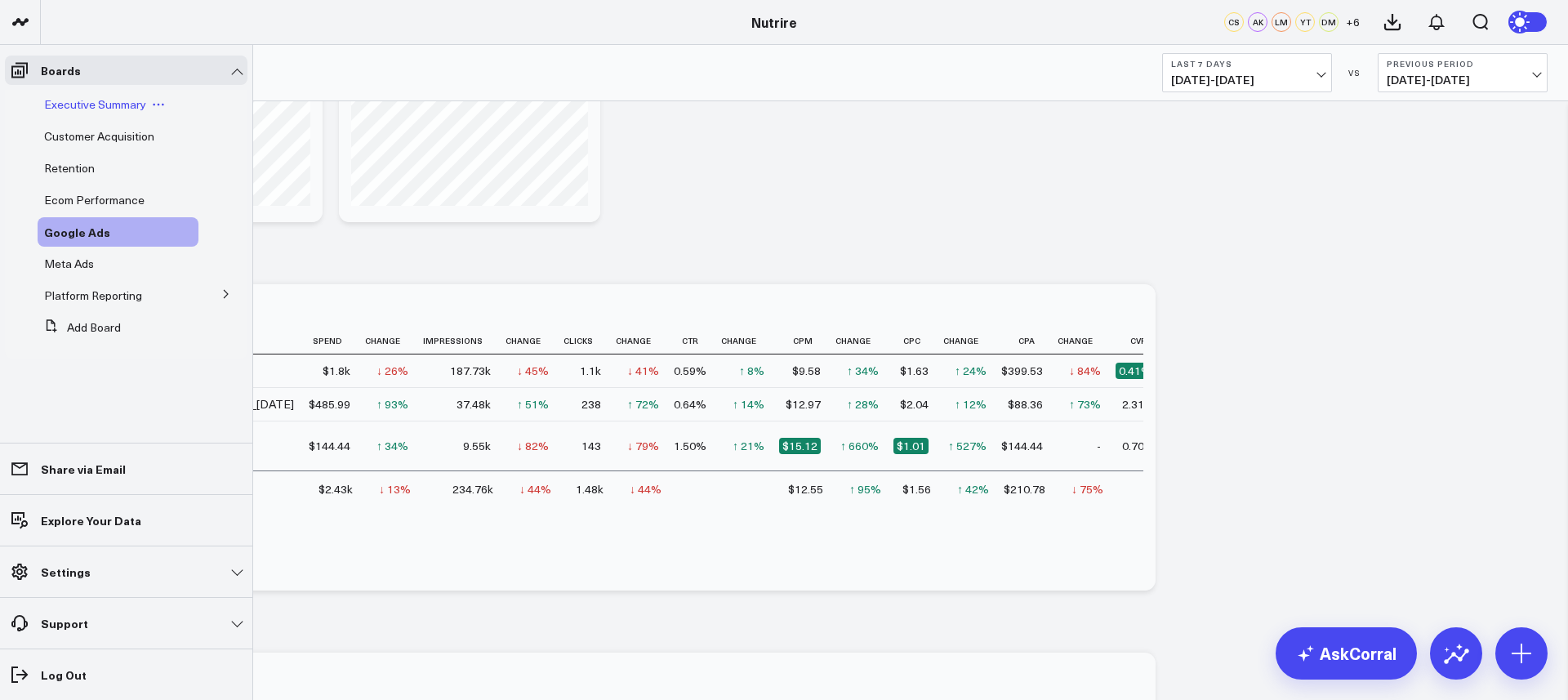
click at [82, 97] on span "Executive Summary" at bounding box center [95, 105] width 102 height 16
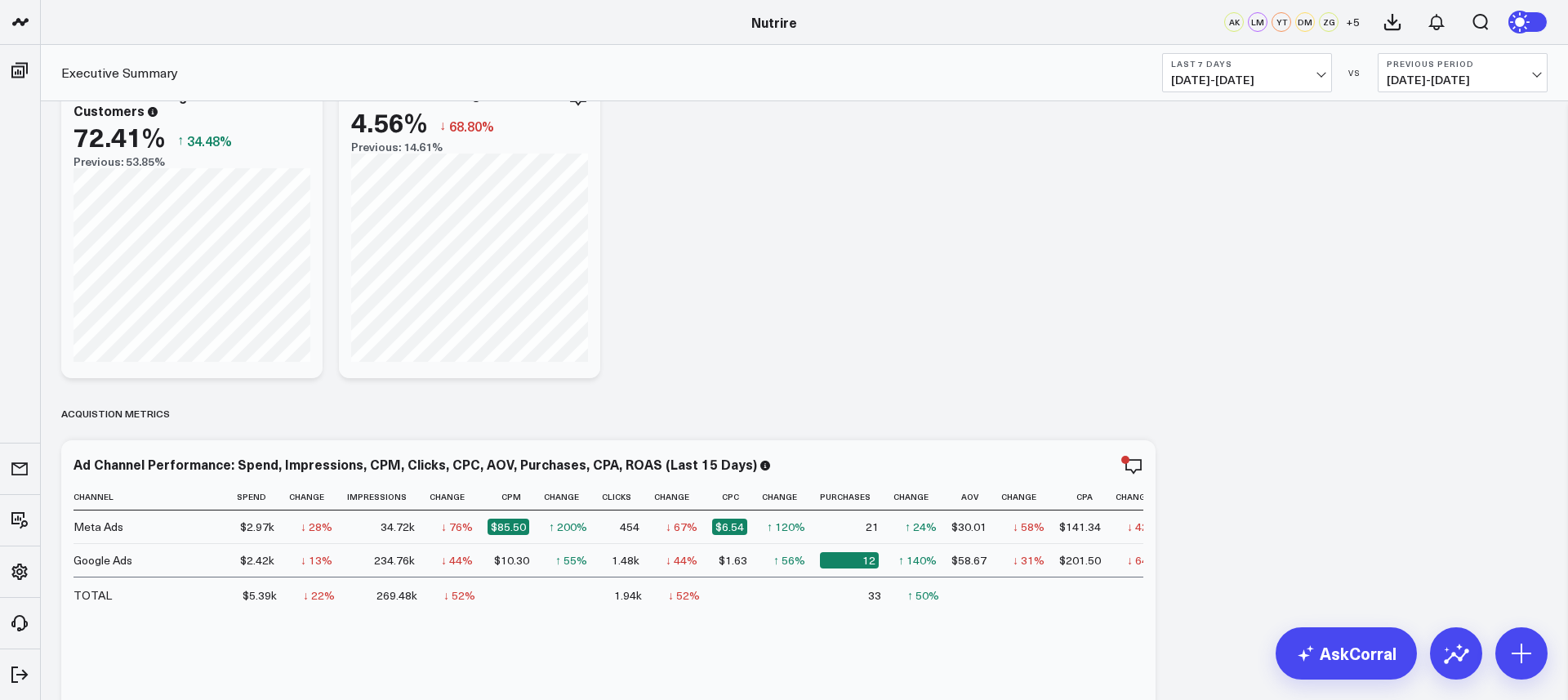
scroll to position [1061, 0]
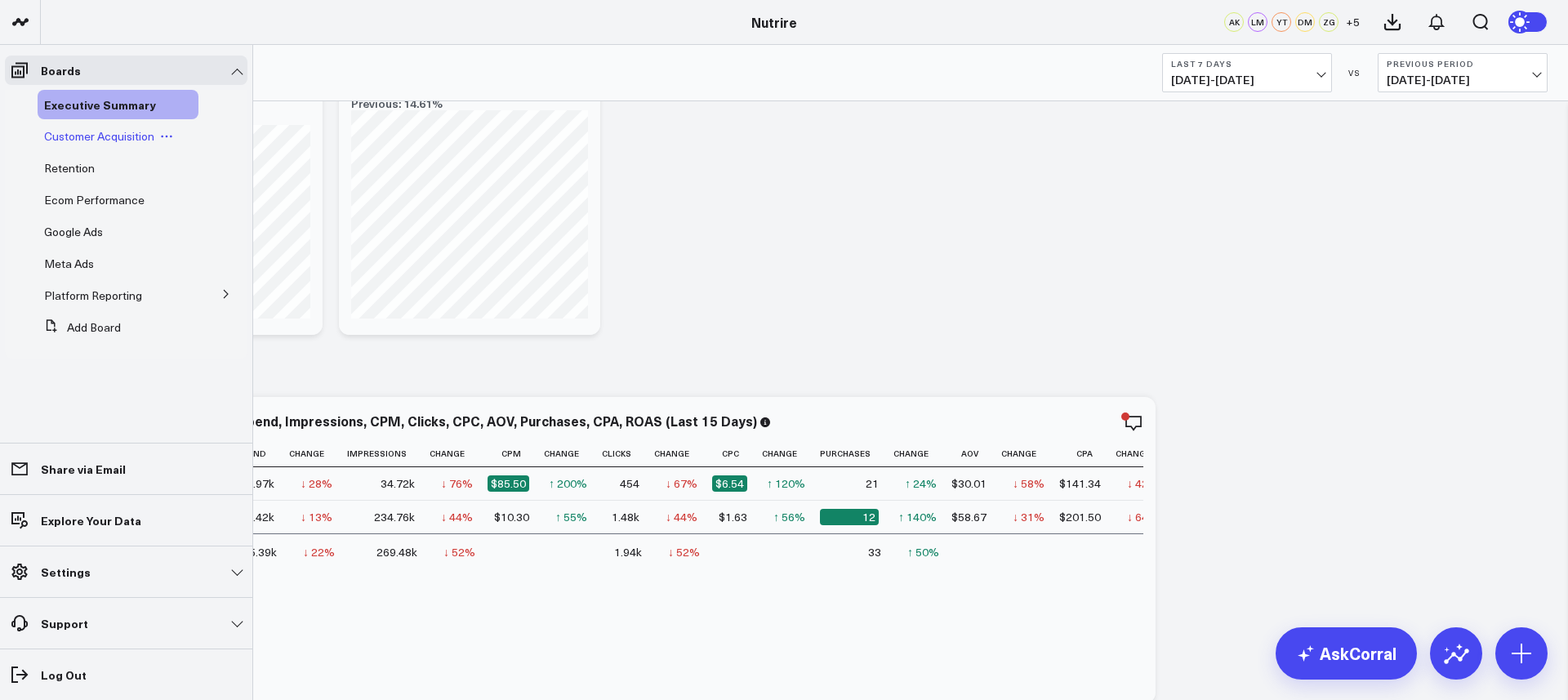
click at [78, 133] on span "Customer Acquisition" at bounding box center [99, 136] width 110 height 16
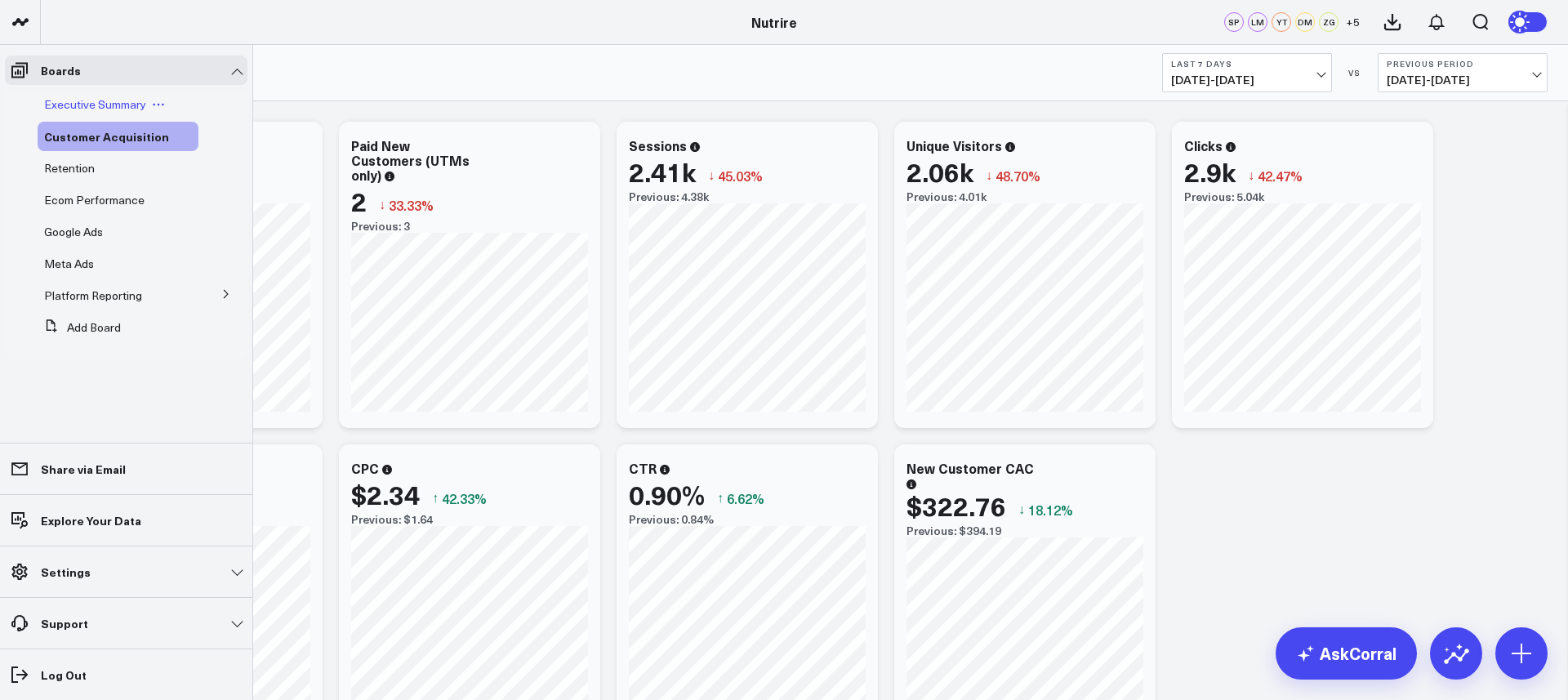
click at [98, 109] on span "Executive Summary" at bounding box center [95, 105] width 102 height 16
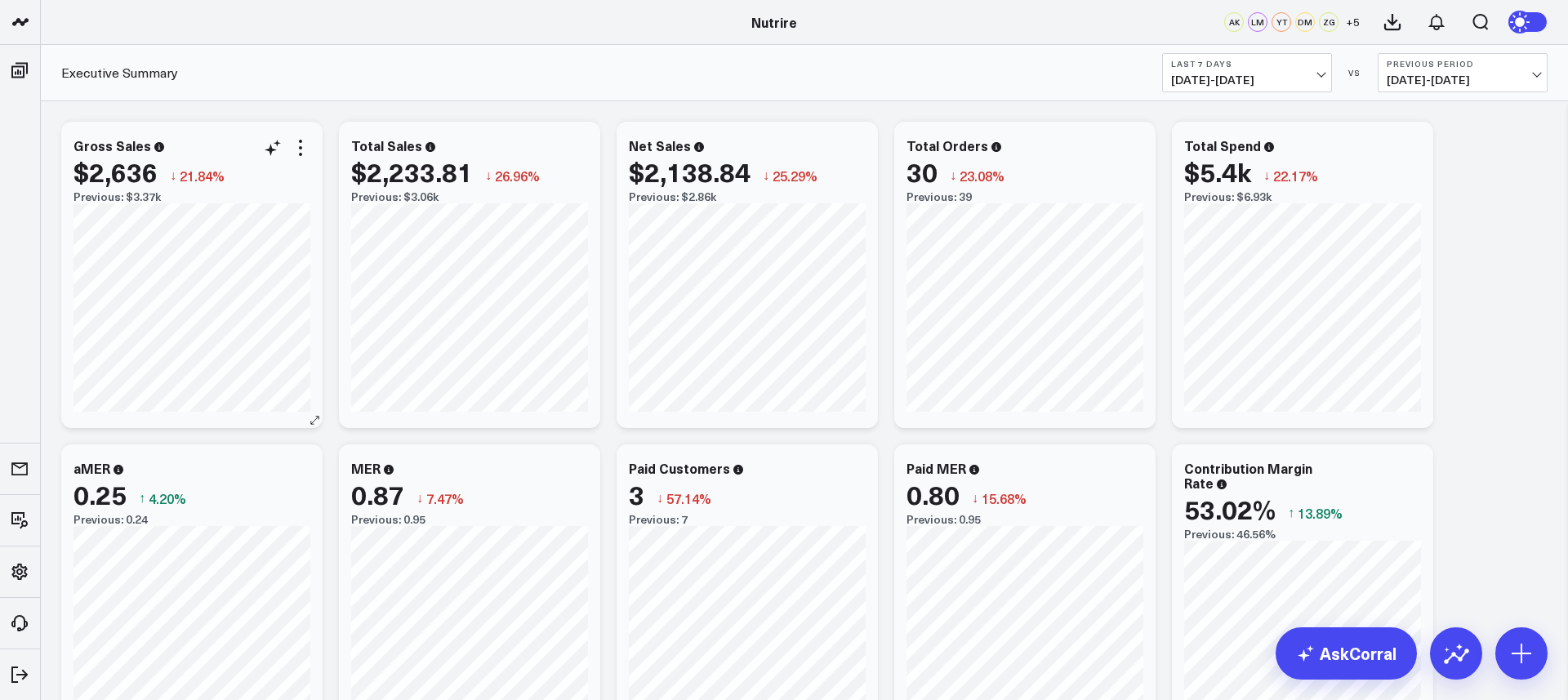
scroll to position [2, 0]
